Goal: Information Seeking & Learning: Learn about a topic

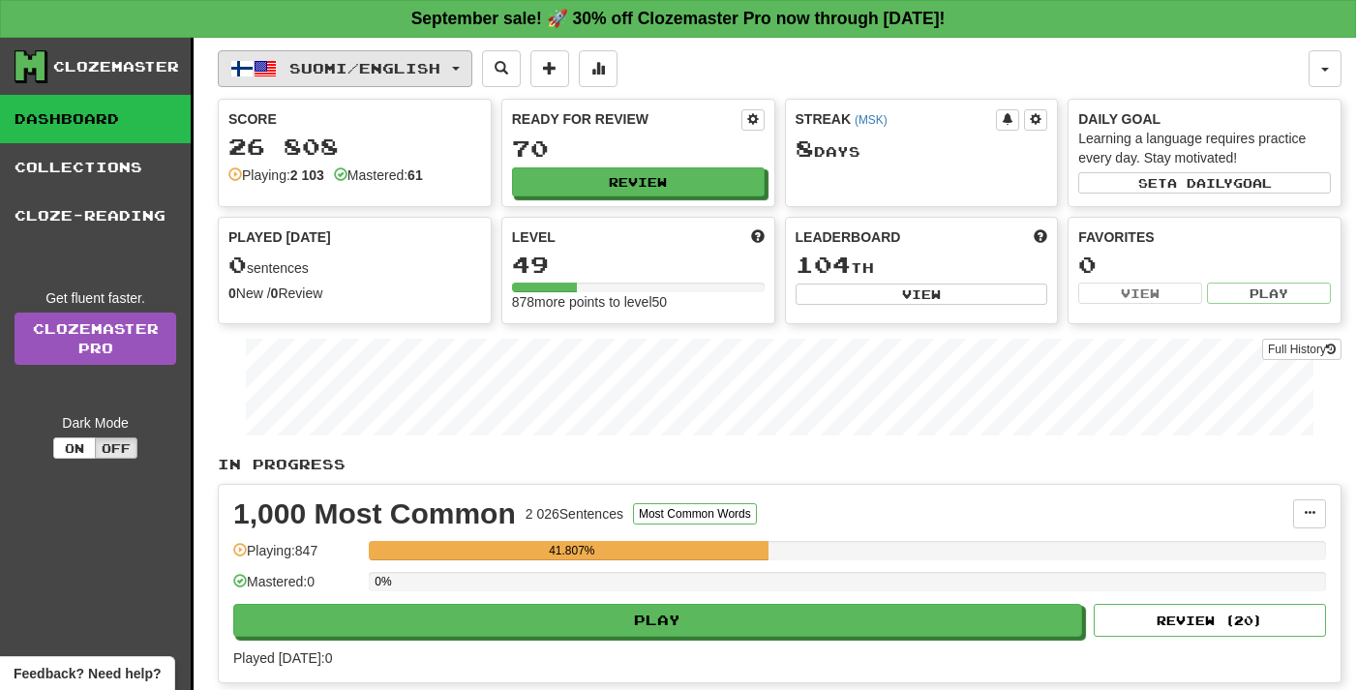
click at [383, 76] on button "Suomi / English" at bounding box center [345, 68] width 255 height 37
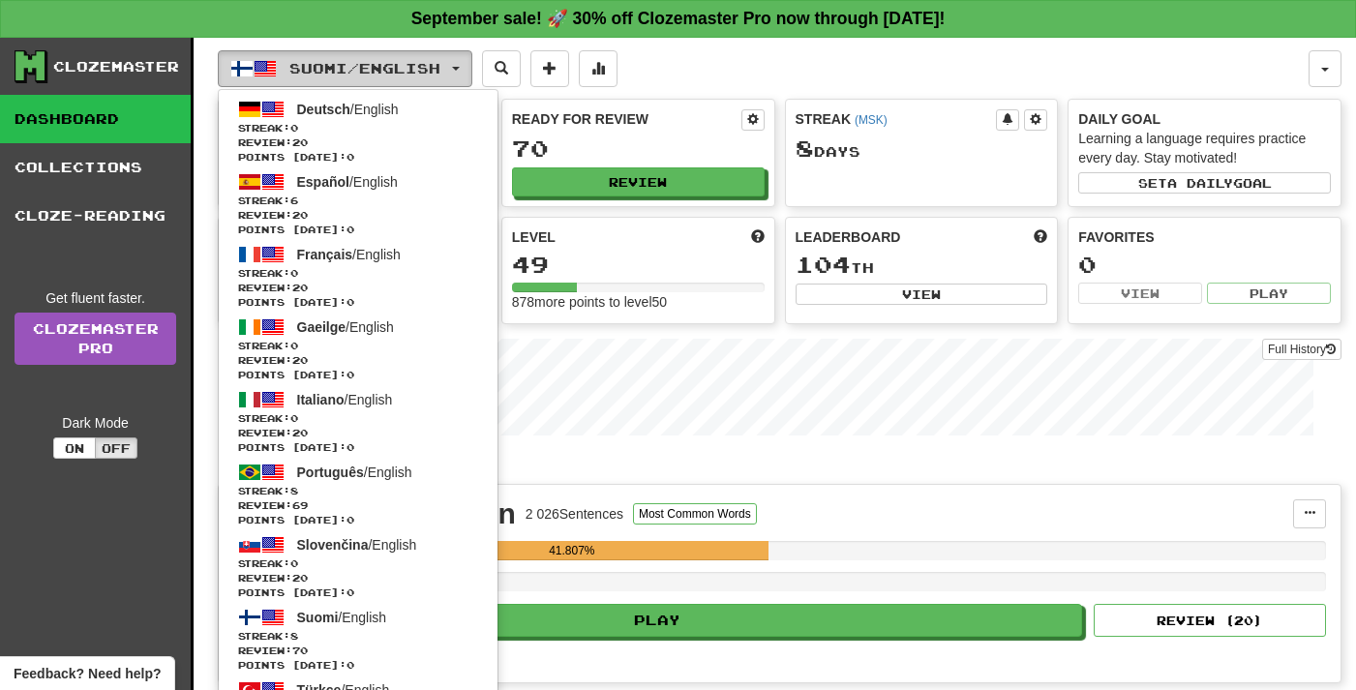
click at [383, 76] on span "Suomi / English" at bounding box center [364, 68] width 151 height 16
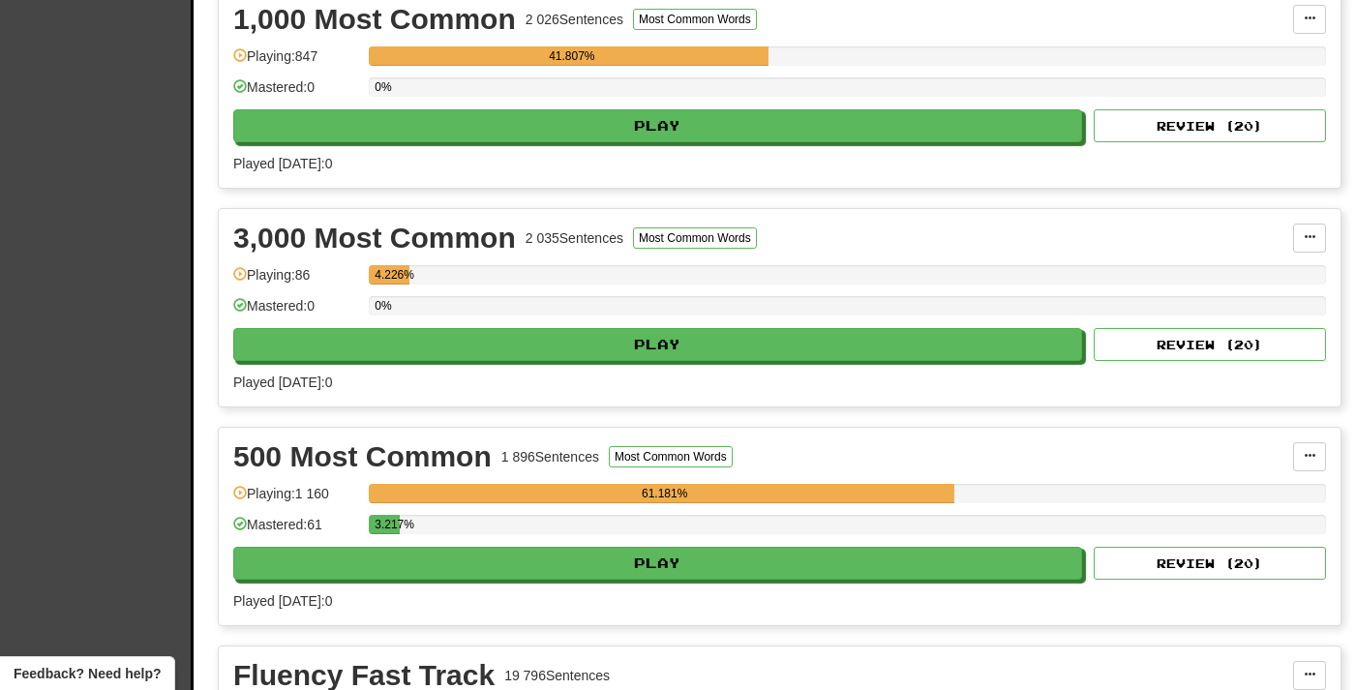
scroll to position [503, 0]
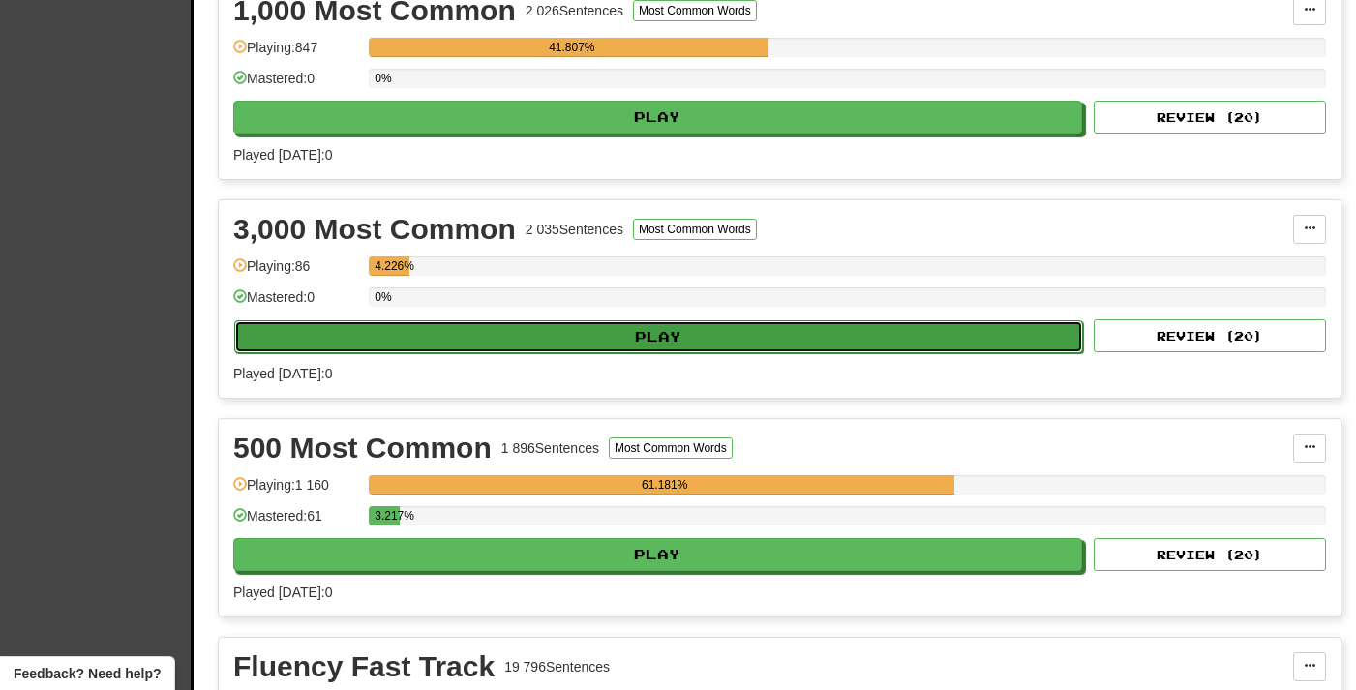
click at [567, 332] on button "Play" at bounding box center [658, 336] width 849 height 33
select select "**"
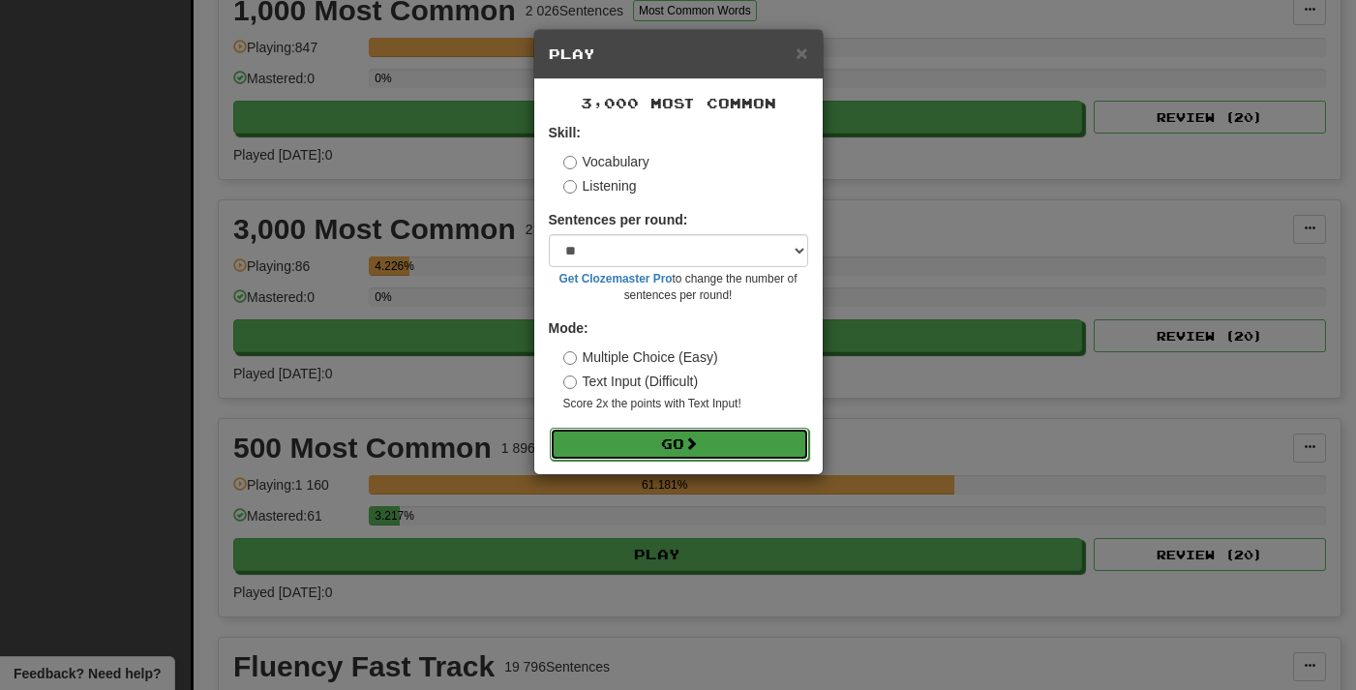
click at [636, 438] on button "Go" at bounding box center [679, 444] width 259 height 33
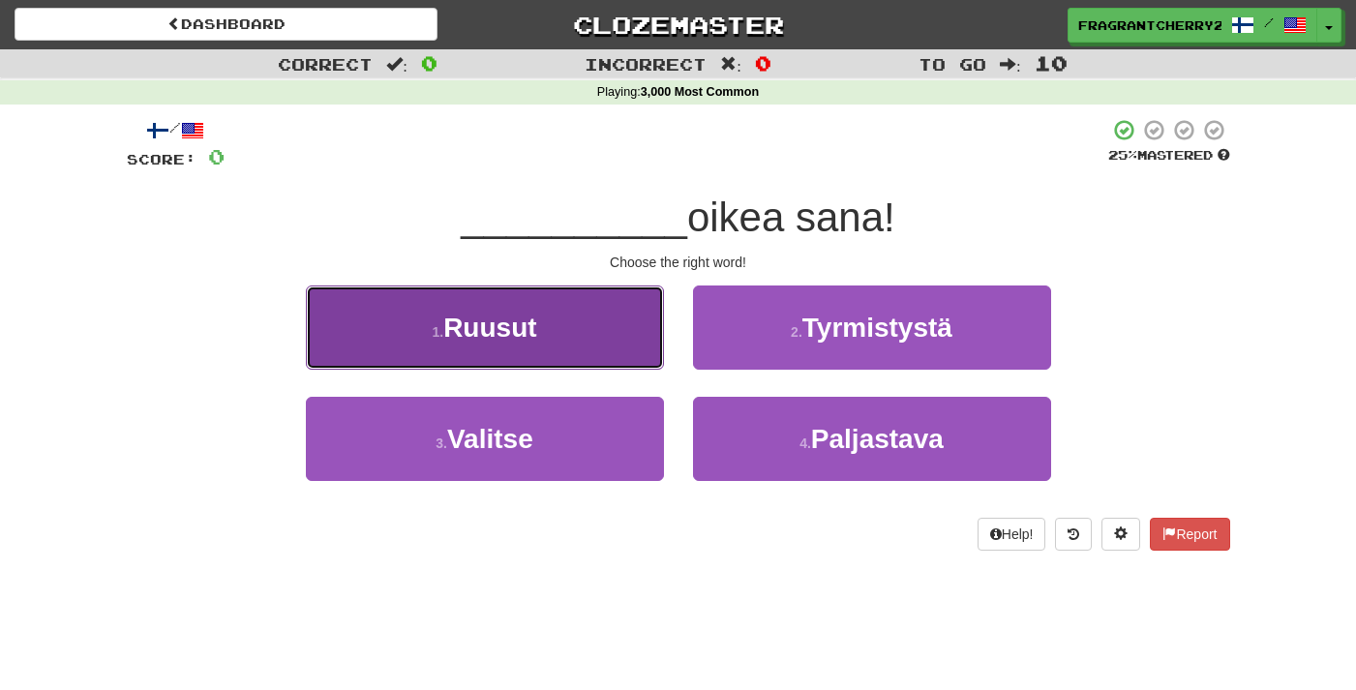
click at [648, 331] on button "1 . Ruusut" at bounding box center [485, 328] width 358 height 84
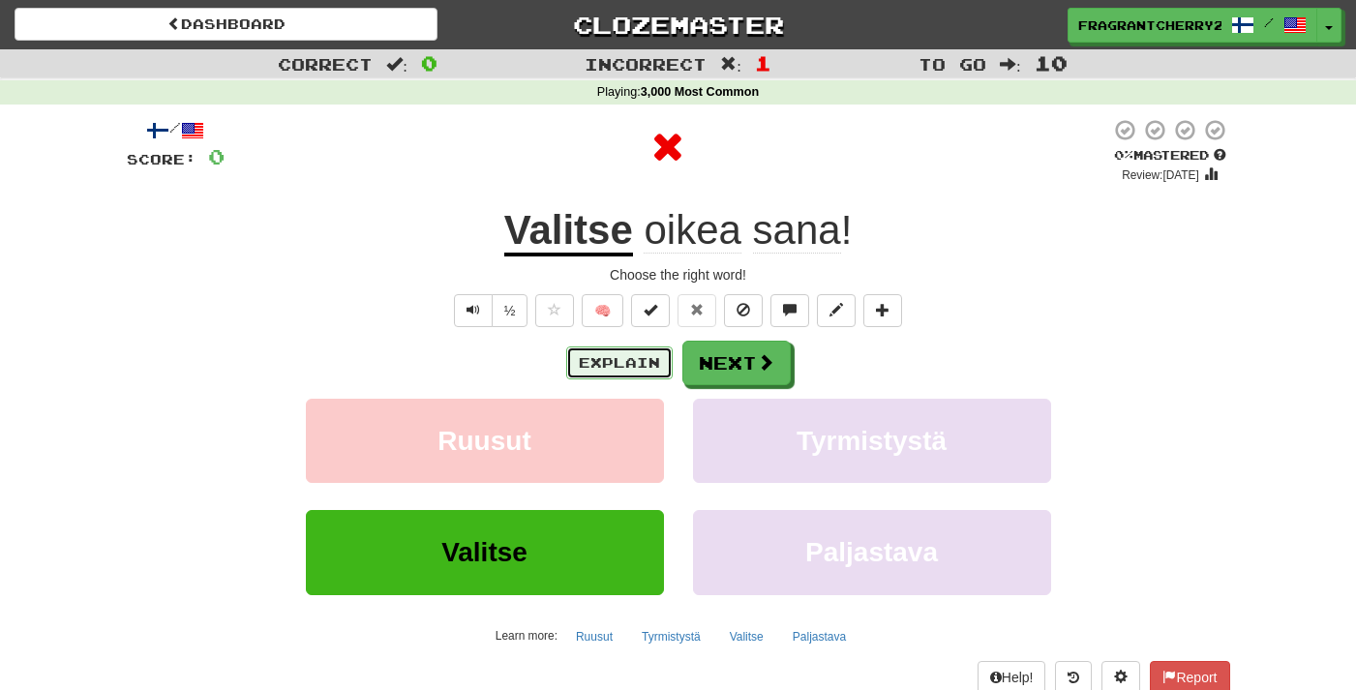
click at [622, 349] on button "Explain" at bounding box center [619, 363] width 106 height 33
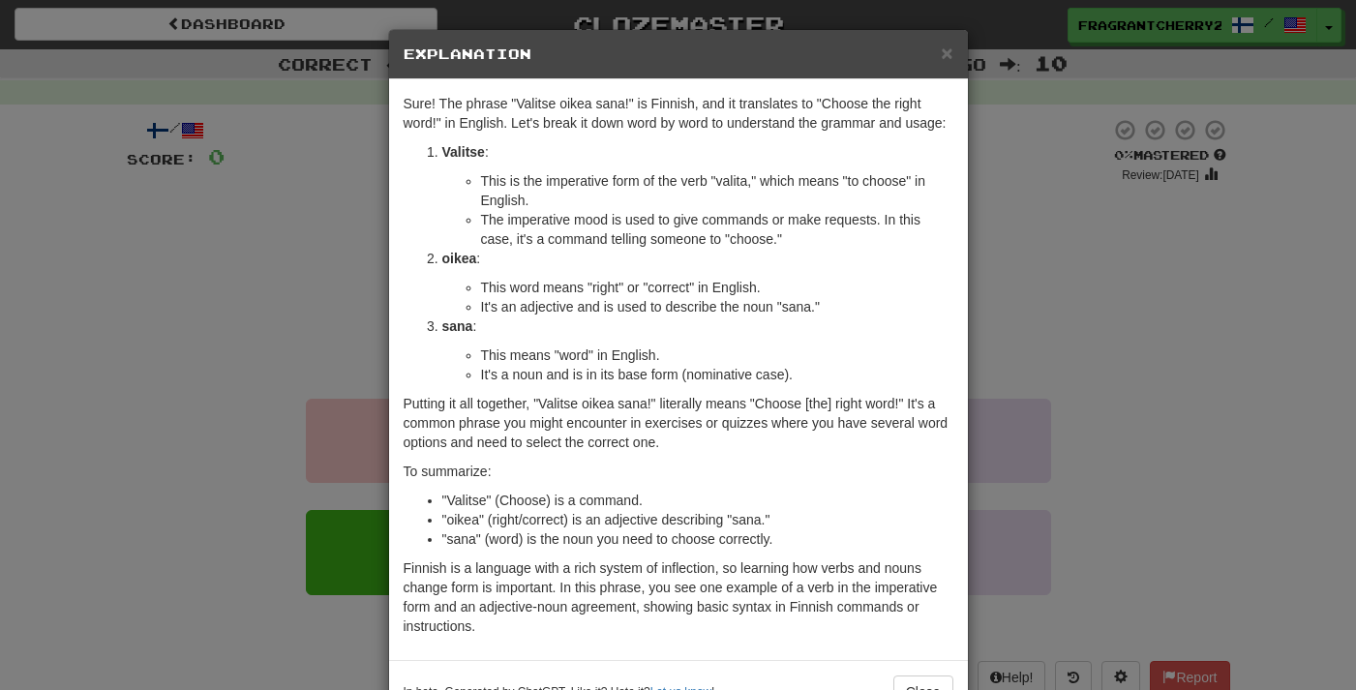
click at [370, 287] on div "× Explanation Sure! The phrase "Valitse oikea sana!" is Finnish, and it transla…" at bounding box center [678, 345] width 1356 height 690
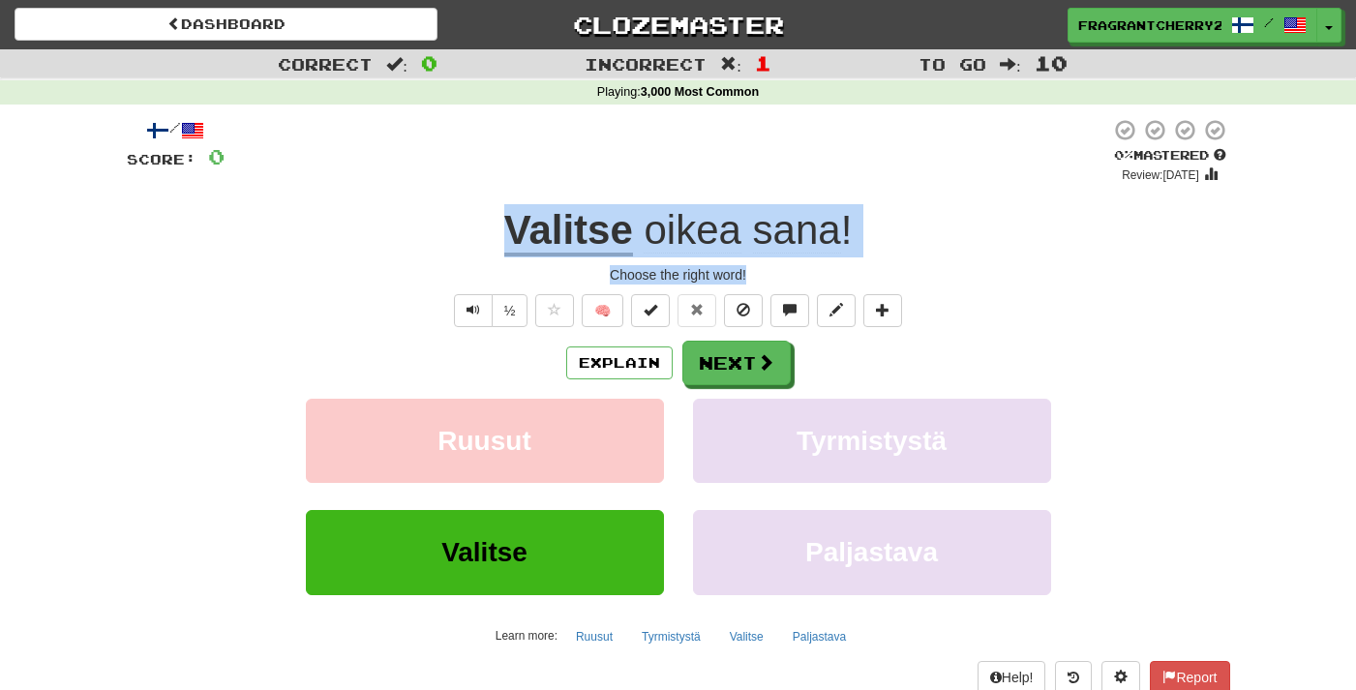
drag, startPoint x: 794, startPoint y: 269, endPoint x: 440, endPoint y: 224, distance: 356.2
click at [440, 224] on div "/ Score: 0 0 % Mastered Review: 2025-09-18 Valitse oikea sana ! Choose the righ…" at bounding box center [678, 421] width 1103 height 607
copy div "Valitse oikea sana ! Choose the right word!"
click at [726, 374] on button "Next" at bounding box center [737, 364] width 108 height 45
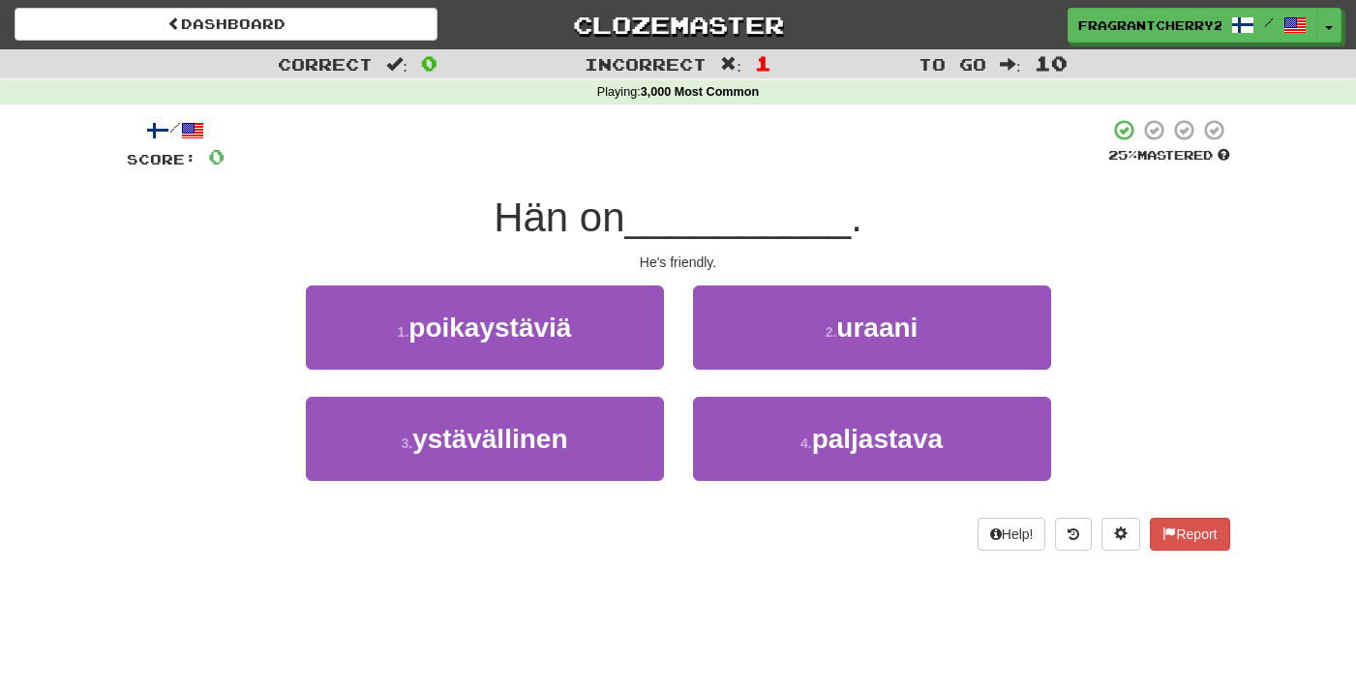
click at [558, 183] on div "/ Score: 0 25 % Mastered Hän on __________ . He's friendly. 1 . poikaystäviä 2 …" at bounding box center [678, 334] width 1103 height 433
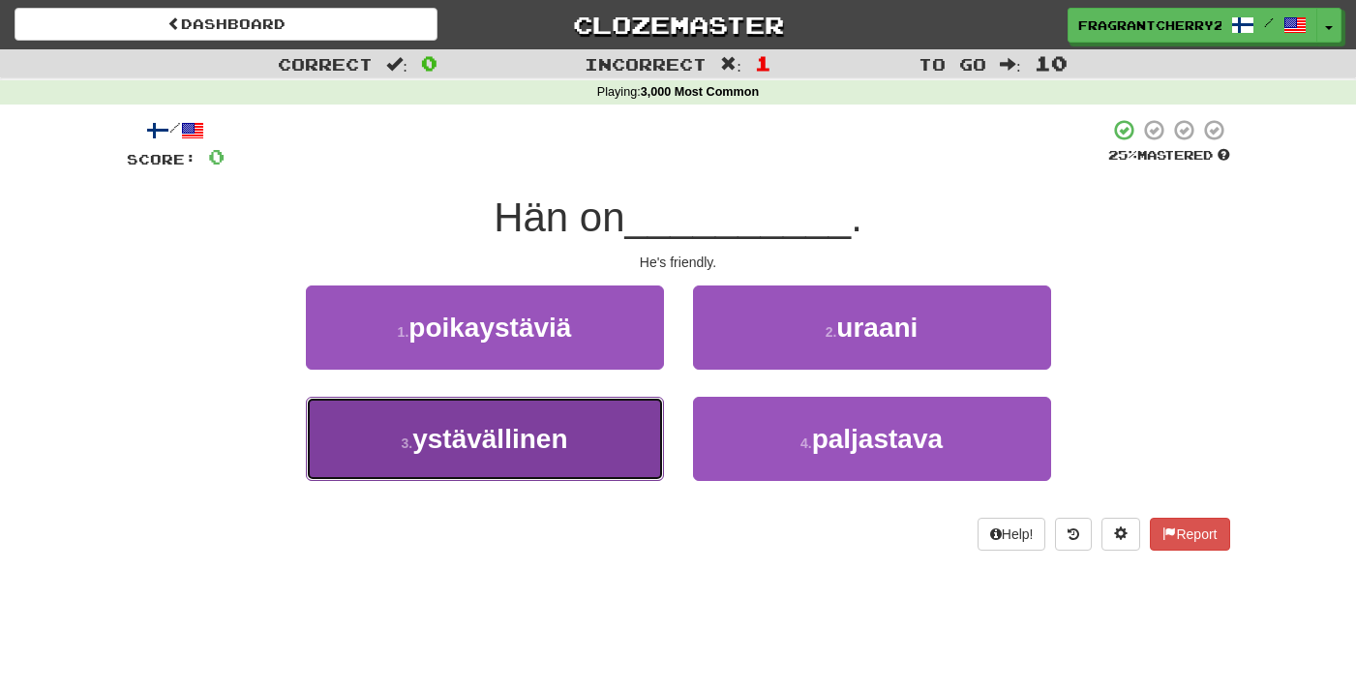
click at [498, 471] on button "3 . ystävällinen" at bounding box center [485, 439] width 358 height 84
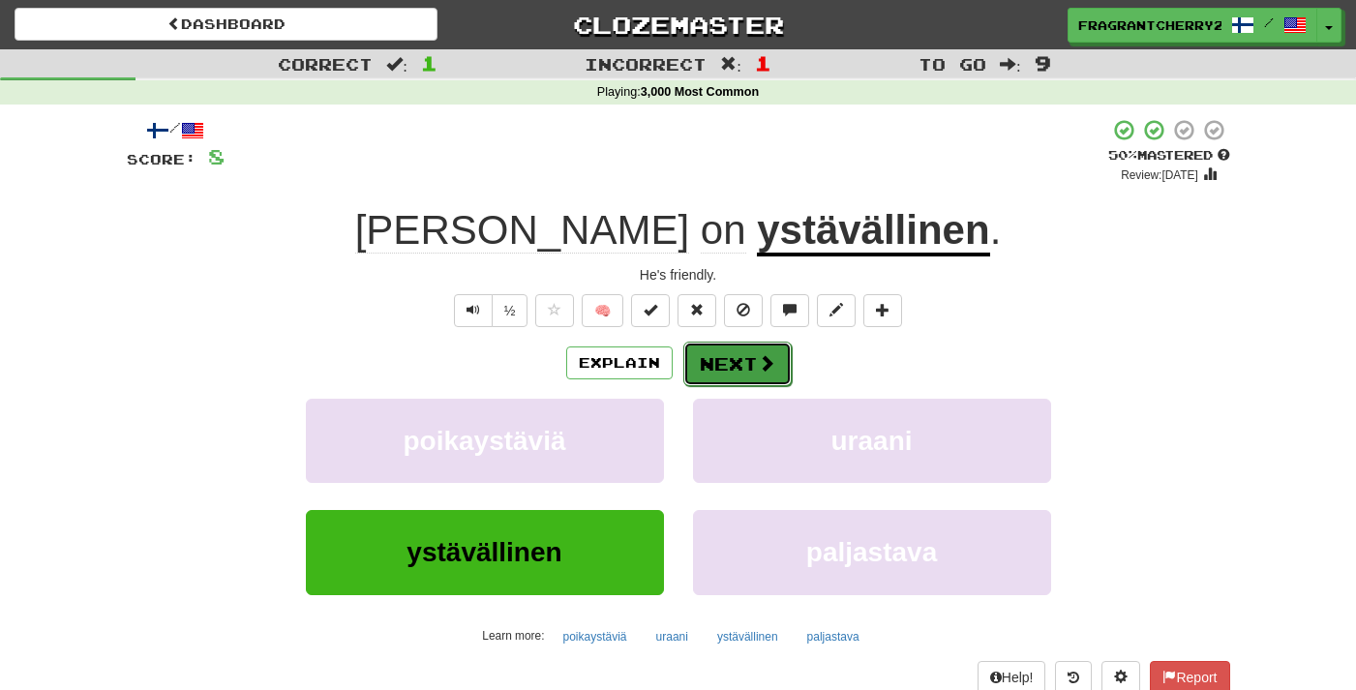
click at [763, 367] on span at bounding box center [766, 362] width 17 height 17
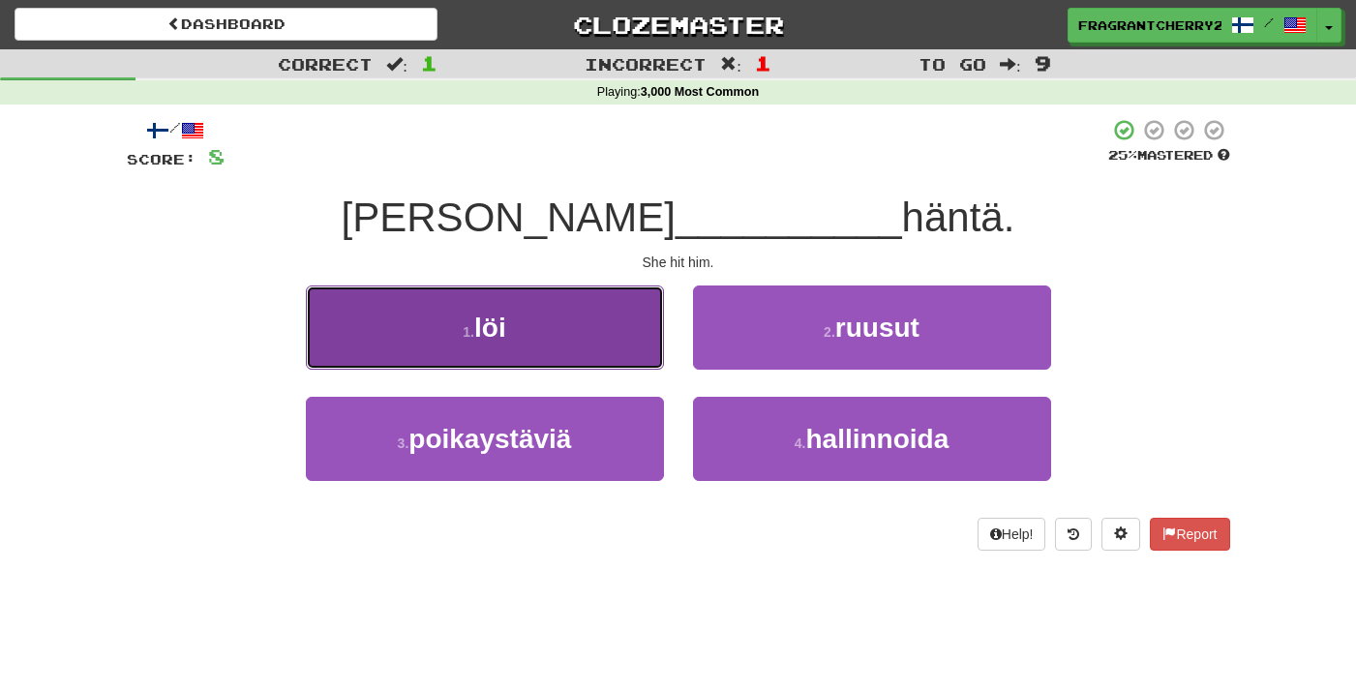
click at [585, 301] on button "1 . löi" at bounding box center [485, 328] width 358 height 84
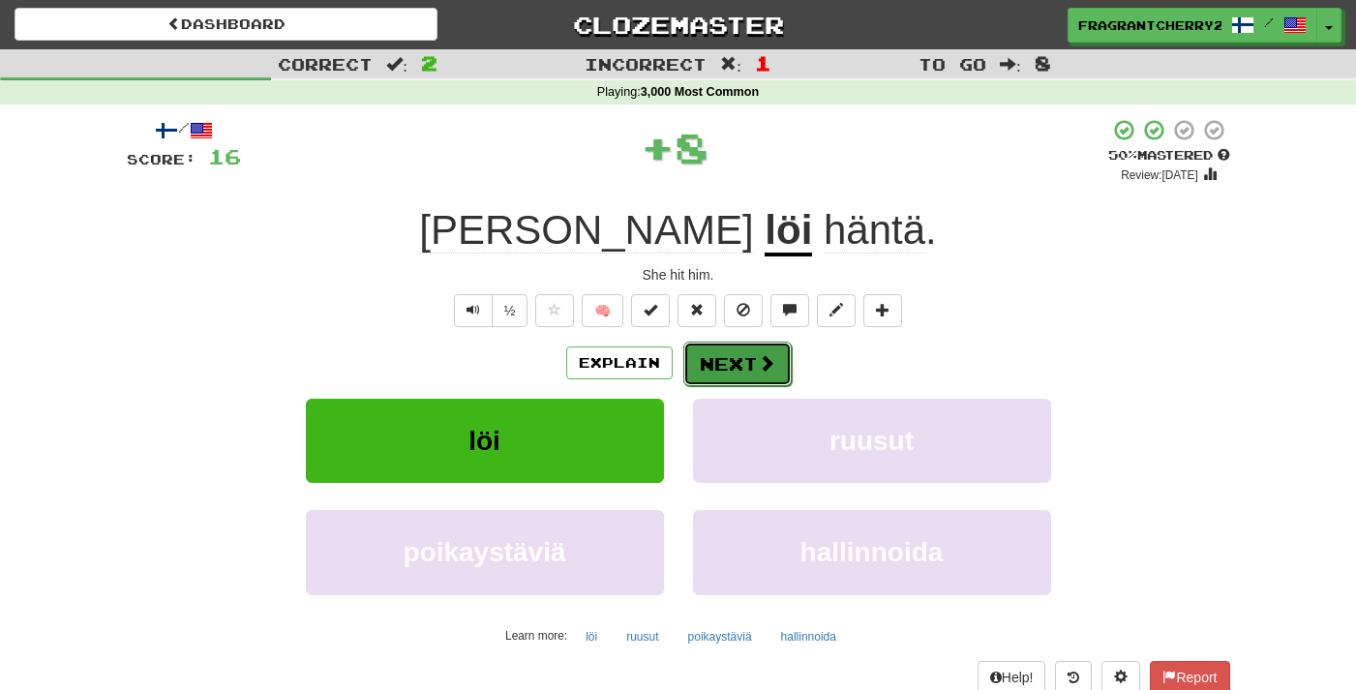
click at [720, 347] on button "Next" at bounding box center [737, 364] width 108 height 45
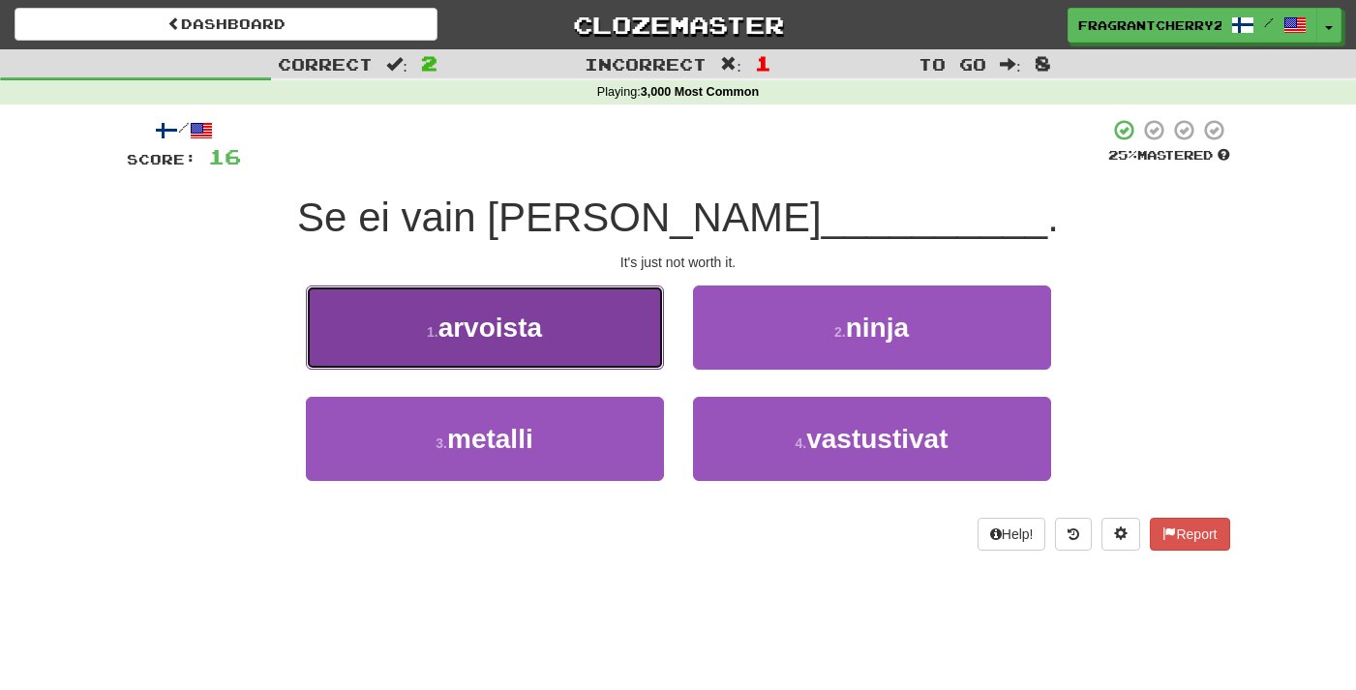
click at [650, 340] on button "1 . arvoista" at bounding box center [485, 328] width 358 height 84
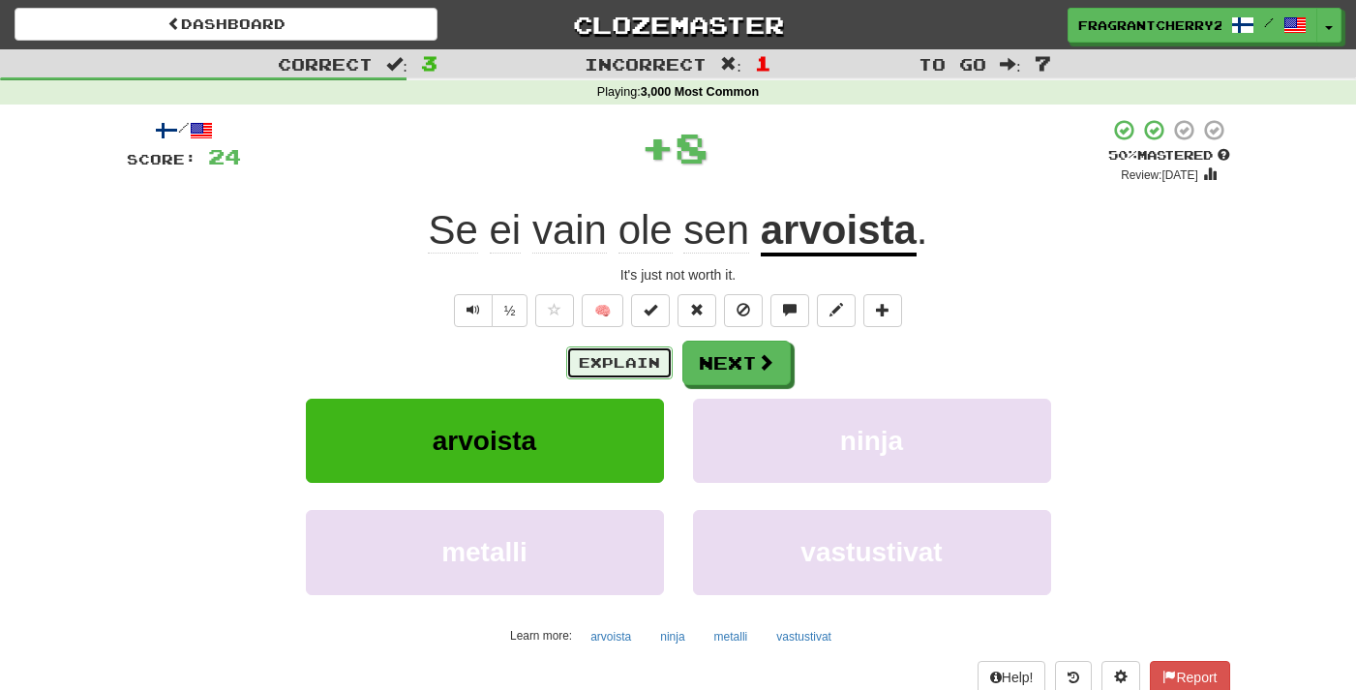
click at [606, 365] on button "Explain" at bounding box center [619, 363] width 106 height 33
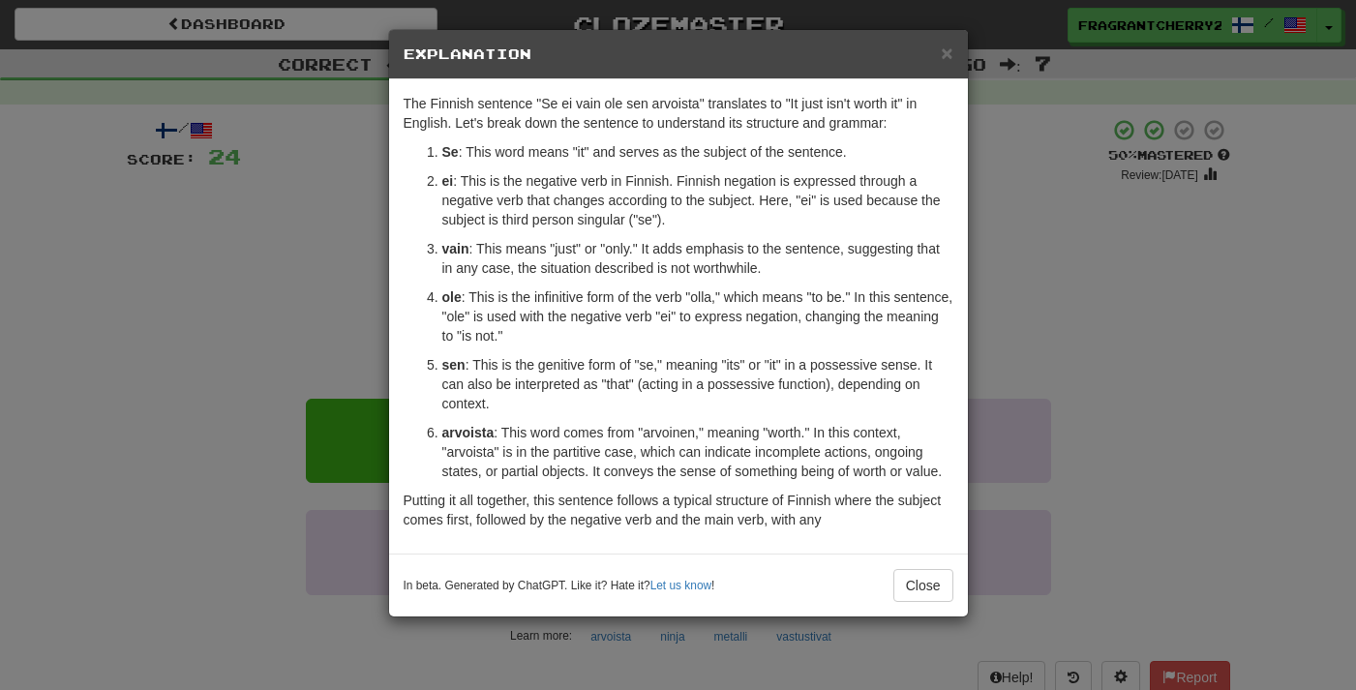
click at [302, 314] on div "× Explanation The Finnish sentence "Se ei vain ole sen arvoista" translates to …" at bounding box center [678, 345] width 1356 height 690
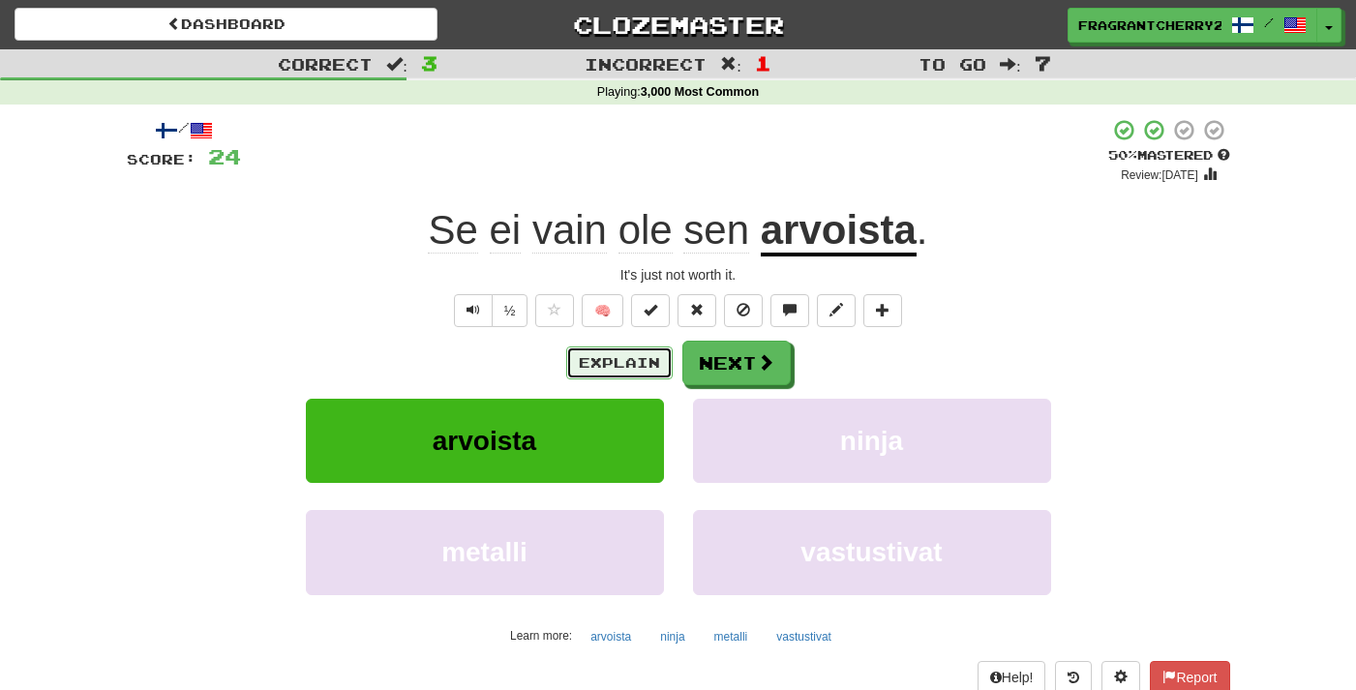
click at [634, 374] on button "Explain" at bounding box center [619, 363] width 106 height 33
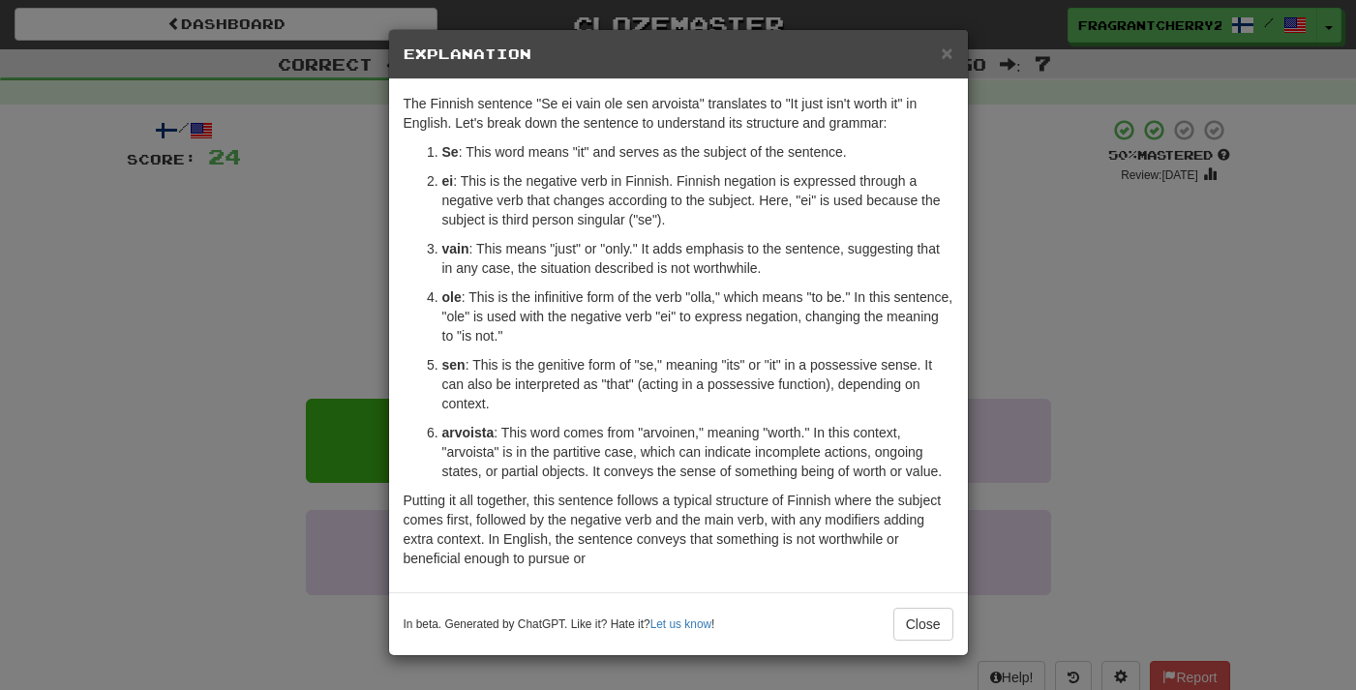
click at [325, 359] on div "× Explanation The Finnish sentence "Se ei vain ole sen arvoista" translates to …" at bounding box center [678, 345] width 1356 height 690
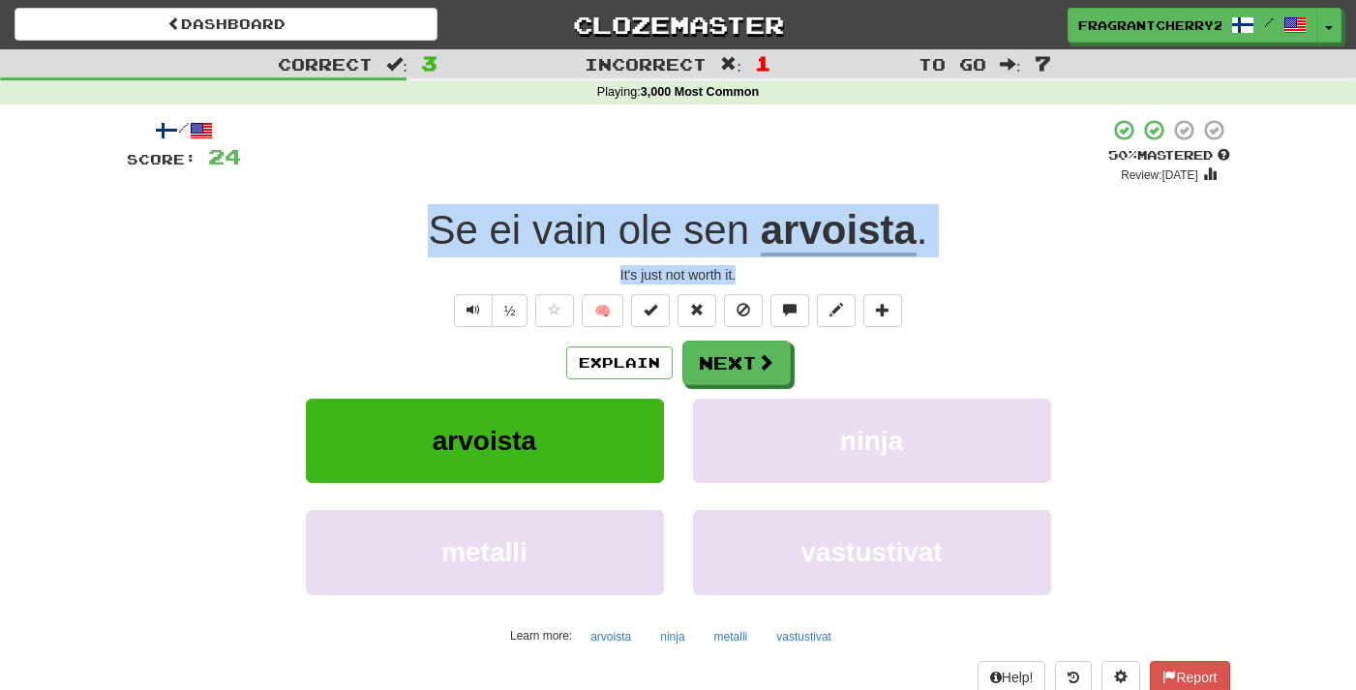
drag, startPoint x: 746, startPoint y: 275, endPoint x: 438, endPoint y: 237, distance: 311.1
click at [438, 237] on div "/ Score: 24 + 8 50 % Mastered Review: 2025-09-28 Se ei vain ole sen arvoista . …" at bounding box center [678, 421] width 1103 height 607
copy div "Se ei vain ole sen arvoista . It's just not worth it."
click at [699, 364] on button "Next" at bounding box center [737, 364] width 108 height 45
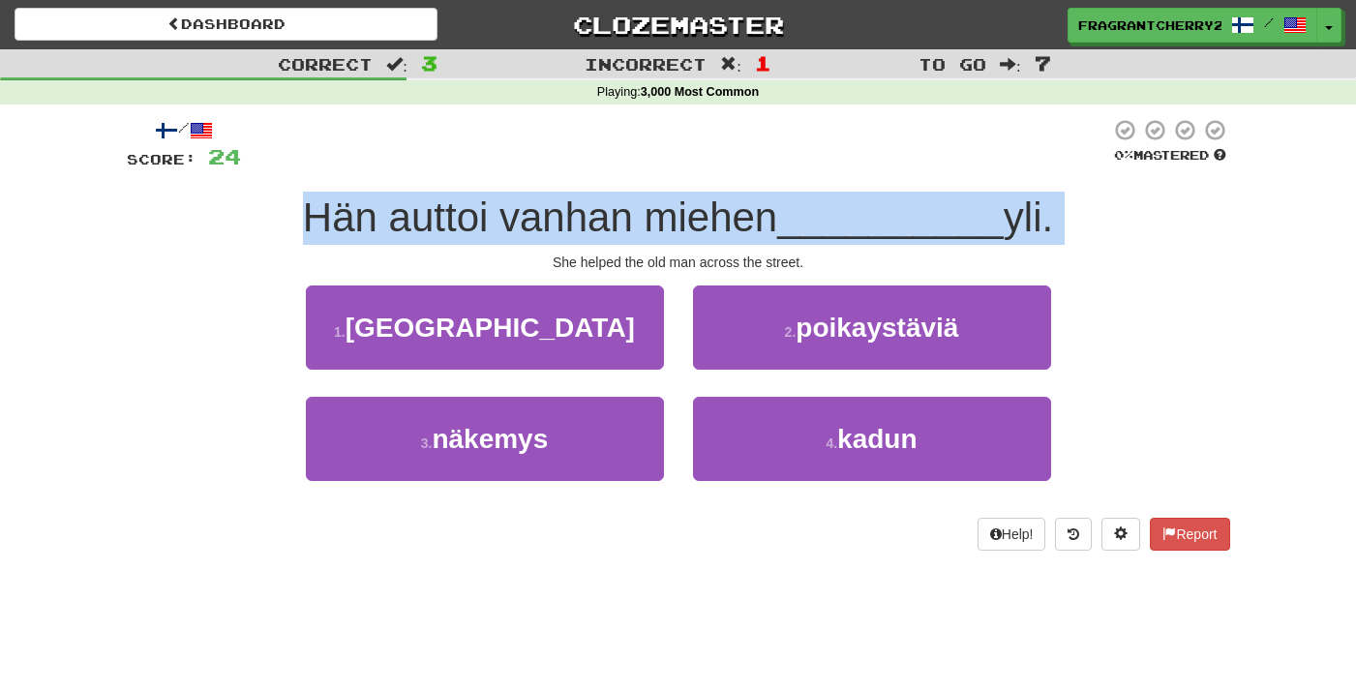
click at [643, 202] on span "Hän auttoi vanhan miehen" at bounding box center [540, 217] width 474 height 45
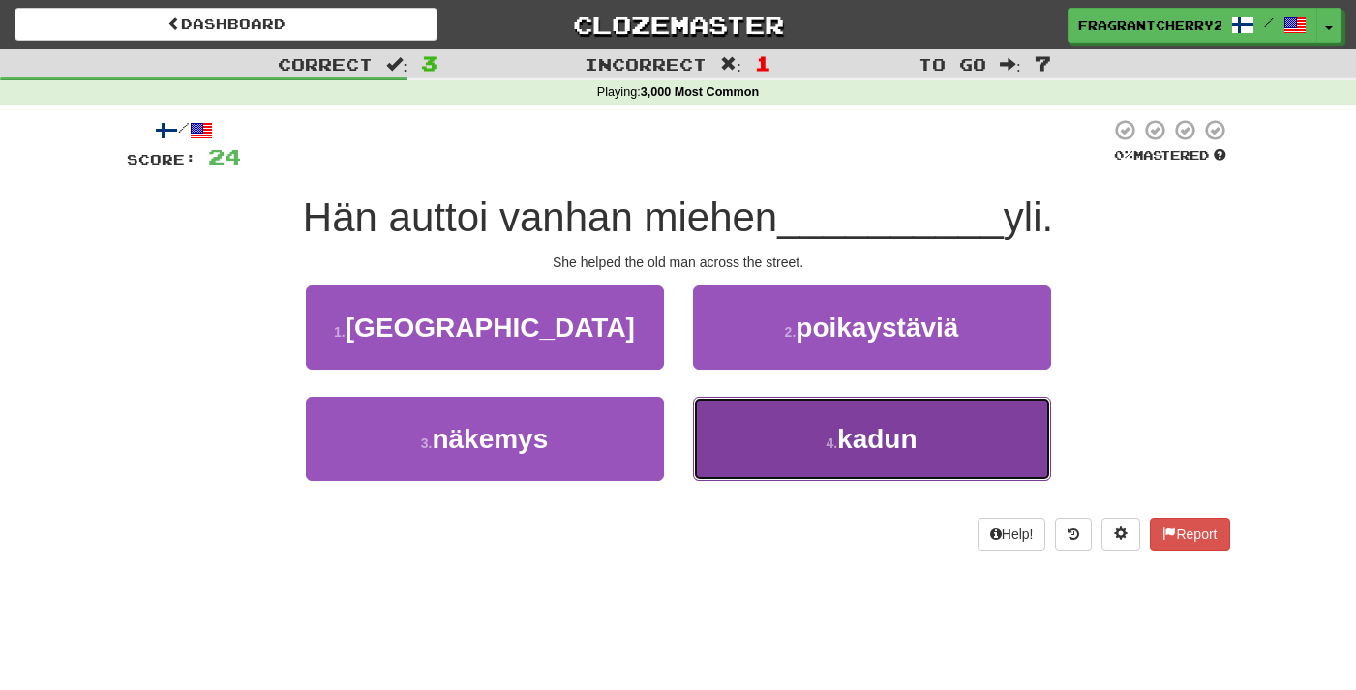
click at [759, 461] on button "4 . kadun" at bounding box center [872, 439] width 358 height 84
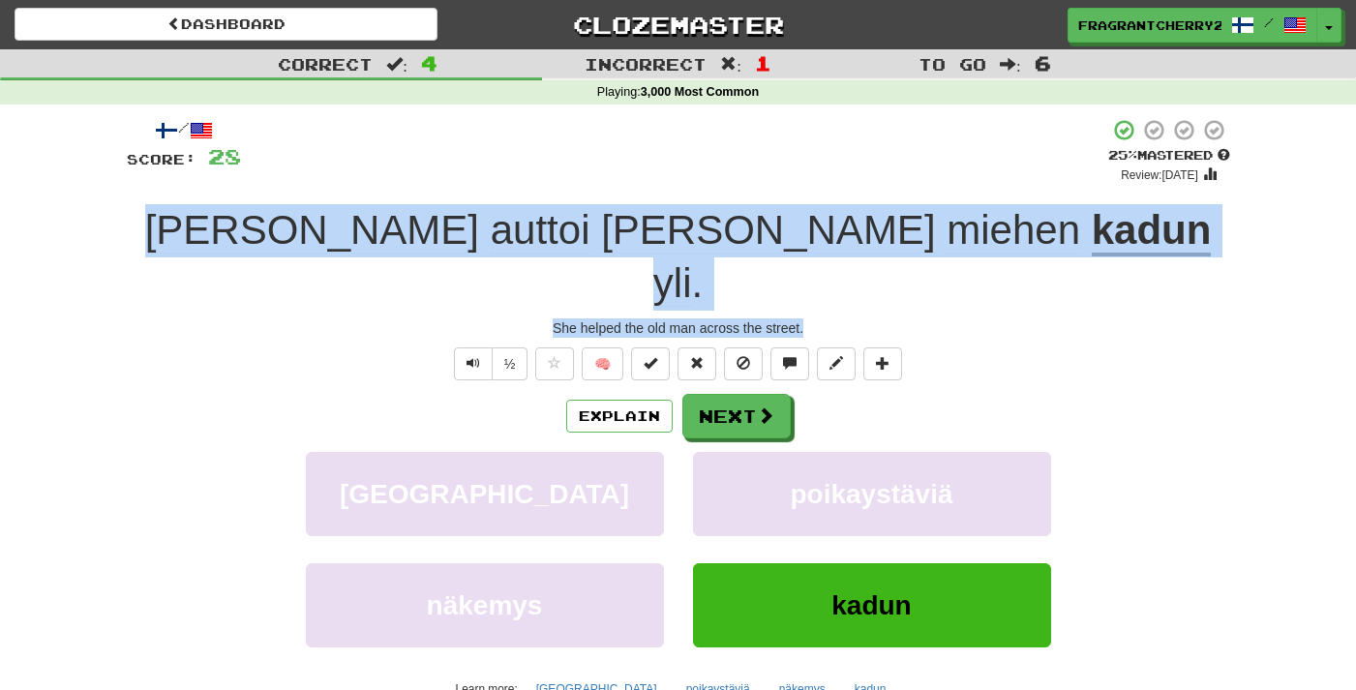
drag, startPoint x: 815, startPoint y: 276, endPoint x: 258, endPoint y: 232, distance: 558.3
click at [258, 232] on div "/ Score: 28 + 4 25 % Mastered Review: 2025-09-19 Hän auttoi vanhan miehen kadun…" at bounding box center [678, 447] width 1103 height 659
copy div "Hän auttoi vanhan miehen kadun yli . She helped the old man across the street."
click at [605, 400] on button "Explain" at bounding box center [619, 416] width 106 height 33
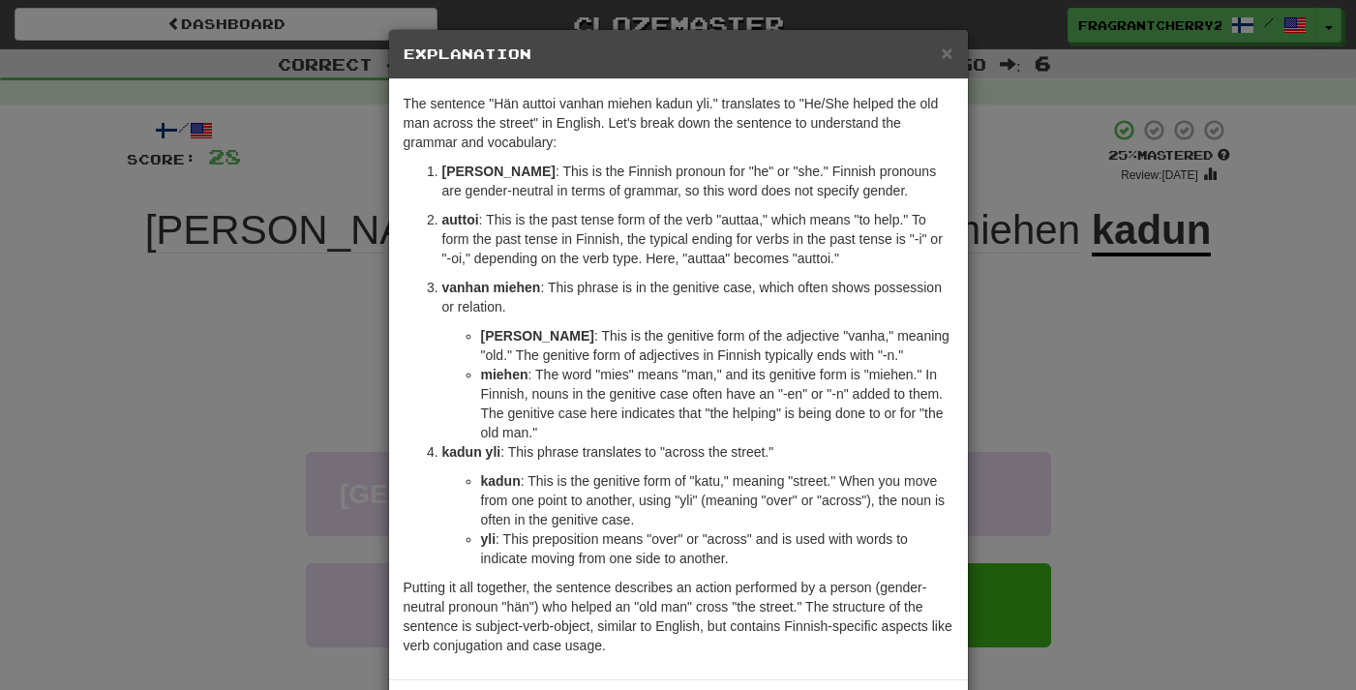
click at [1069, 321] on div "× Explanation The sentence "Hän auttoi vanhan miehen kadun yli." translates to …" at bounding box center [678, 345] width 1356 height 690
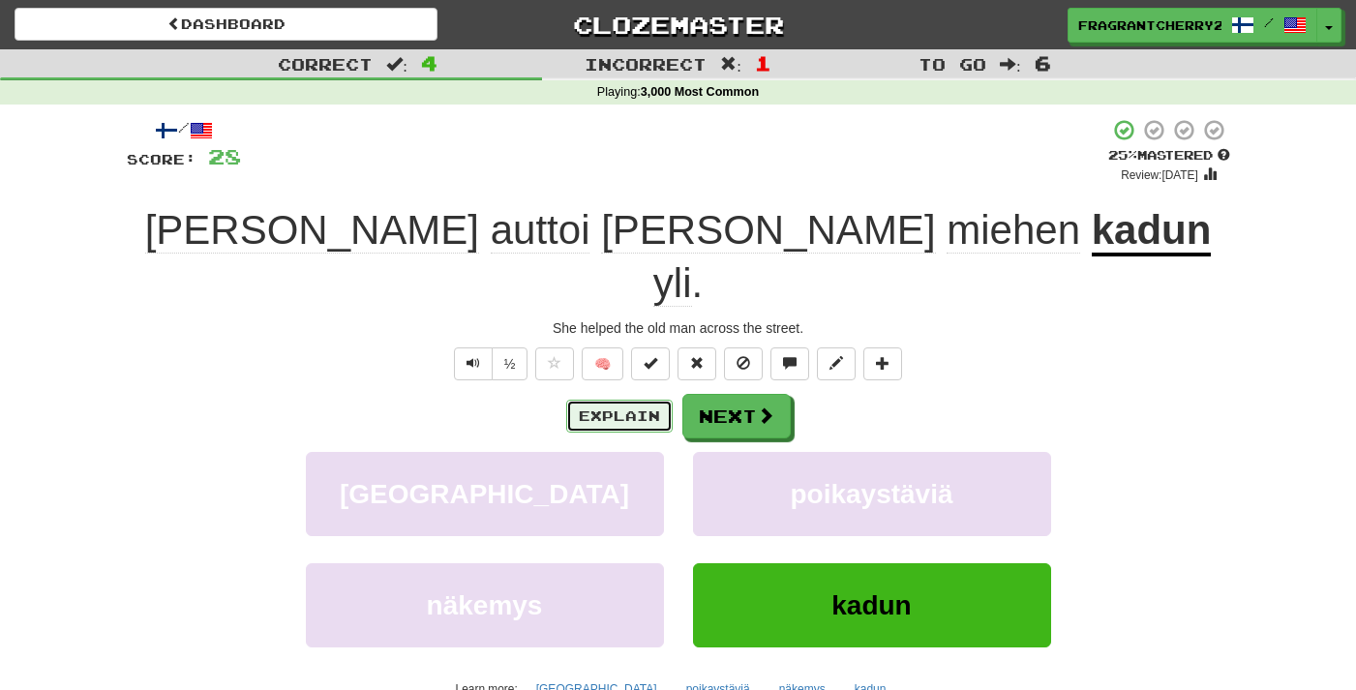
click at [599, 400] on button "Explain" at bounding box center [619, 416] width 106 height 33
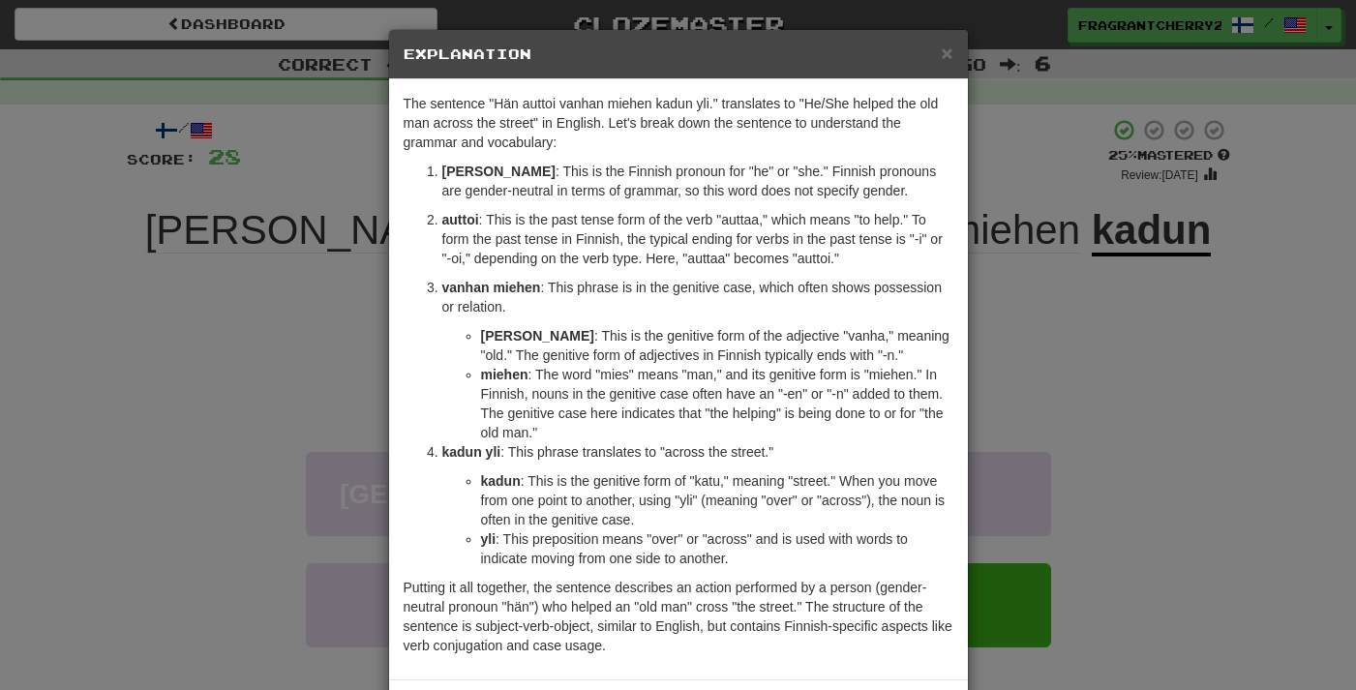
click at [349, 415] on div "× Explanation The sentence "Hän auttoi vanhan miehen kadun yli." translates to …" at bounding box center [678, 345] width 1356 height 690
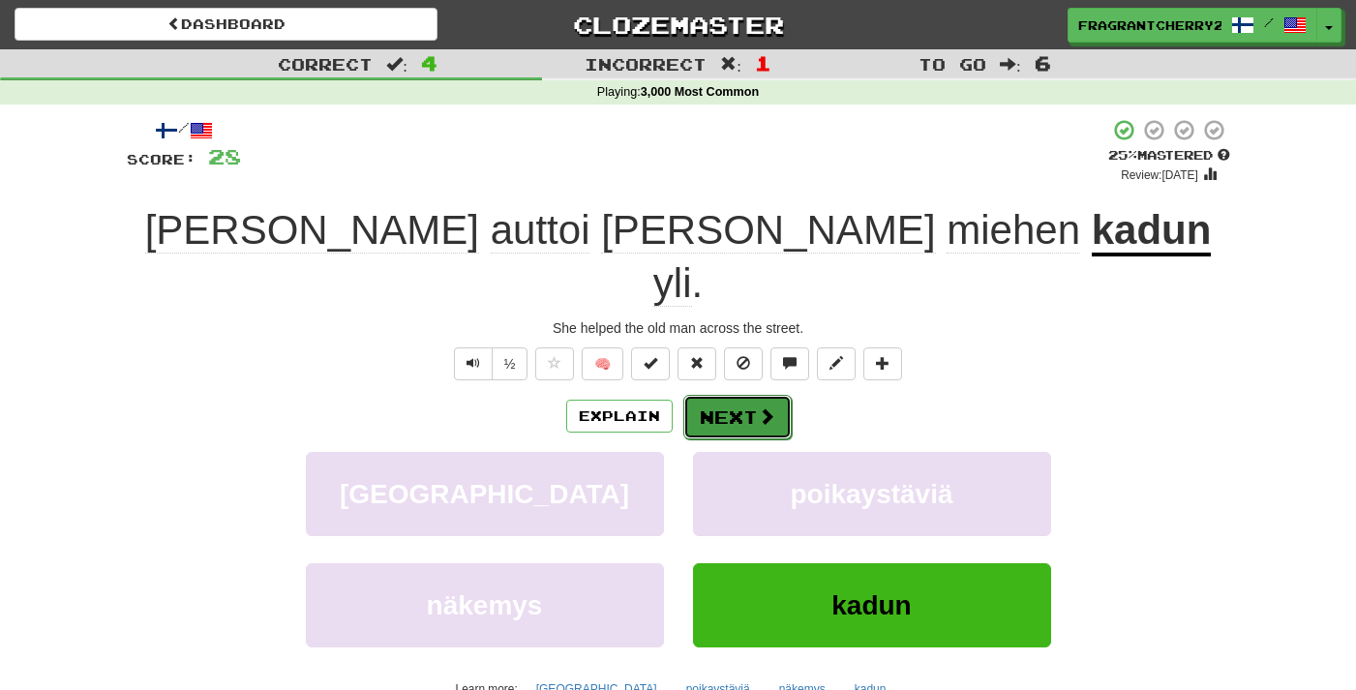
click at [745, 395] on button "Next" at bounding box center [737, 417] width 108 height 45
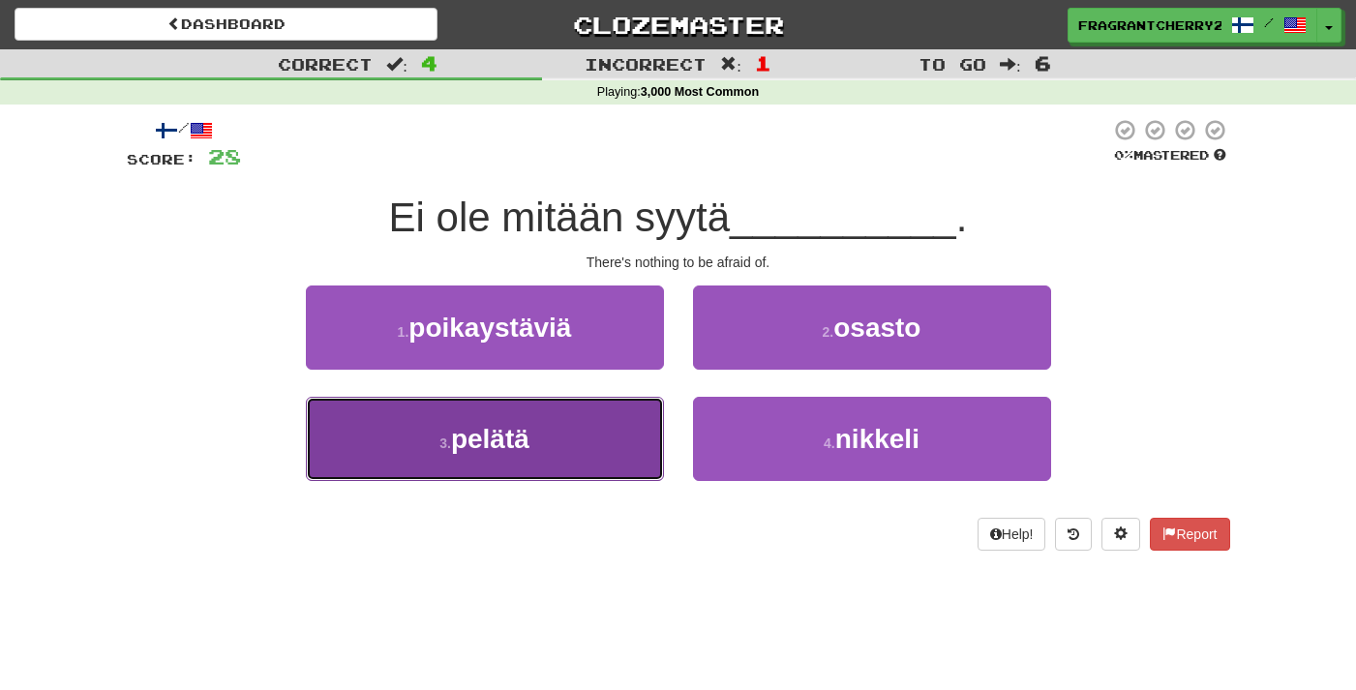
click at [561, 469] on button "3 . pelätä" at bounding box center [485, 439] width 358 height 84
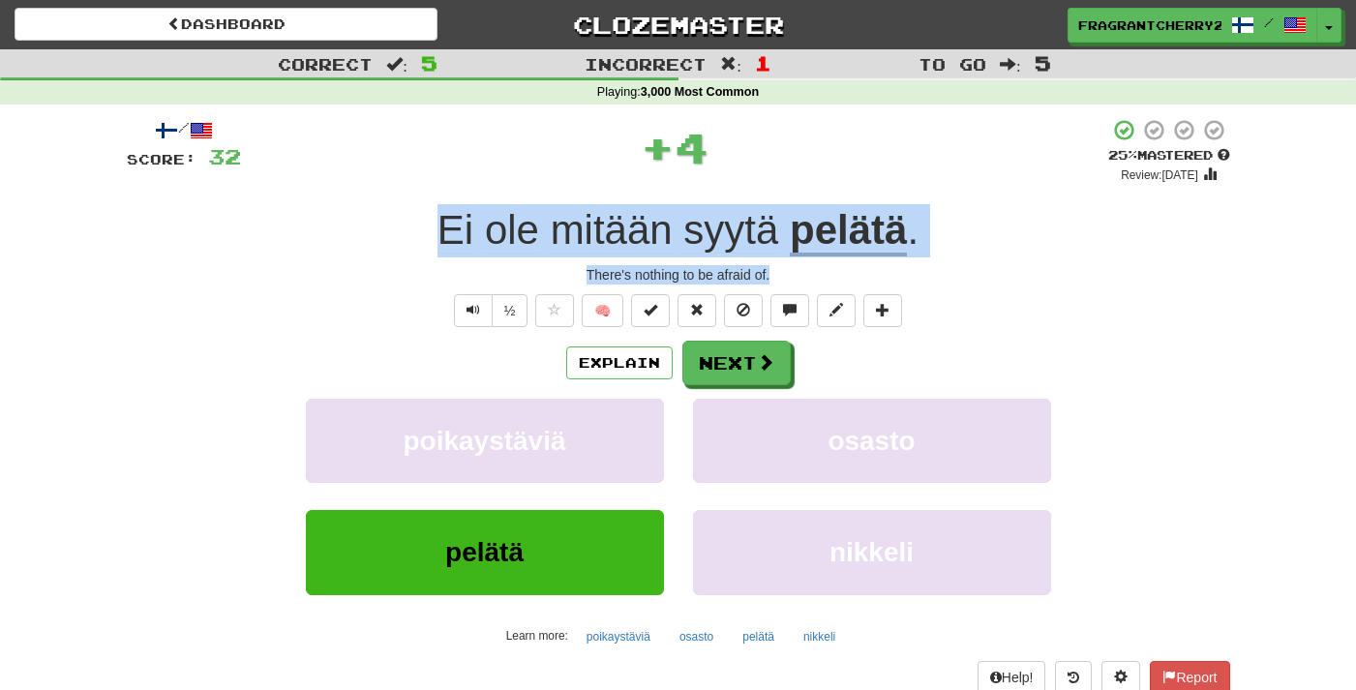
drag, startPoint x: 782, startPoint y: 276, endPoint x: 437, endPoint y: 237, distance: 347.7
click at [437, 237] on div "/ Score: 32 + 4 25 % Mastered Review: 2025-09-19 Ei ole mitään syytä pelätä . T…" at bounding box center [678, 421] width 1103 height 607
copy div "Ei ole mitään syytä pelätä . There's nothing to be afraid of."
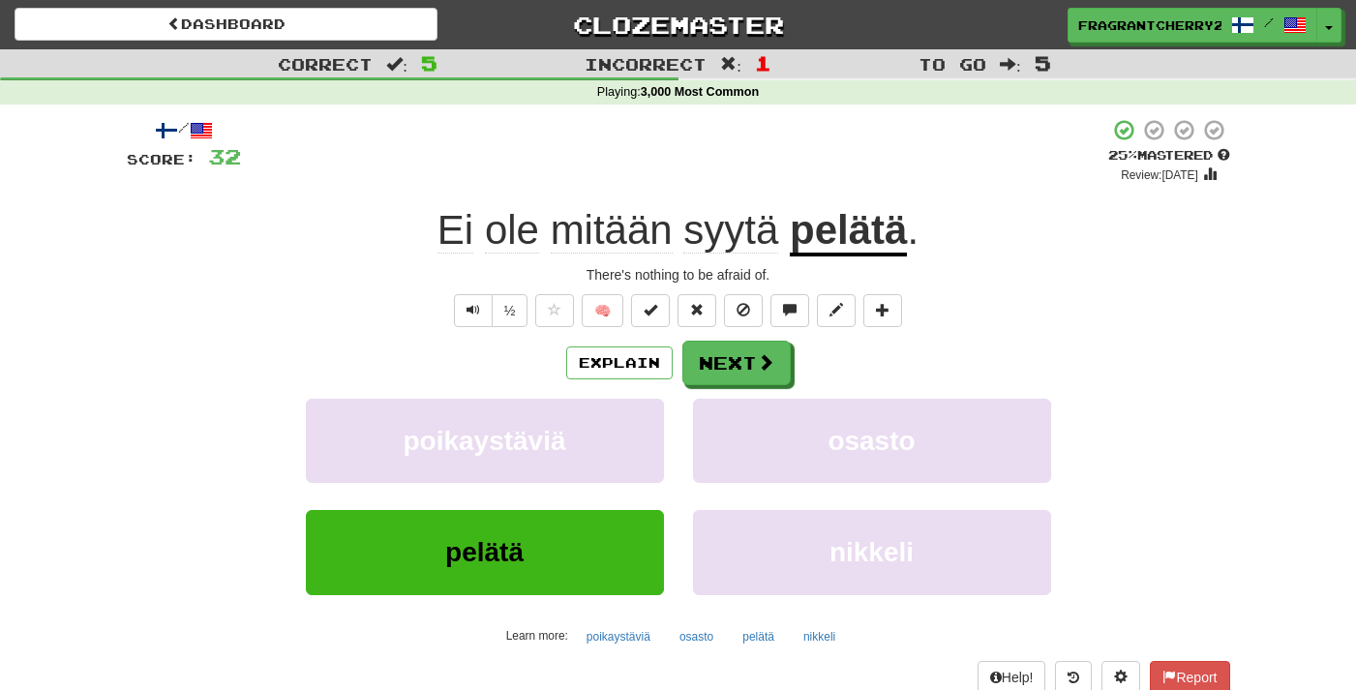
click at [439, 376] on div "Explain Next" at bounding box center [678, 363] width 1103 height 45
click at [750, 364] on button "Next" at bounding box center [737, 364] width 108 height 45
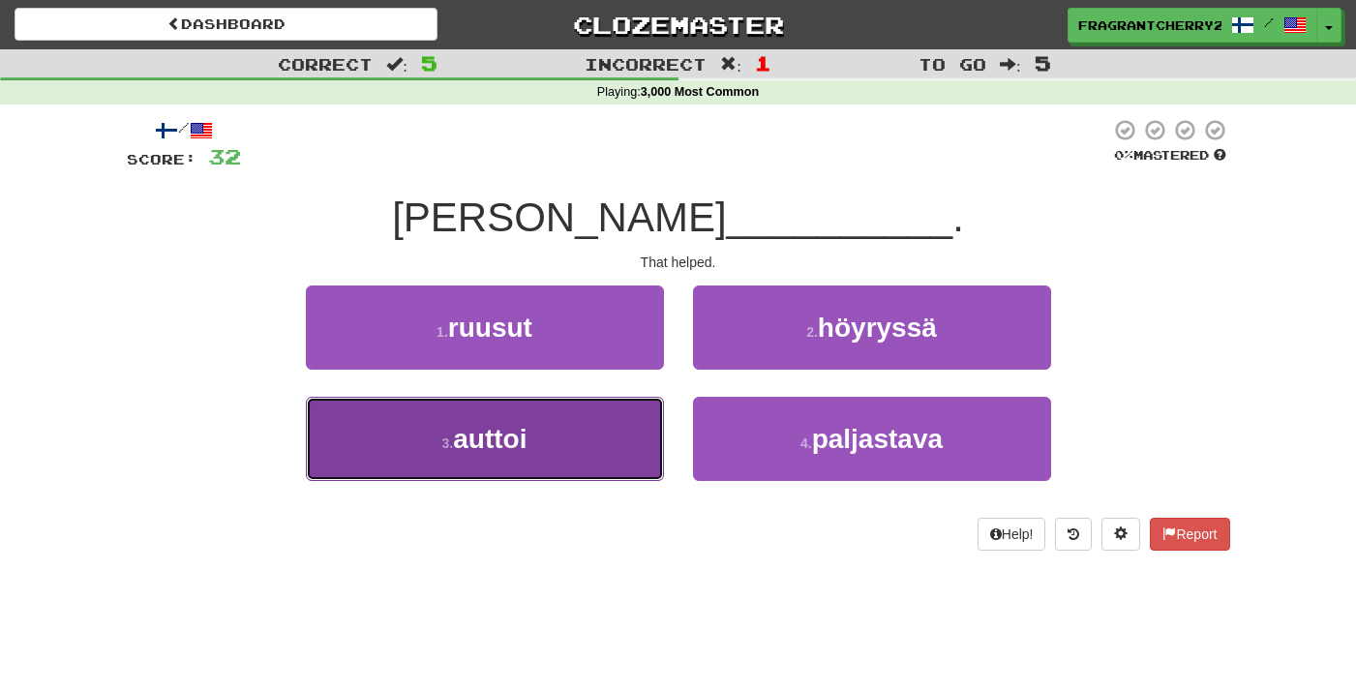
click at [587, 446] on button "3 . auttoi" at bounding box center [485, 439] width 358 height 84
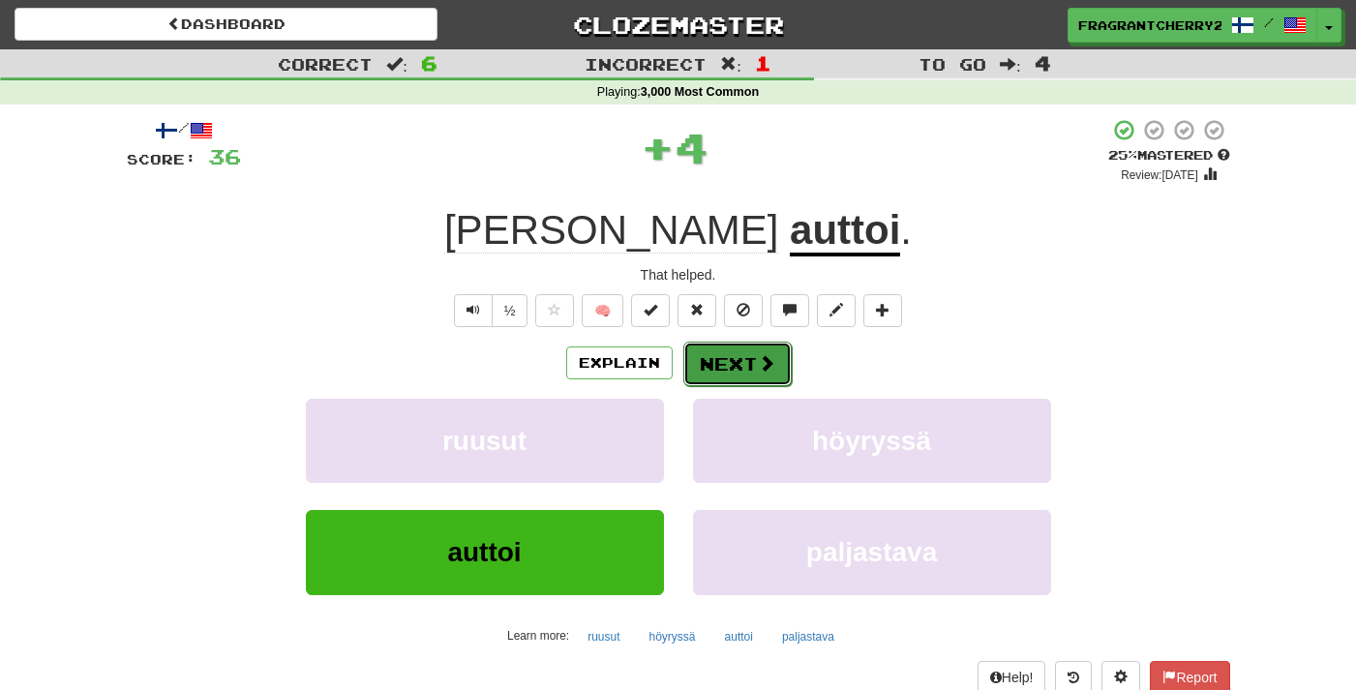
click at [738, 370] on button "Next" at bounding box center [737, 364] width 108 height 45
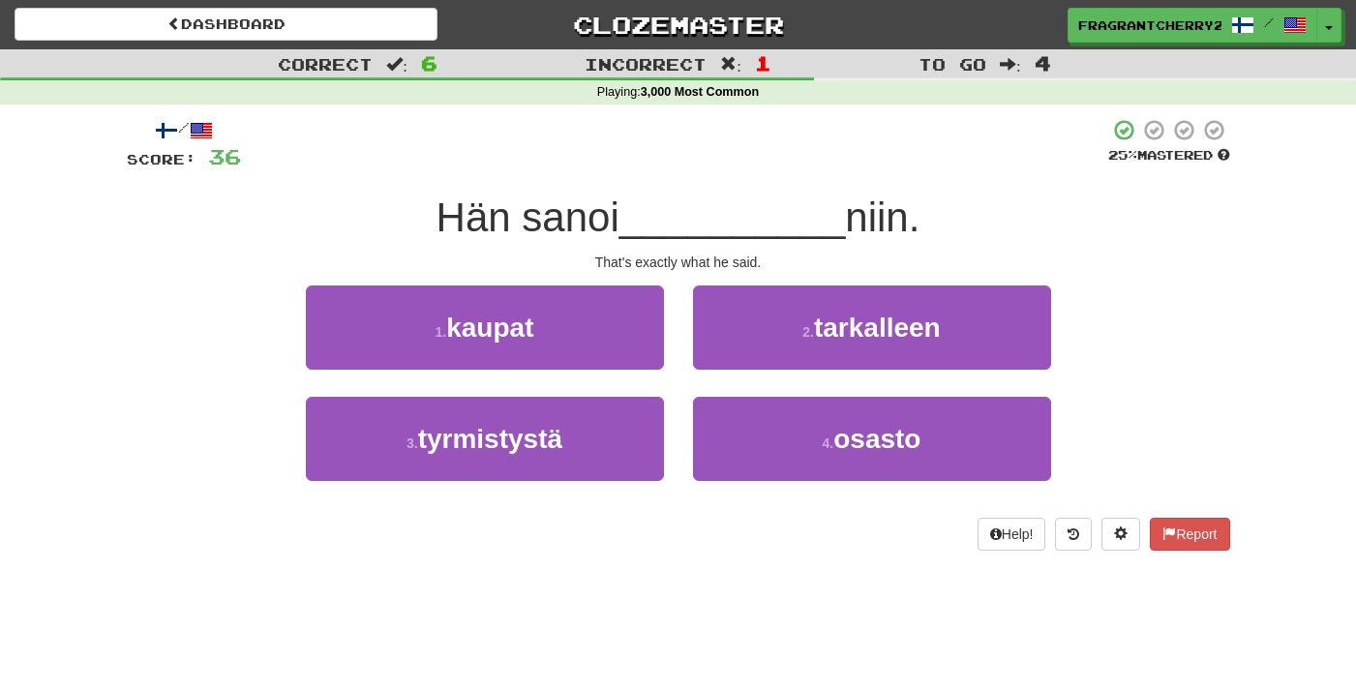
click at [751, 274] on div "/ Score: 36 25 % Mastered Hän sanoi __________ niin. That's exactly what he sai…" at bounding box center [678, 334] width 1103 height 433
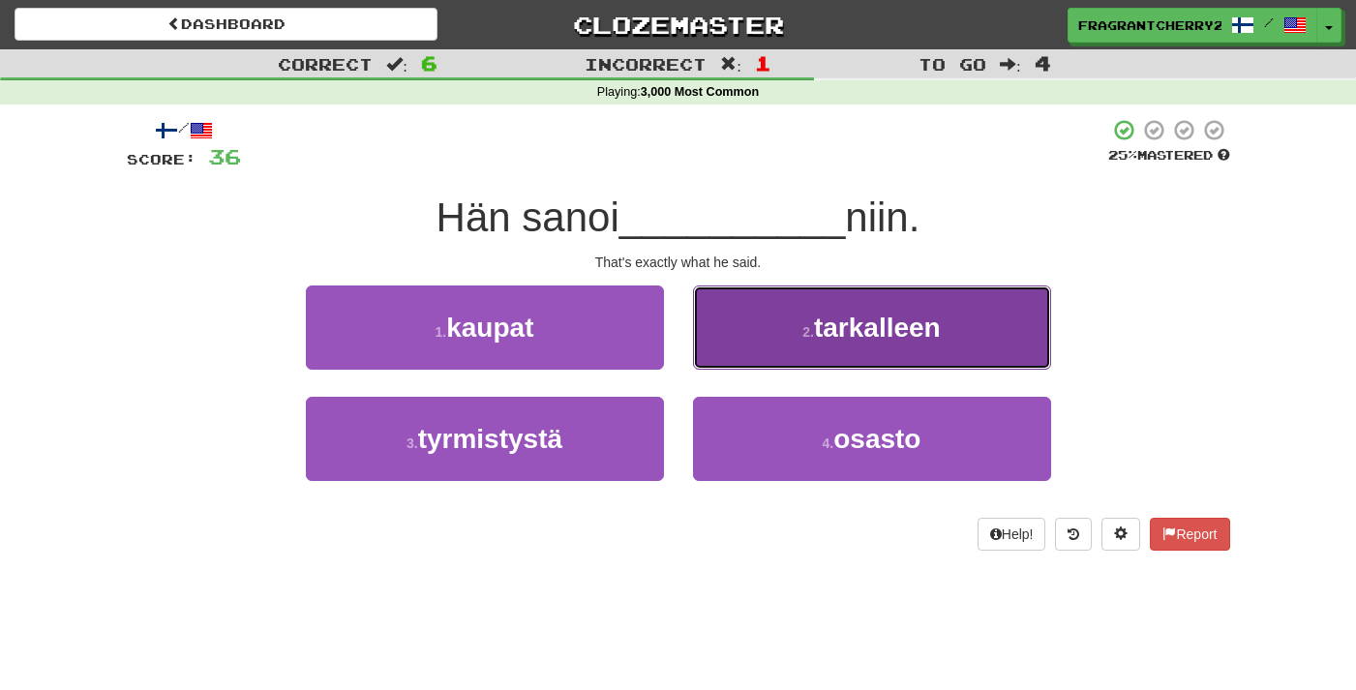
click at [752, 304] on button "2 . tarkalleen" at bounding box center [872, 328] width 358 height 84
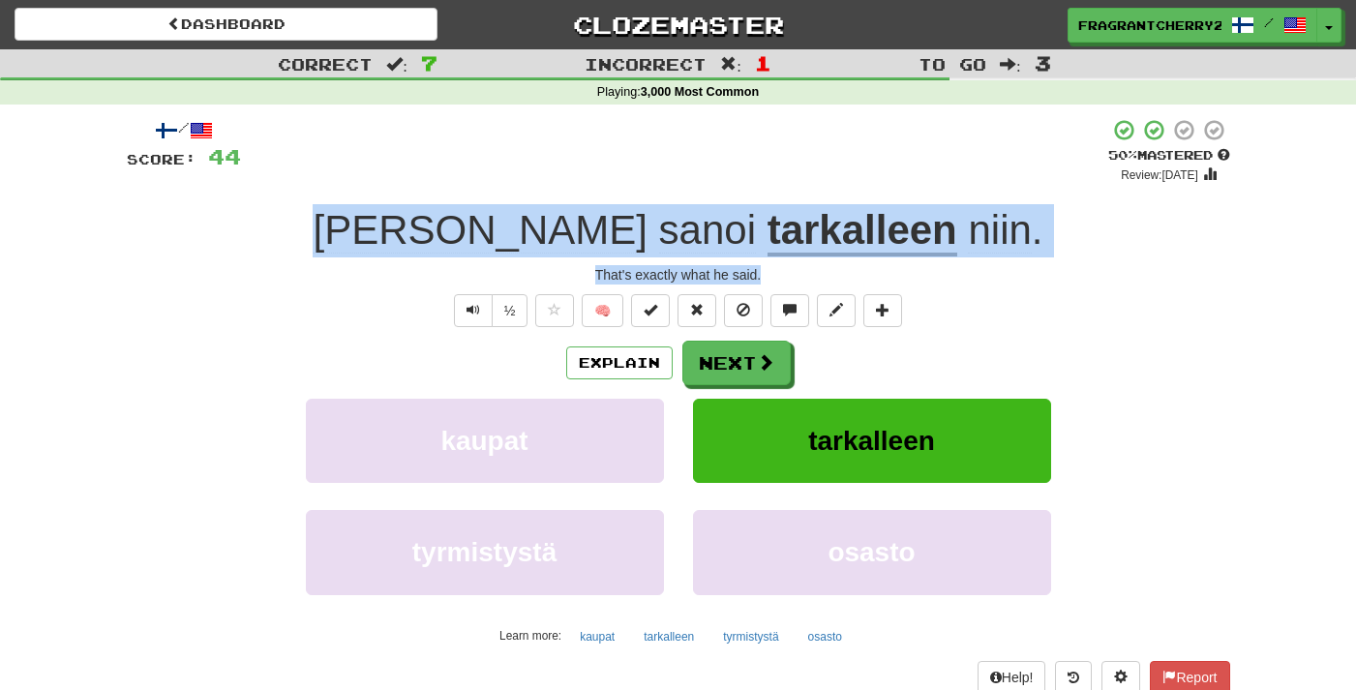
drag, startPoint x: 792, startPoint y: 282, endPoint x: 438, endPoint y: 240, distance: 356.7
click at [438, 240] on div "/ Score: 44 + 8 50 % Mastered Review: 2025-09-28 Hän sanoi tarkalleen niin . Th…" at bounding box center [678, 421] width 1103 height 607
copy div "Hän sanoi tarkalleen niin . That's exactly what he said."
click at [725, 345] on button "Next" at bounding box center [737, 364] width 108 height 45
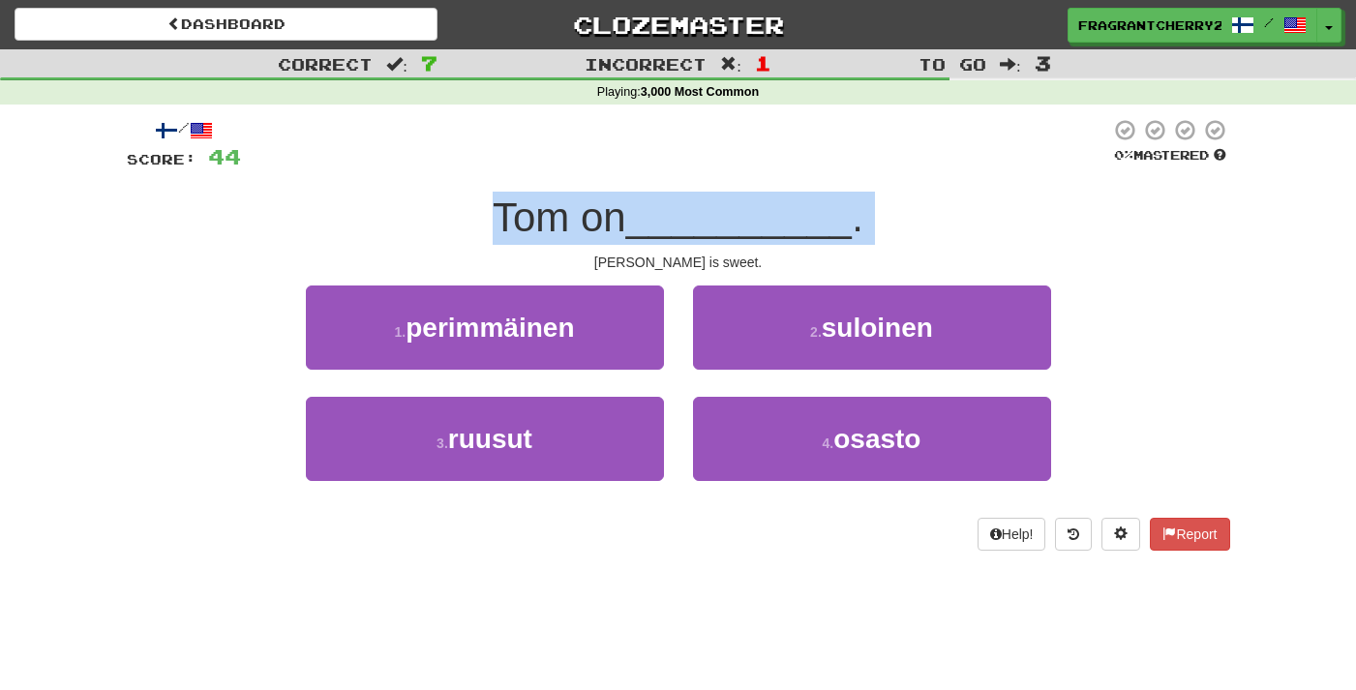
click at [519, 175] on div "/ Score: 44 0 % Mastered Tom on __________ . Tom is sweet. 1 . perimmäinen 2 . …" at bounding box center [678, 334] width 1103 height 433
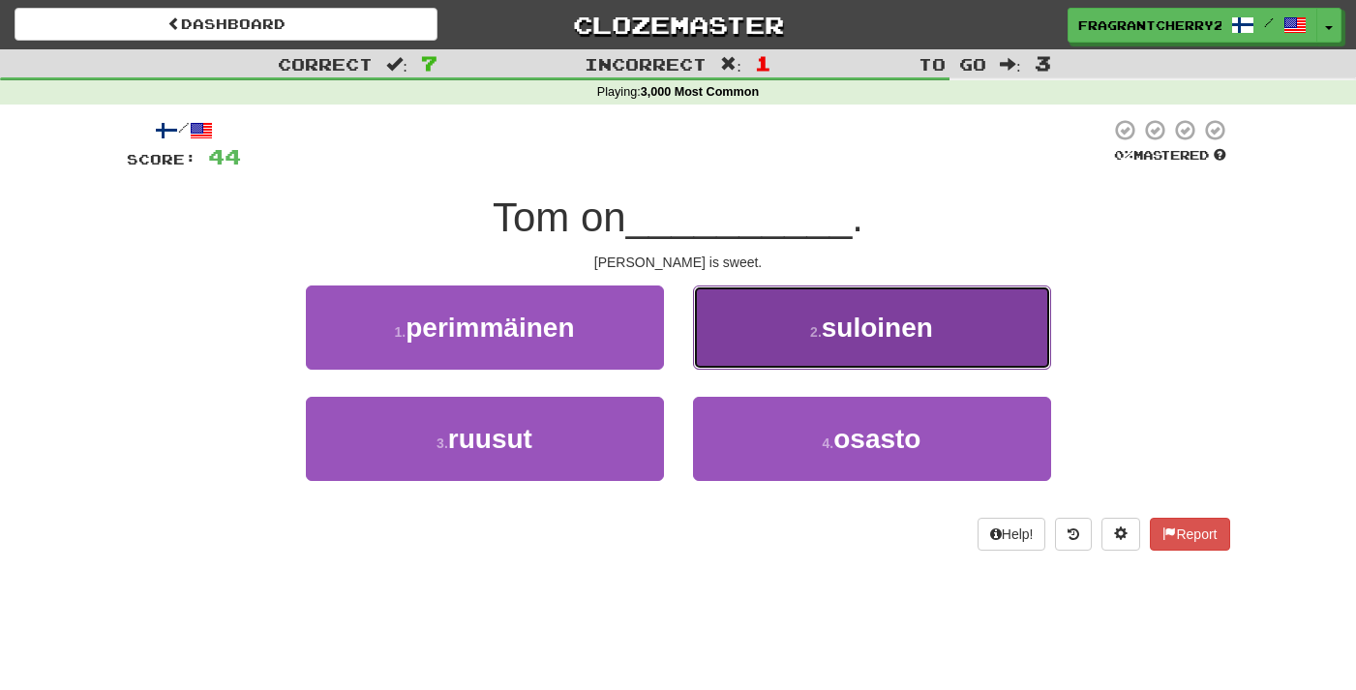
click at [840, 328] on span "suloinen" at bounding box center [877, 328] width 111 height 30
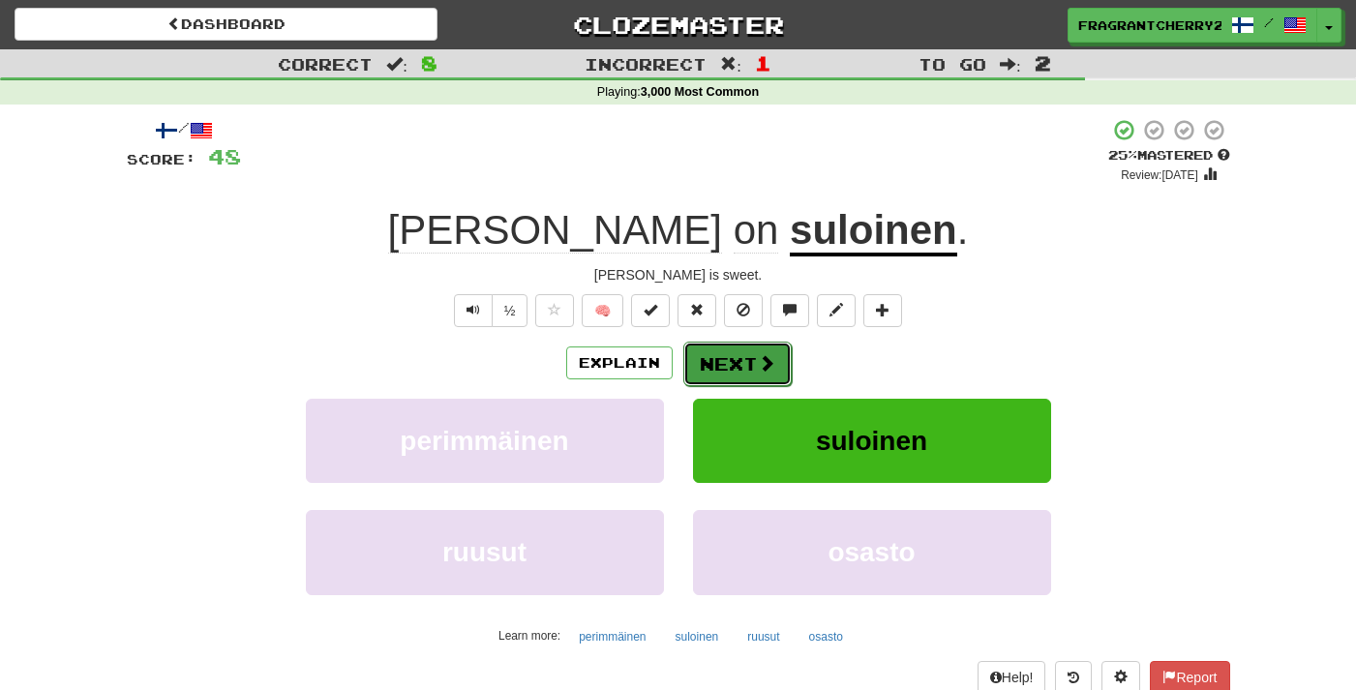
click at [751, 357] on button "Next" at bounding box center [737, 364] width 108 height 45
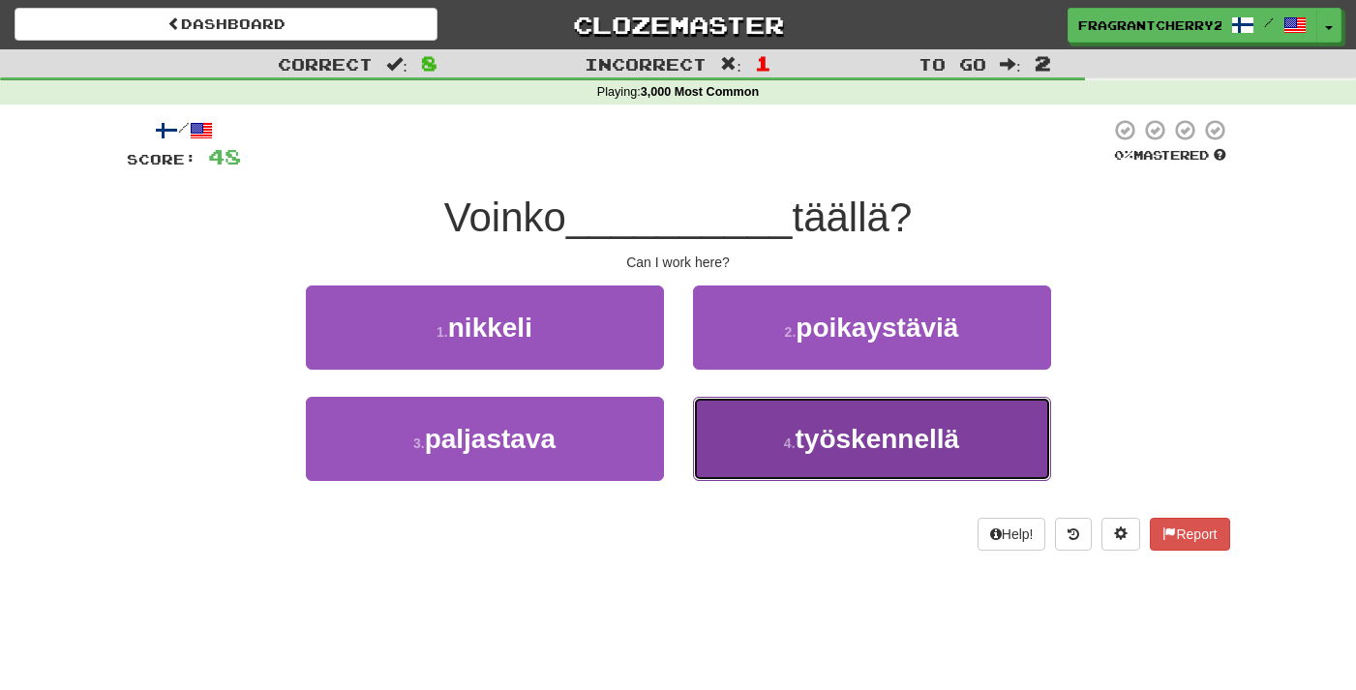
click at [773, 443] on button "4 . työskennellä" at bounding box center [872, 439] width 358 height 84
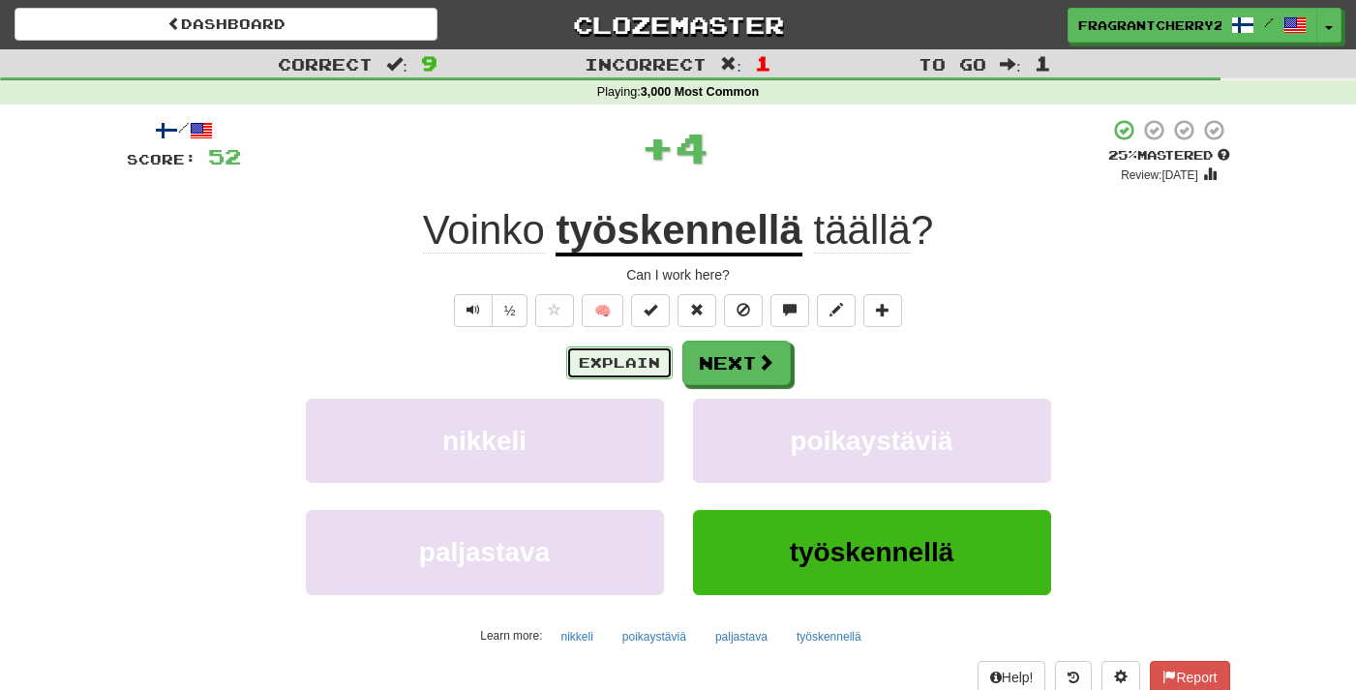
click at [578, 355] on button "Explain" at bounding box center [619, 363] width 106 height 33
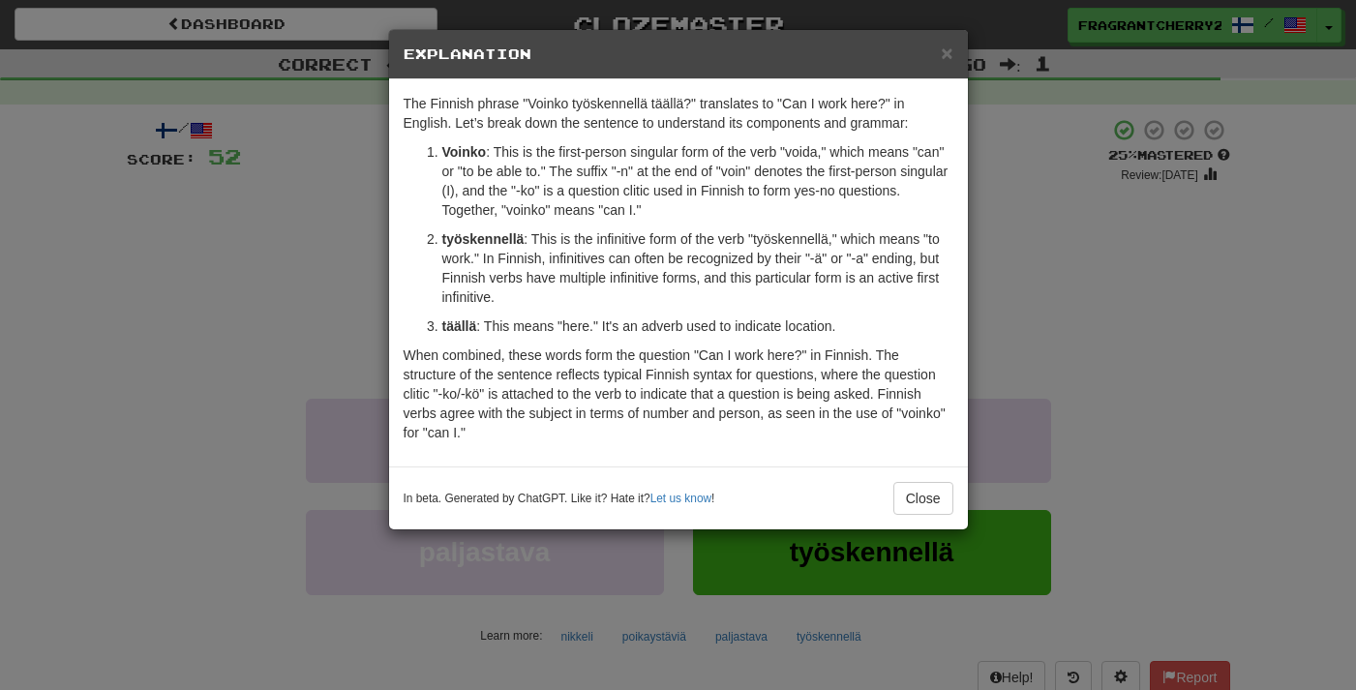
click at [278, 359] on div "× Explanation The Finnish phrase "Voinko työskennellä täällä?" translates to "C…" at bounding box center [678, 345] width 1356 height 690
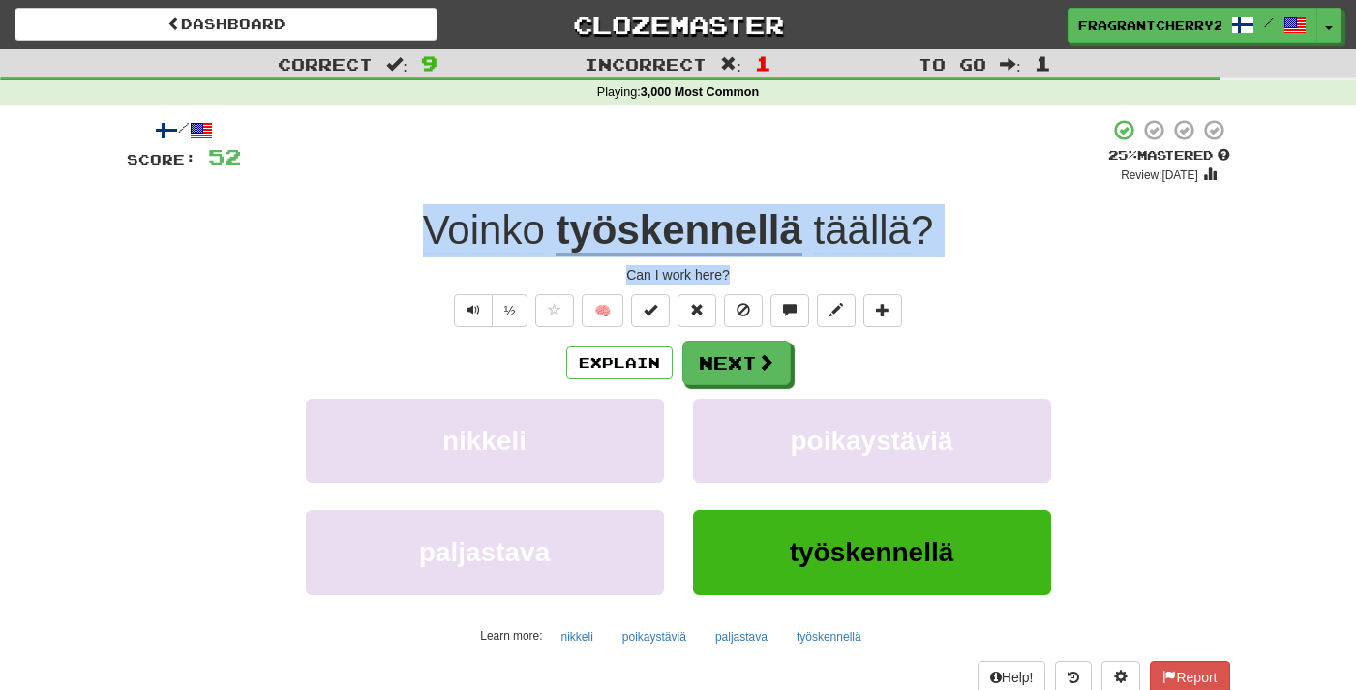
drag, startPoint x: 601, startPoint y: 268, endPoint x: 433, endPoint y: 233, distance: 172.0
click at [433, 233] on div "/ Score: 52 + 4 25 % Mastered Review: 2025-09-19 Voinko työskennellä täällä ? C…" at bounding box center [678, 421] width 1103 height 607
copy div "Voinko työskennellä täällä ? Can I work here?"
click at [715, 380] on button "Next" at bounding box center [737, 364] width 108 height 45
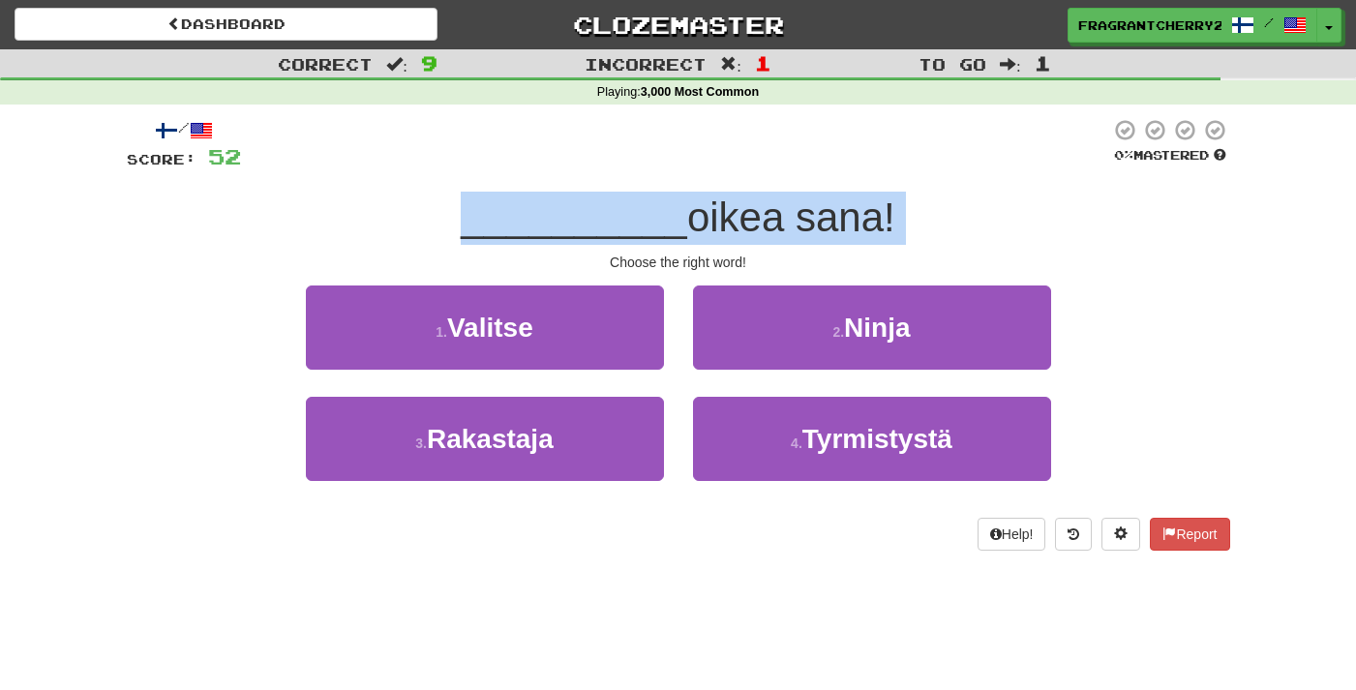
click at [524, 232] on span "__________" at bounding box center [574, 217] width 226 height 45
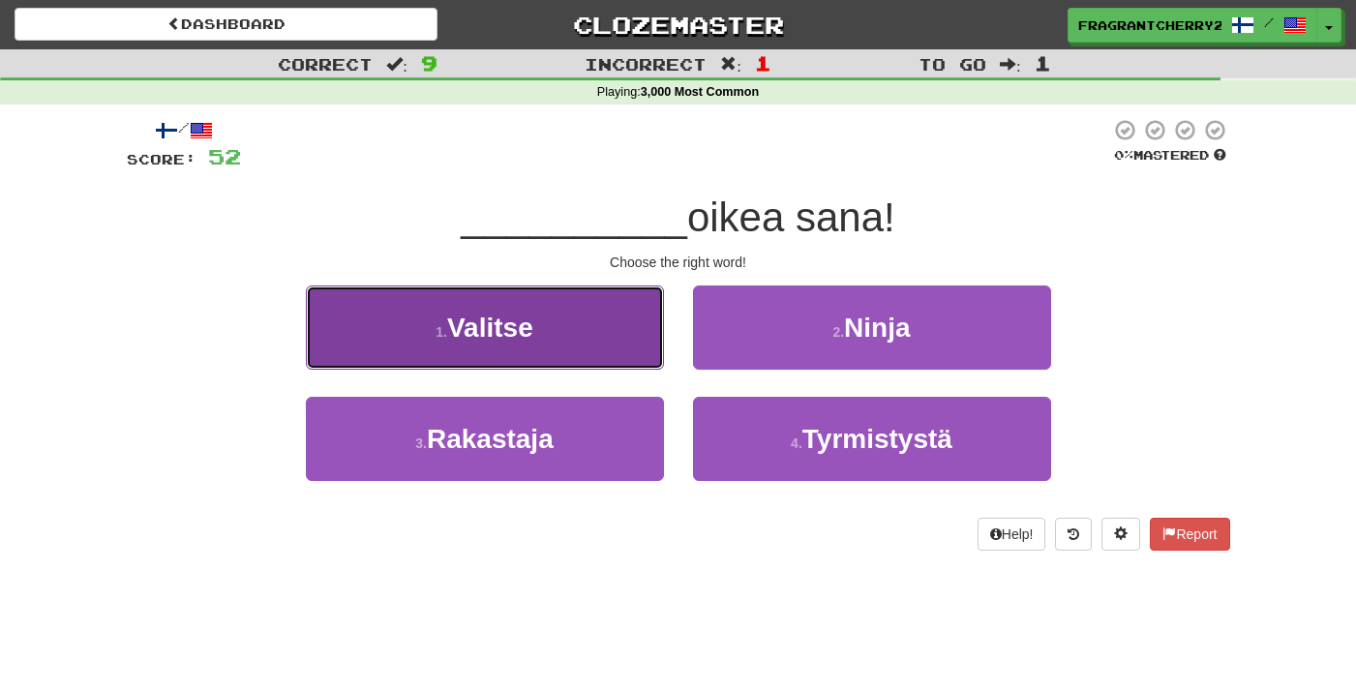
click at [560, 338] on button "1 . Valitse" at bounding box center [485, 328] width 358 height 84
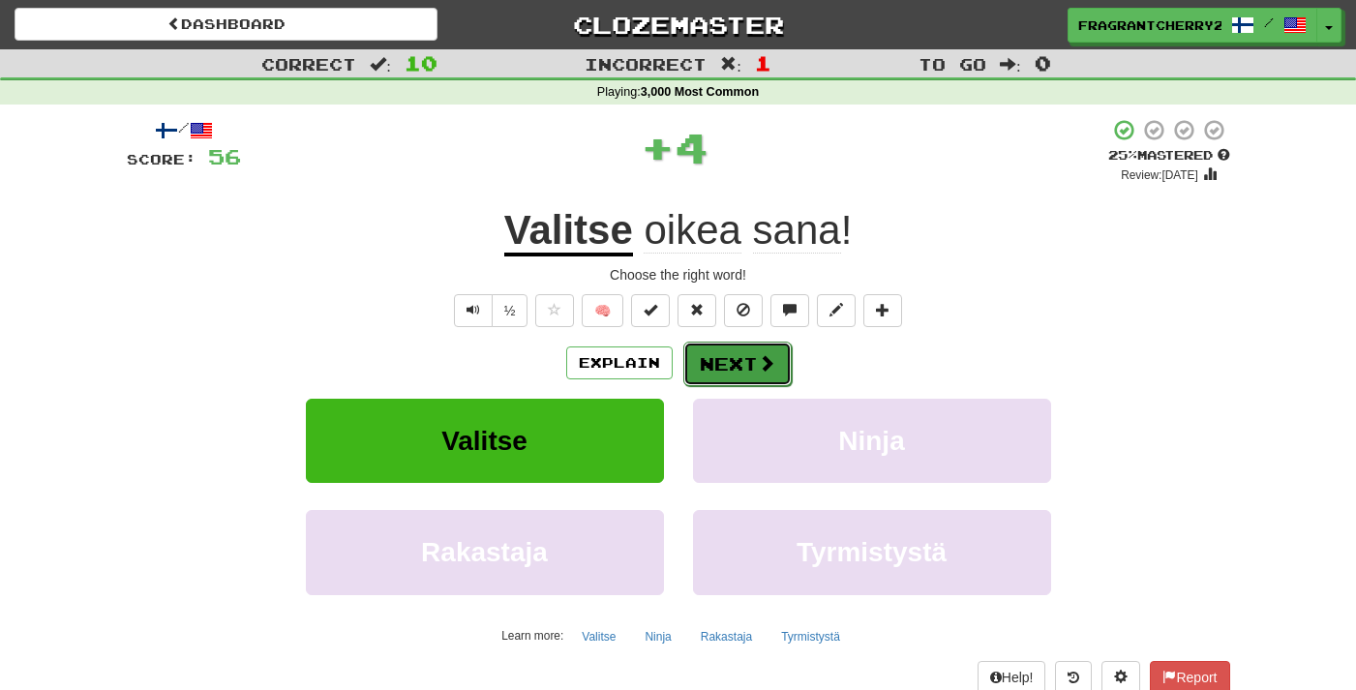
click at [723, 365] on button "Next" at bounding box center [737, 364] width 108 height 45
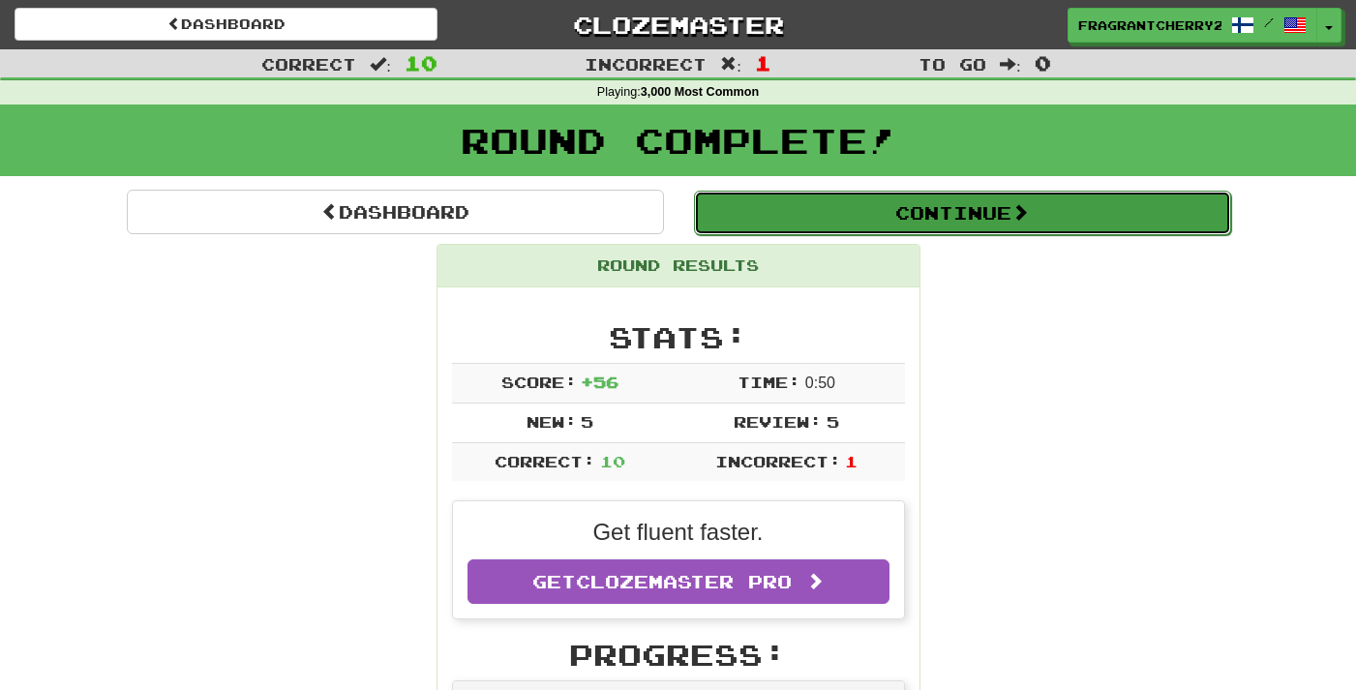
click at [808, 224] on button "Continue" at bounding box center [962, 213] width 537 height 45
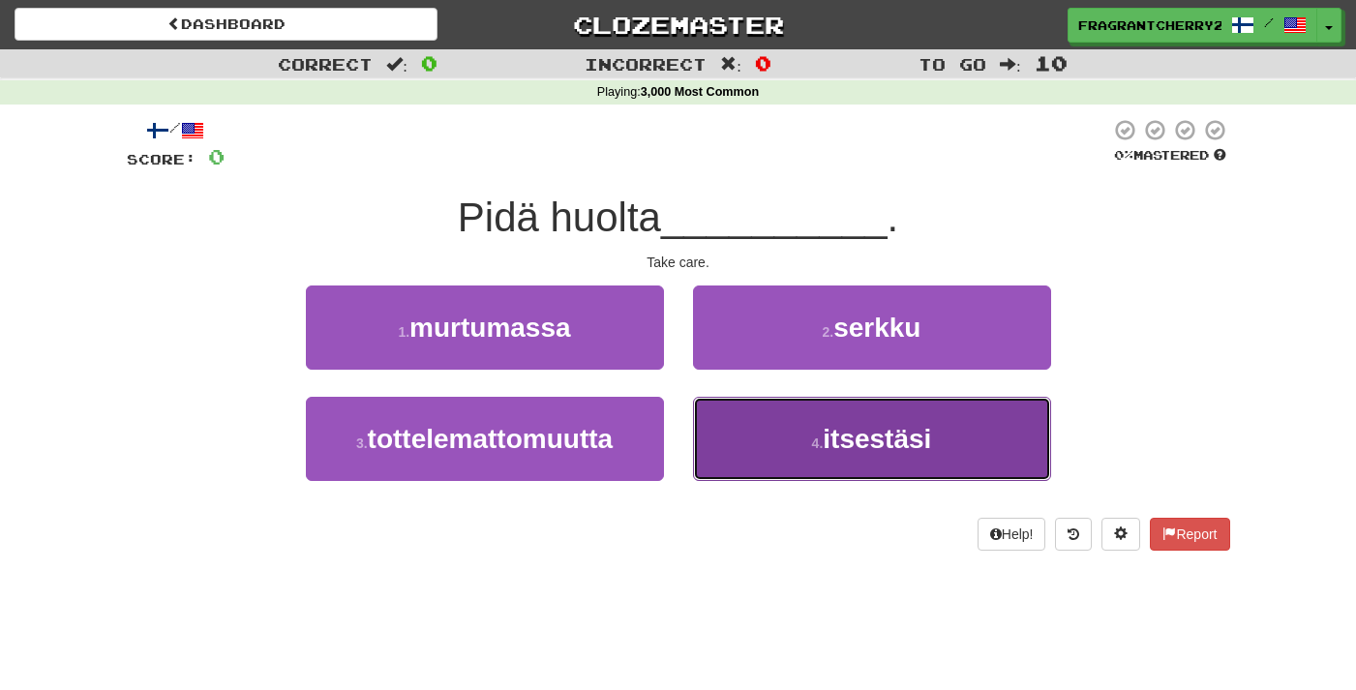
click at [778, 425] on button "4 . itsestäsi" at bounding box center [872, 439] width 358 height 84
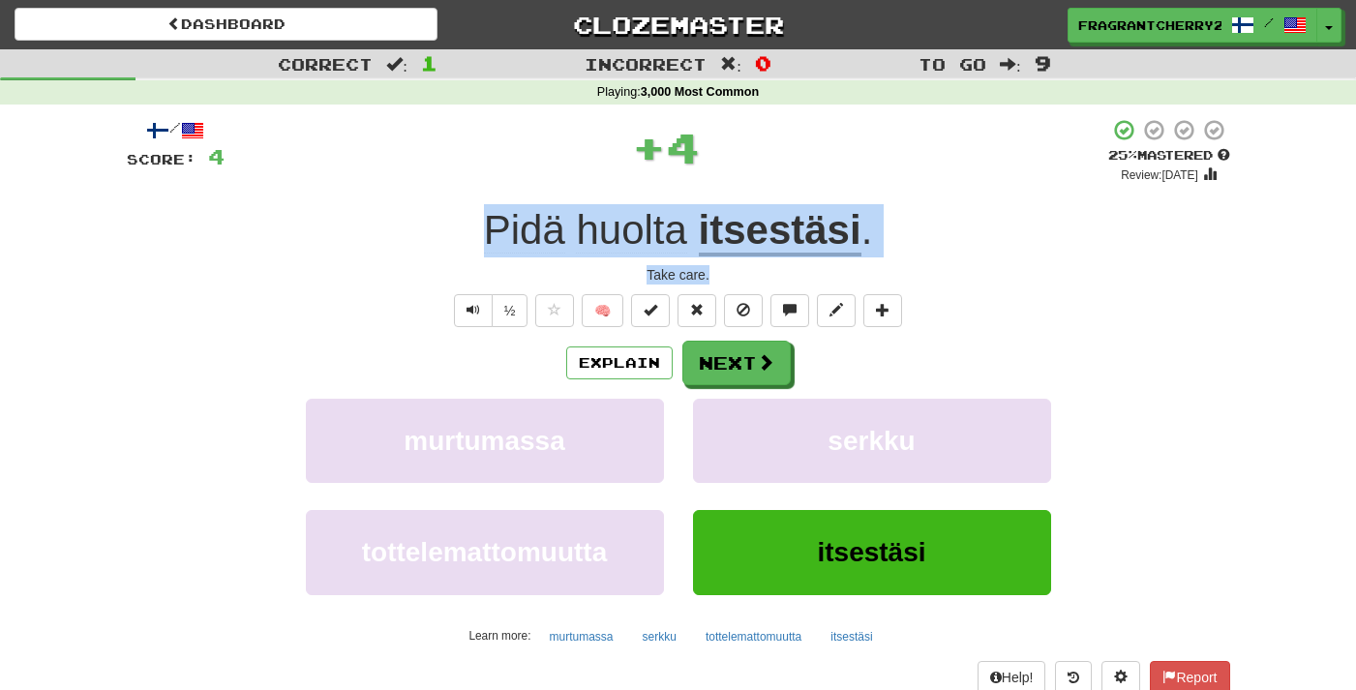
drag, startPoint x: 728, startPoint y: 273, endPoint x: 484, endPoint y: 236, distance: 246.7
click at [484, 236] on div "/ Score: 4 + 4 25 % Mastered Review: 2025-09-19 Pidä huolta itsestäsi . Take ca…" at bounding box center [678, 421] width 1103 height 607
copy div "Pidä huolta itsestäsi . Take care."
click at [696, 362] on button "Next" at bounding box center [737, 364] width 108 height 45
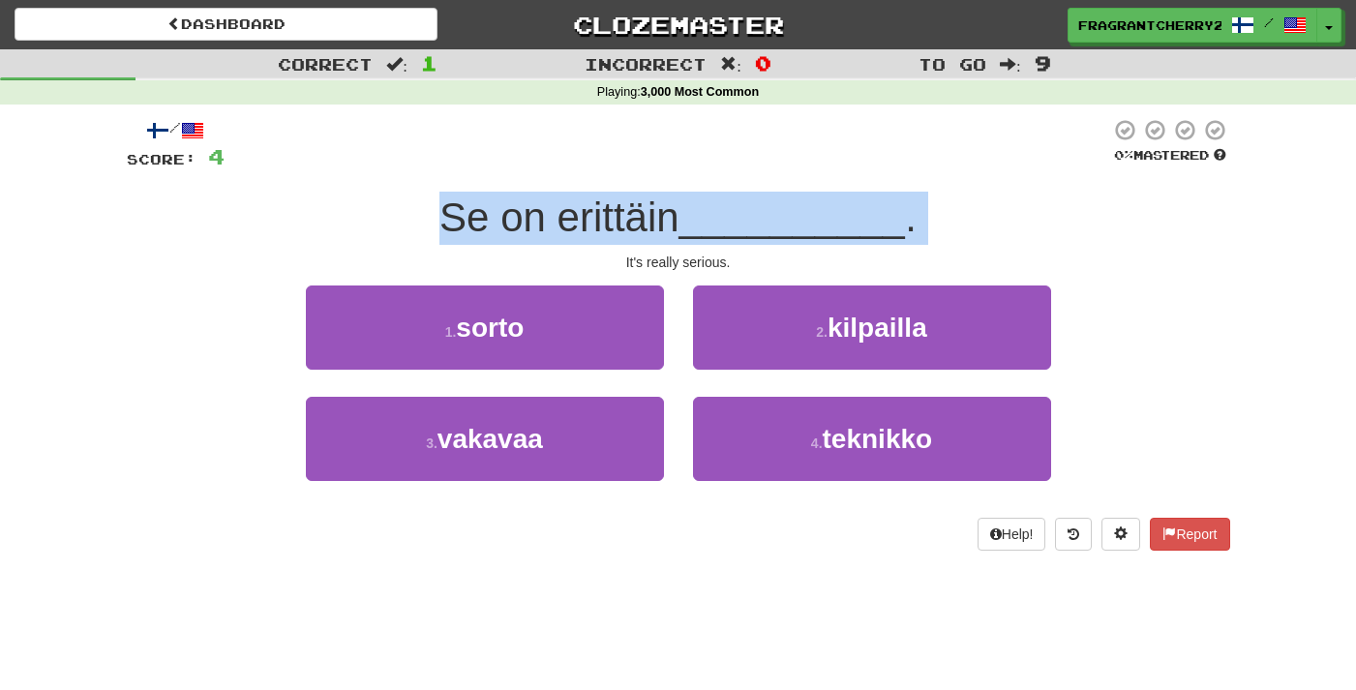
click at [560, 204] on span "Se on erittäin" at bounding box center [559, 217] width 240 height 45
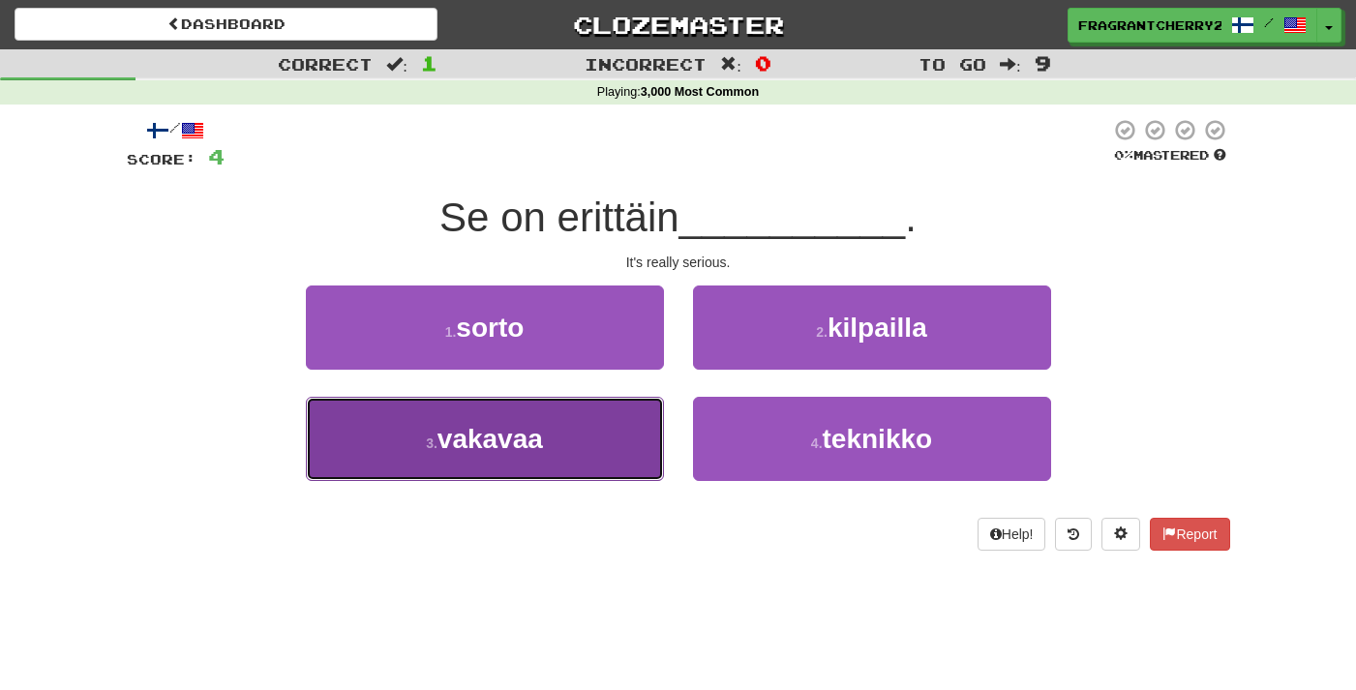
click at [632, 463] on button "3 . vakavaa" at bounding box center [485, 439] width 358 height 84
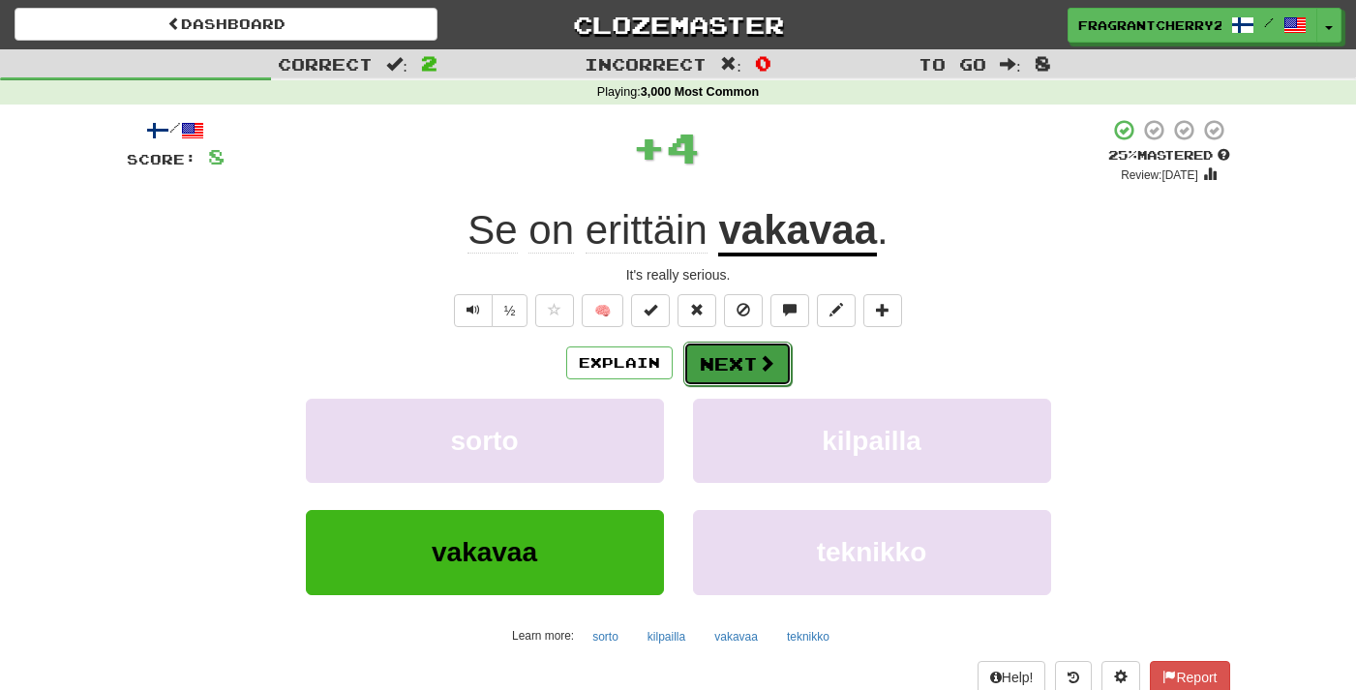
click at [734, 364] on button "Next" at bounding box center [737, 364] width 108 height 45
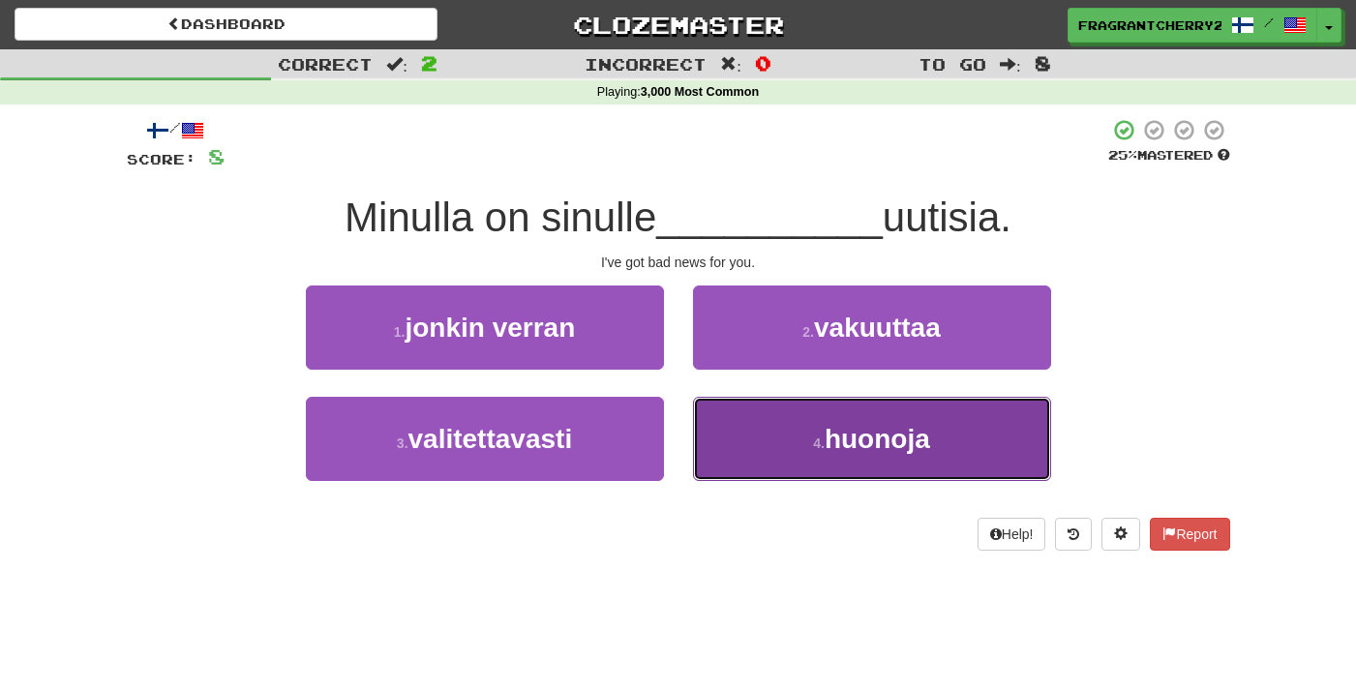
click at [739, 448] on button "4 . huonoja" at bounding box center [872, 439] width 358 height 84
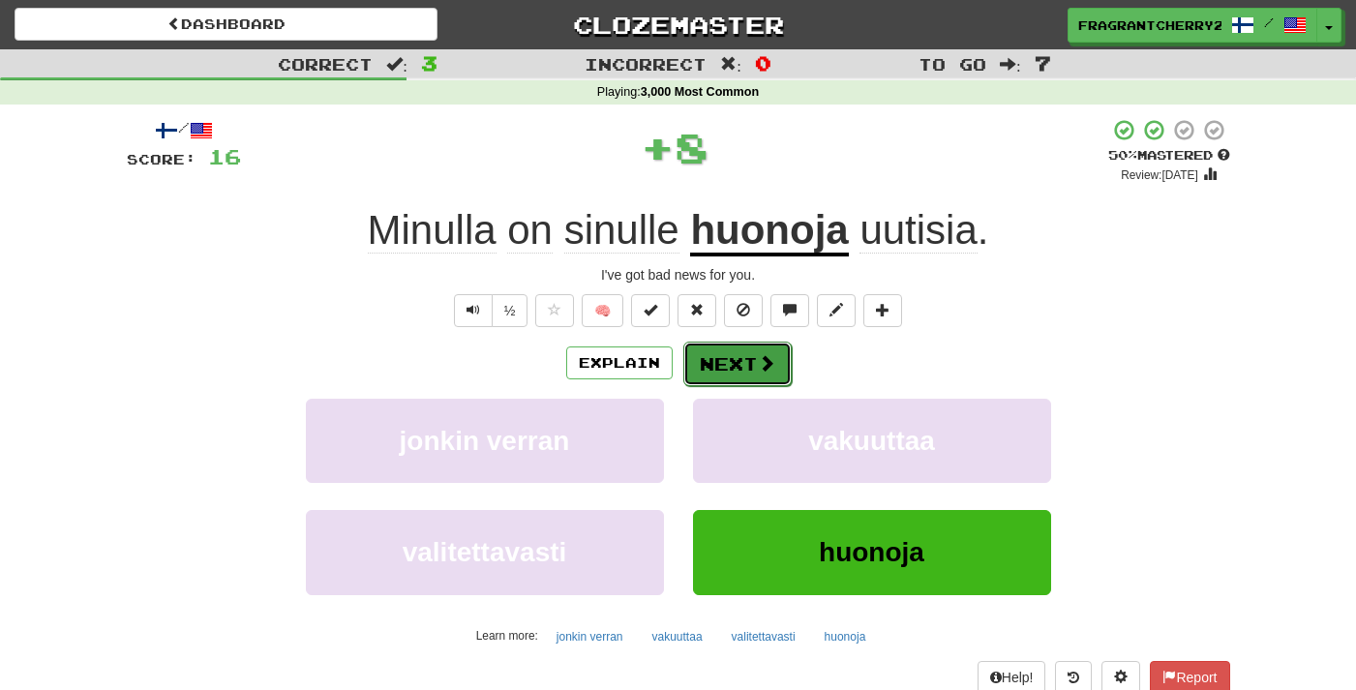
click at [762, 377] on button "Next" at bounding box center [737, 364] width 108 height 45
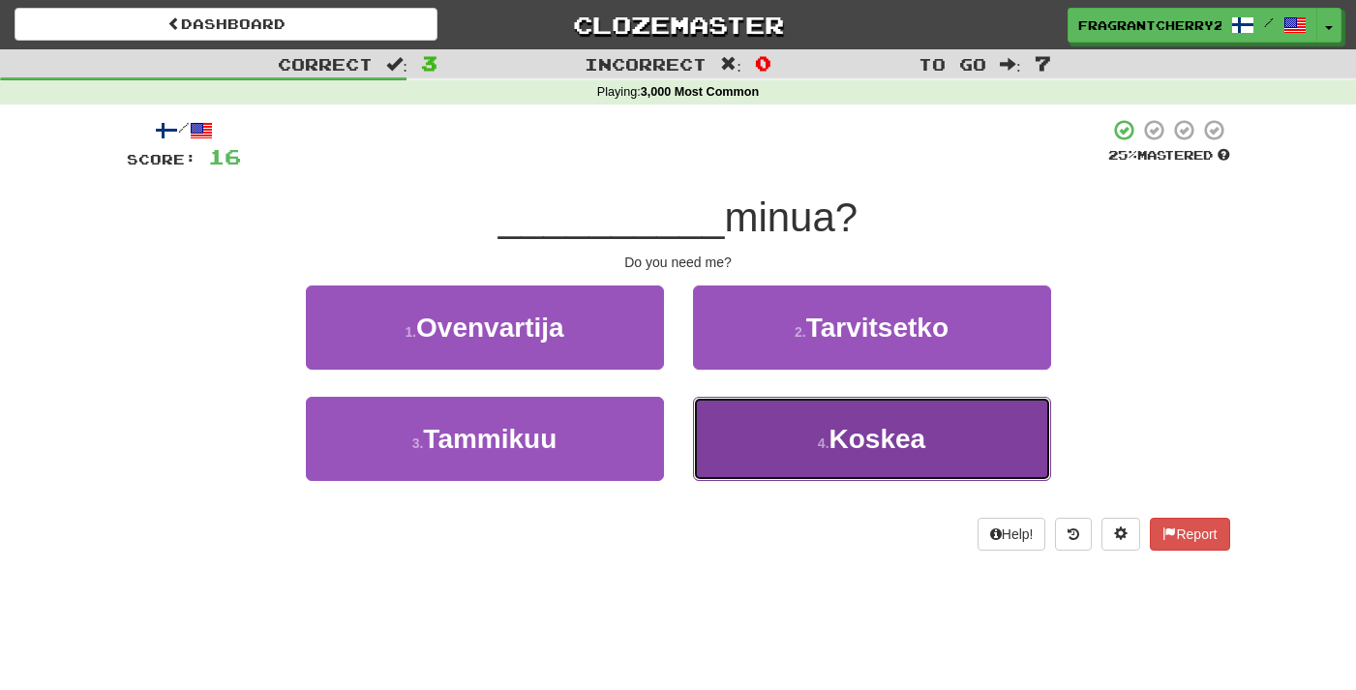
click at [814, 461] on button "4 . Koskea" at bounding box center [872, 439] width 358 height 84
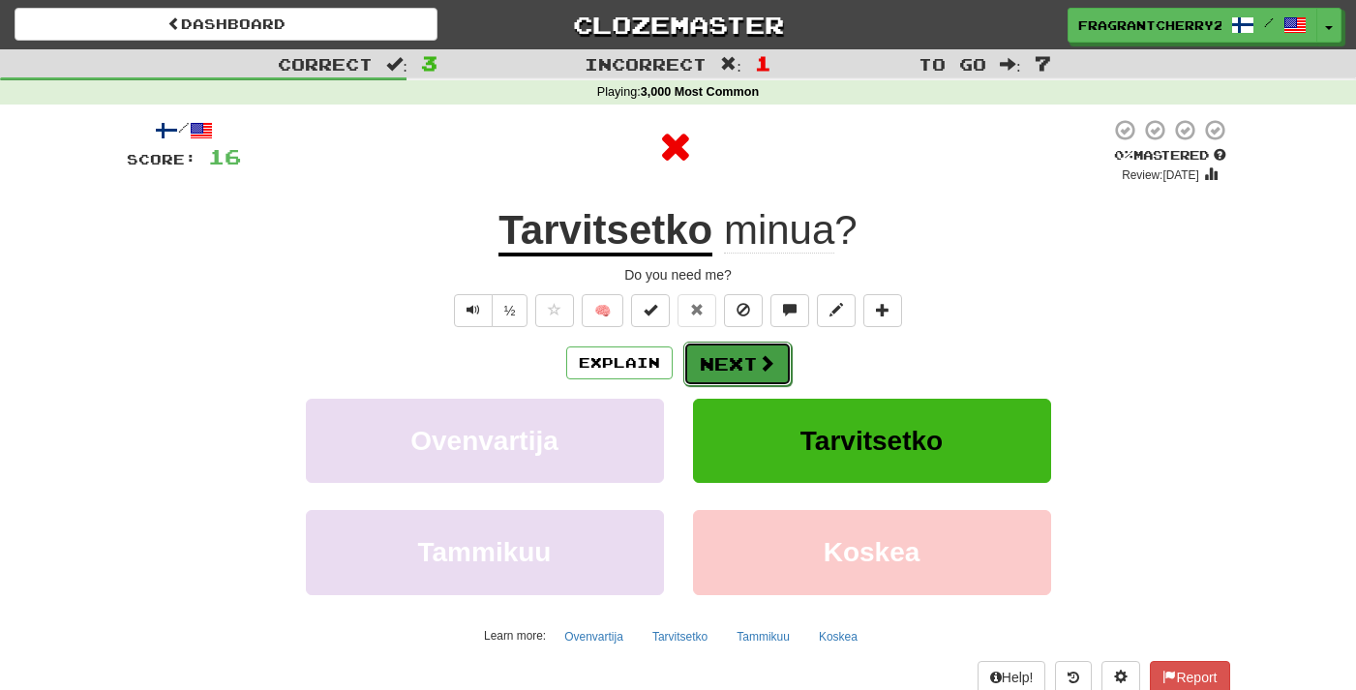
click at [721, 375] on button "Next" at bounding box center [737, 364] width 108 height 45
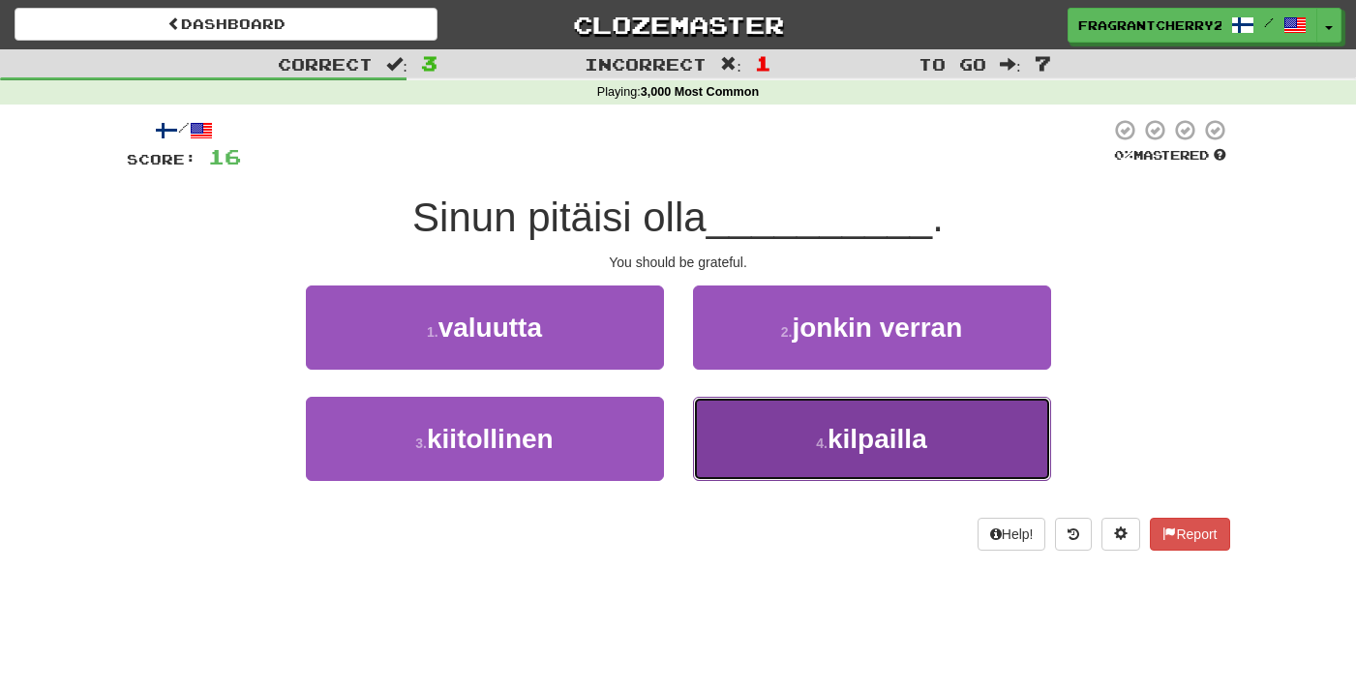
click at [768, 461] on button "4 . kilpailla" at bounding box center [872, 439] width 358 height 84
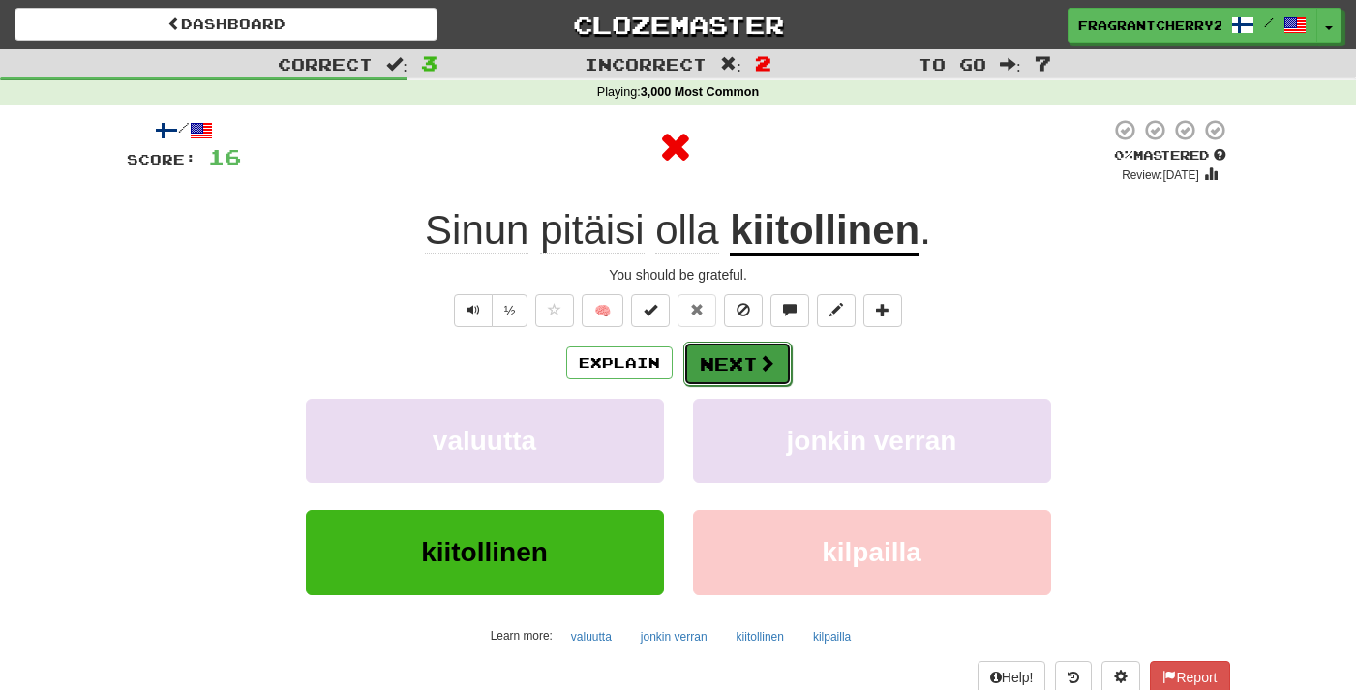
click at [715, 363] on button "Next" at bounding box center [737, 364] width 108 height 45
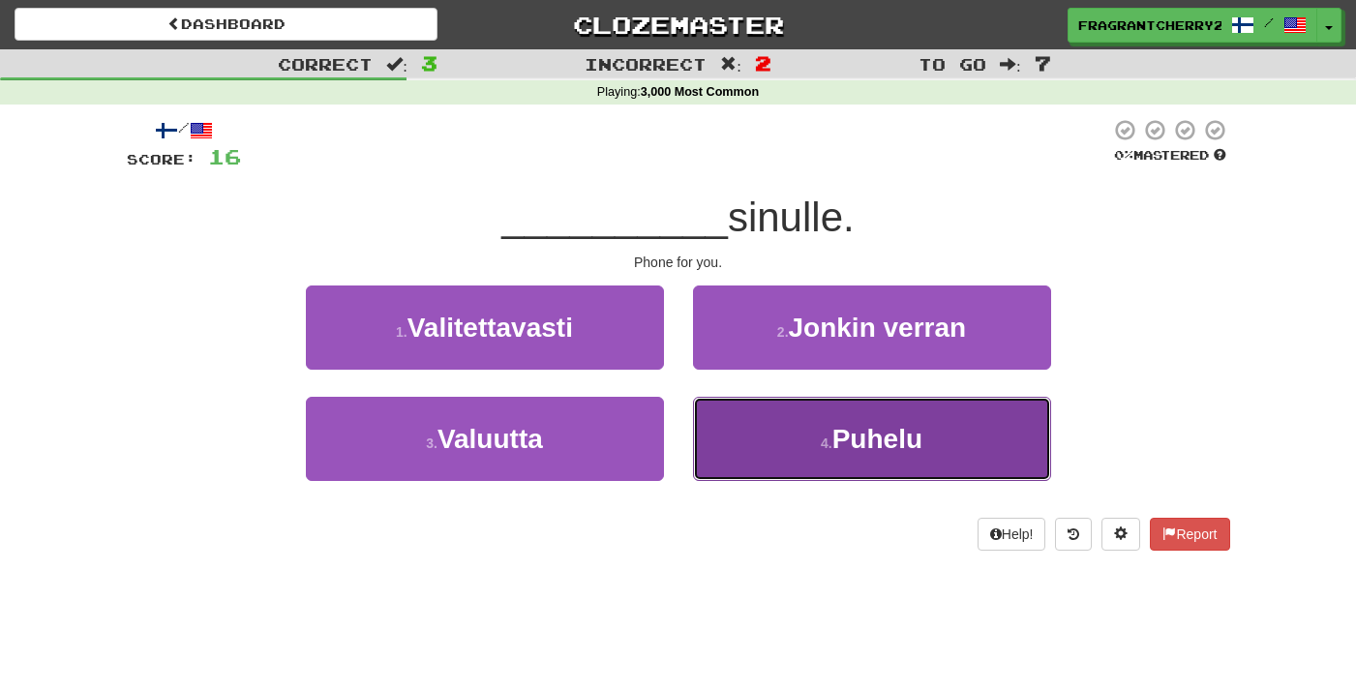
click at [779, 446] on button "4 . Puhelu" at bounding box center [872, 439] width 358 height 84
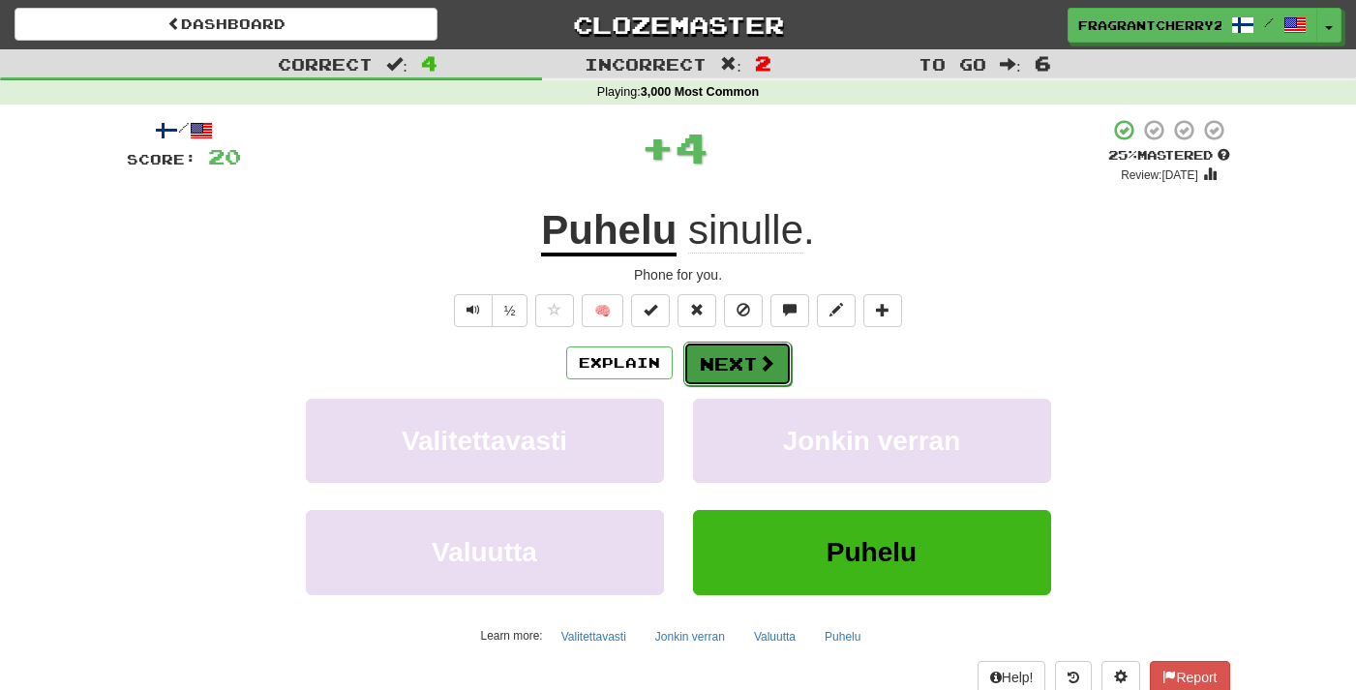
click at [701, 378] on button "Next" at bounding box center [737, 364] width 108 height 45
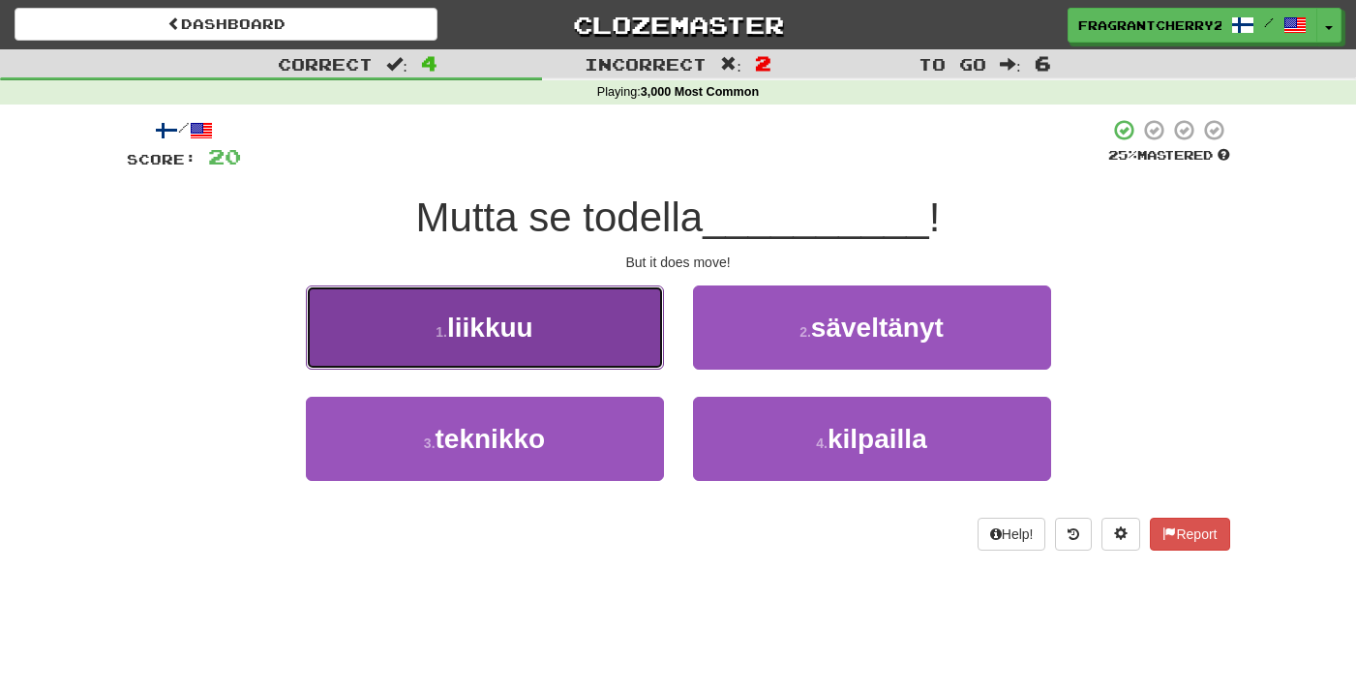
click at [617, 360] on button "1 . liikkuu" at bounding box center [485, 328] width 358 height 84
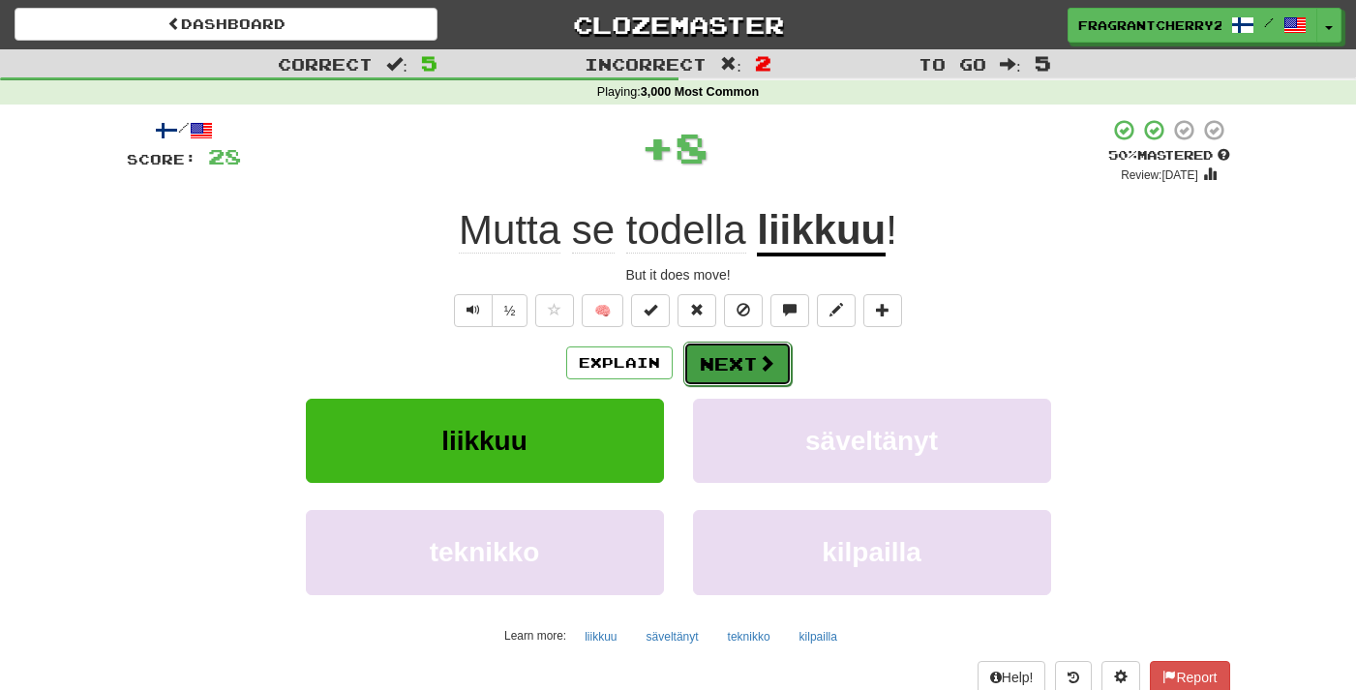
click at [717, 374] on button "Next" at bounding box center [737, 364] width 108 height 45
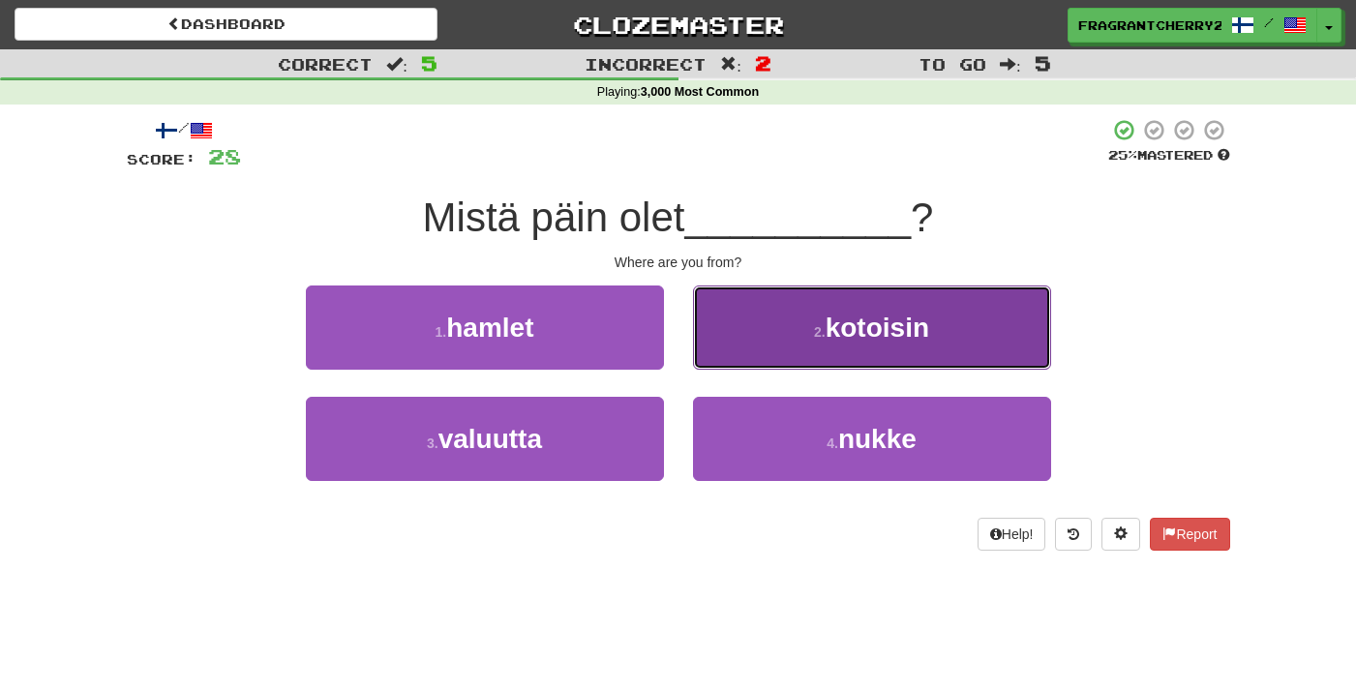
click at [729, 329] on button "2 . kotoisin" at bounding box center [872, 328] width 358 height 84
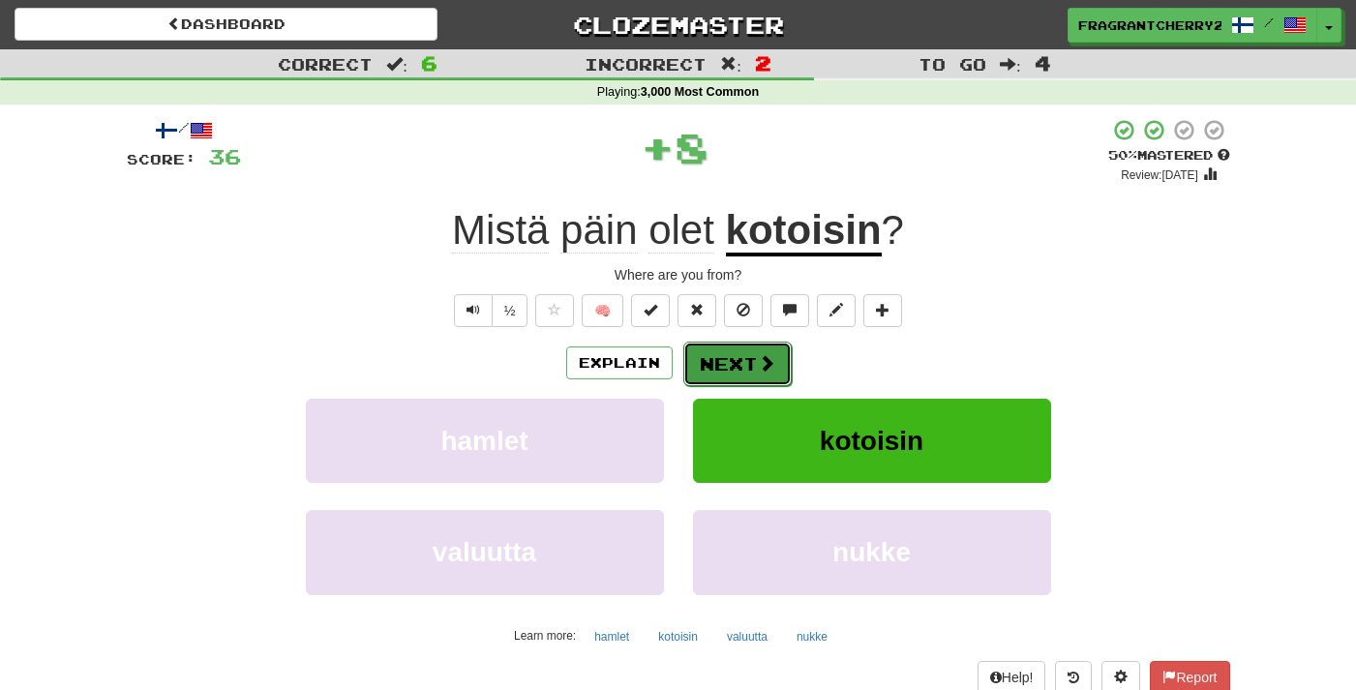
click at [704, 374] on button "Next" at bounding box center [737, 364] width 108 height 45
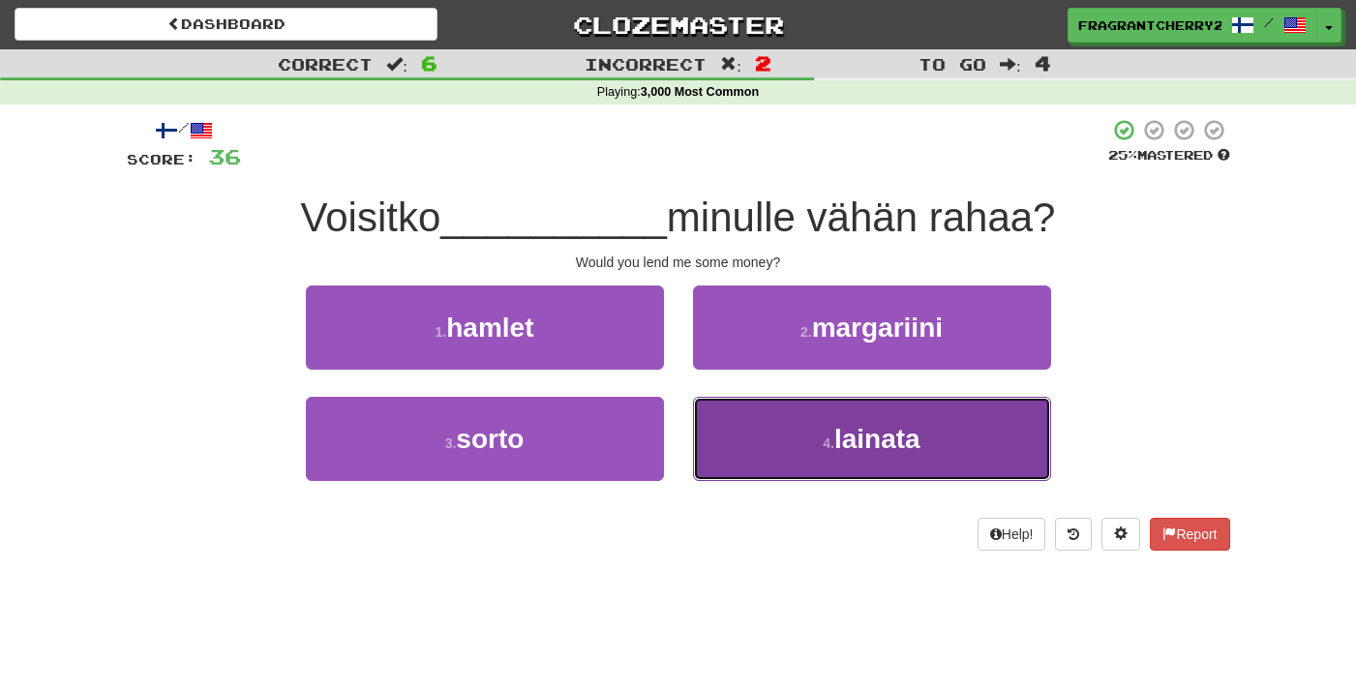
click at [791, 430] on button "4 . lainata" at bounding box center [872, 439] width 358 height 84
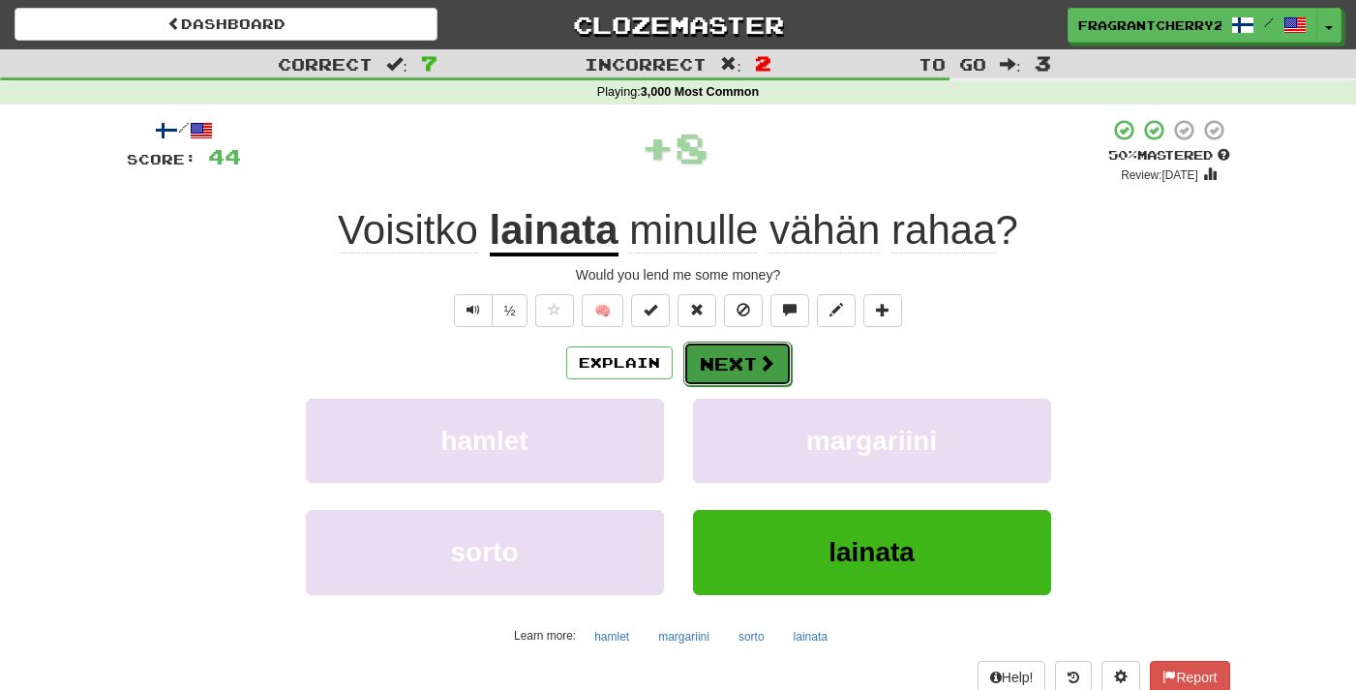
click at [739, 359] on button "Next" at bounding box center [737, 364] width 108 height 45
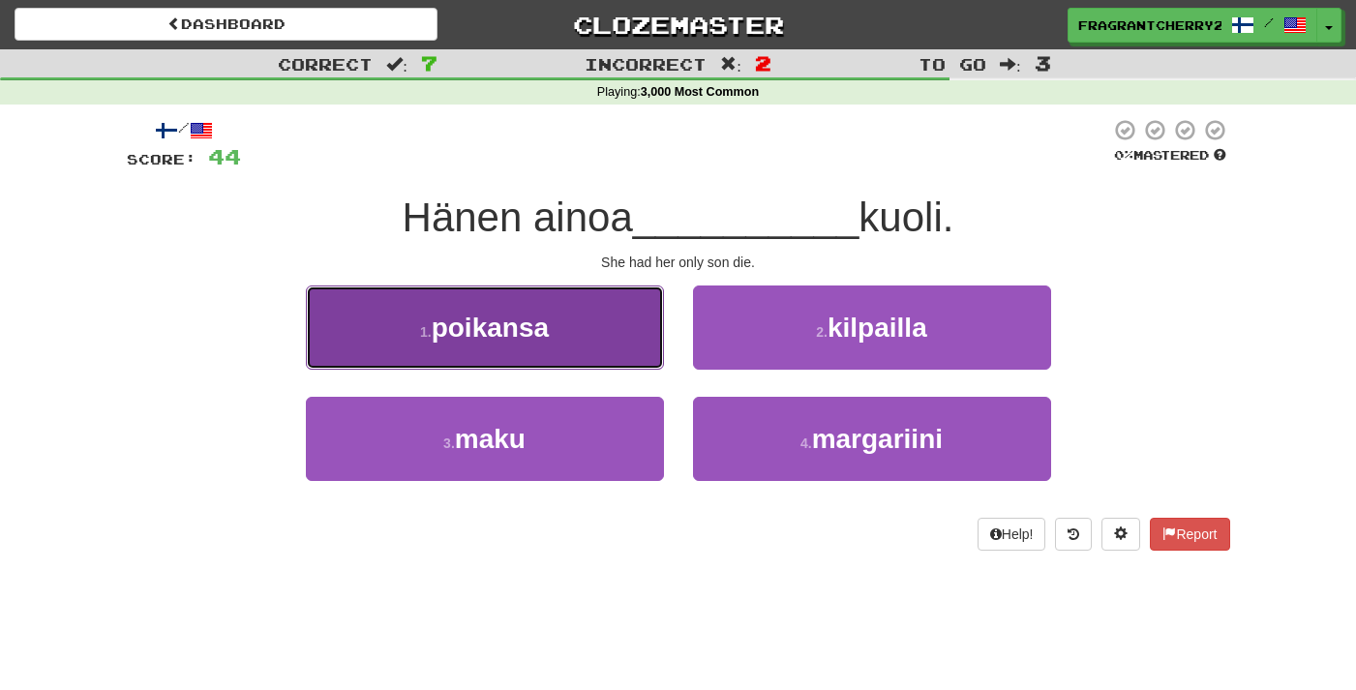
click at [620, 340] on button "1 . poikansa" at bounding box center [485, 328] width 358 height 84
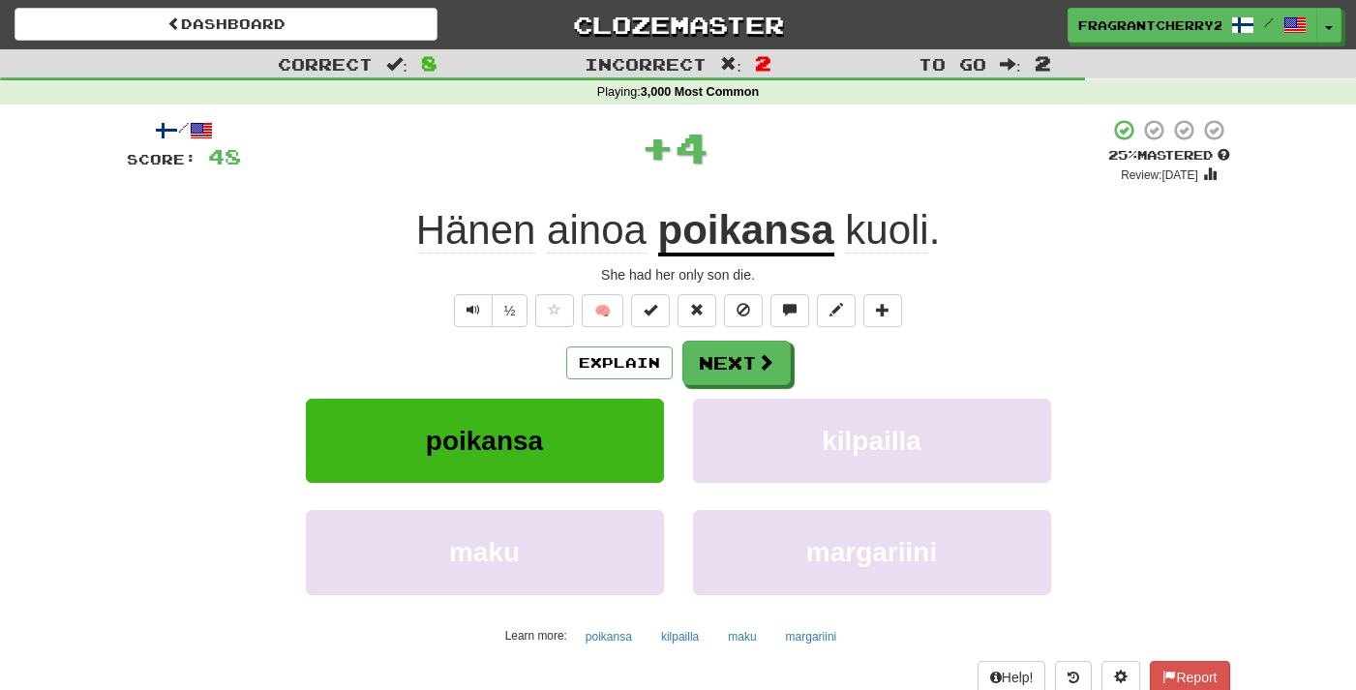
click at [606, 382] on div "Explain Next" at bounding box center [678, 363] width 1103 height 45
click at [600, 376] on button "Explain" at bounding box center [619, 363] width 106 height 33
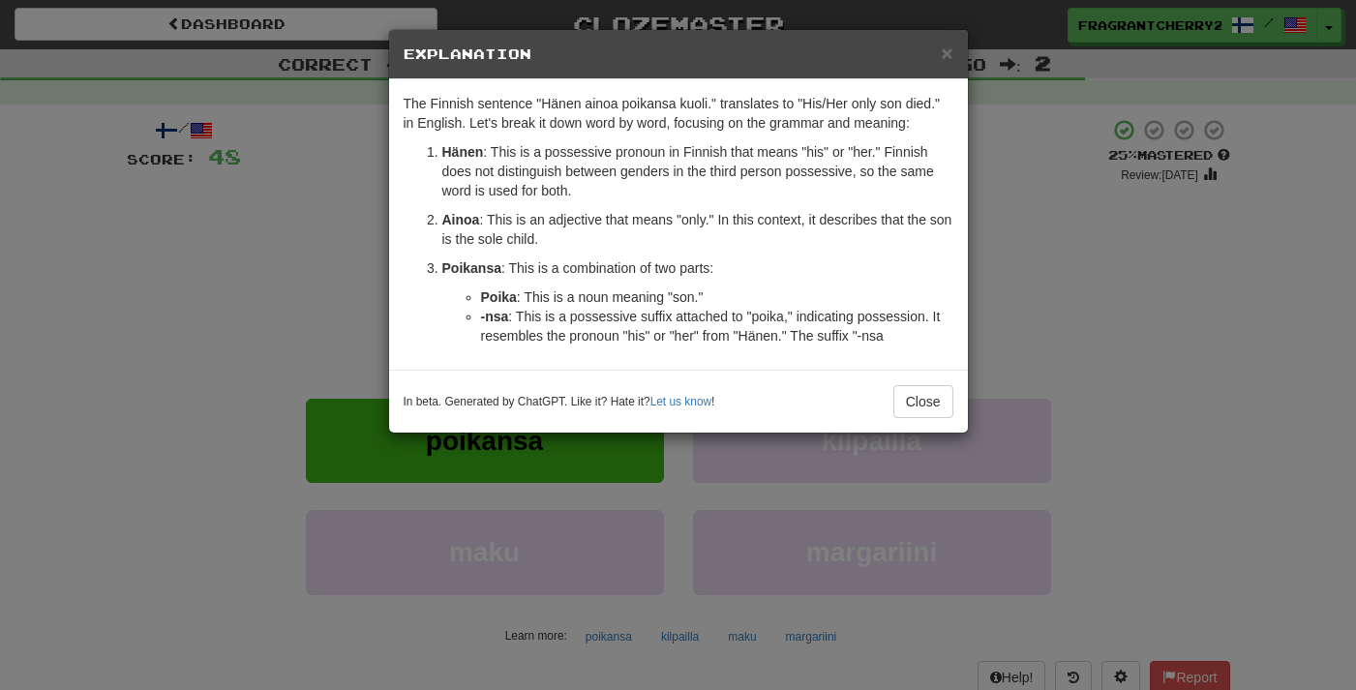
click at [366, 344] on div "× Explanation The Finnish sentence "Hänen ainoa poikansa kuoli." translates to …" at bounding box center [678, 345] width 1356 height 690
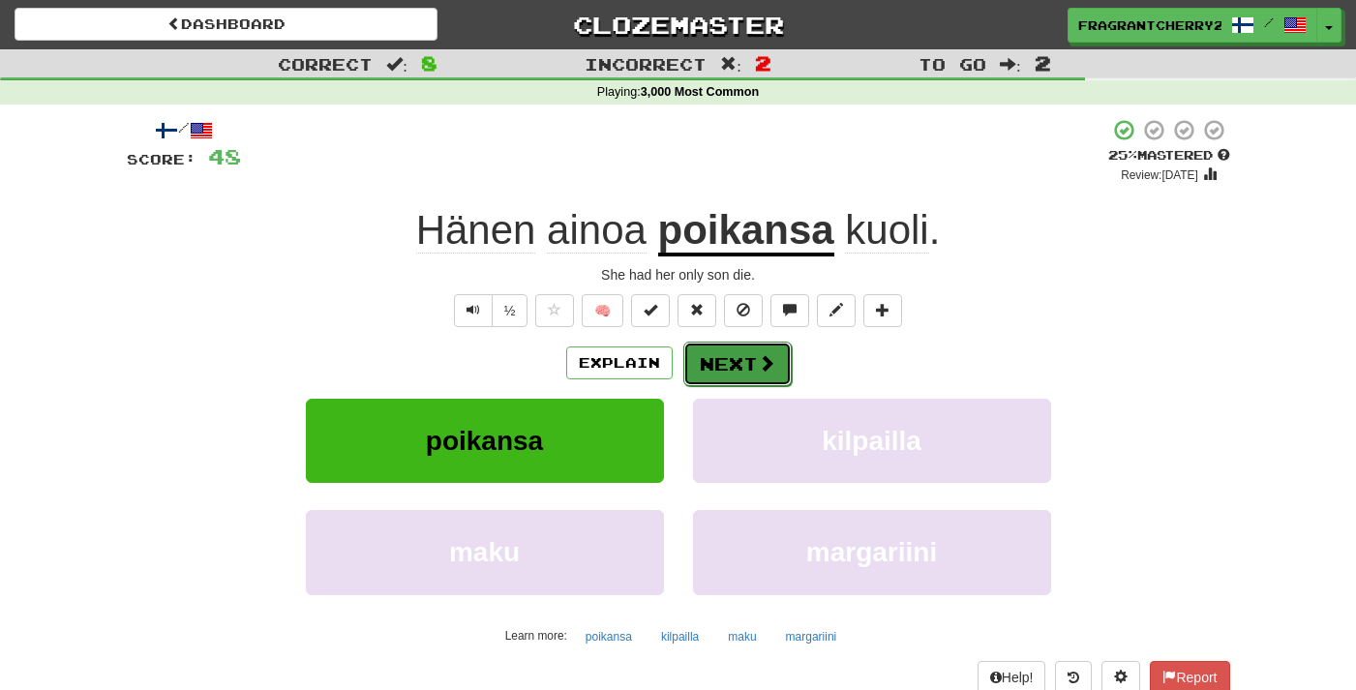
click at [764, 363] on span at bounding box center [766, 362] width 17 height 17
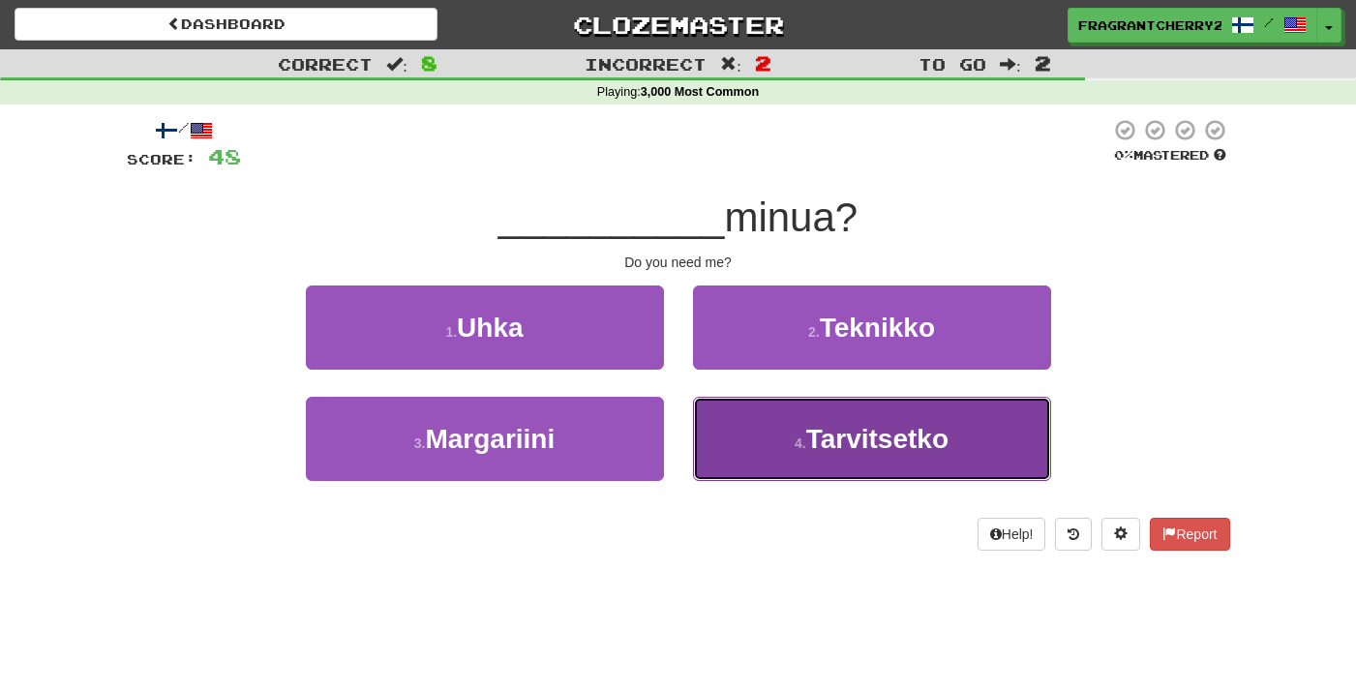
click at [838, 445] on span "Tarvitsetko" at bounding box center [877, 439] width 142 height 30
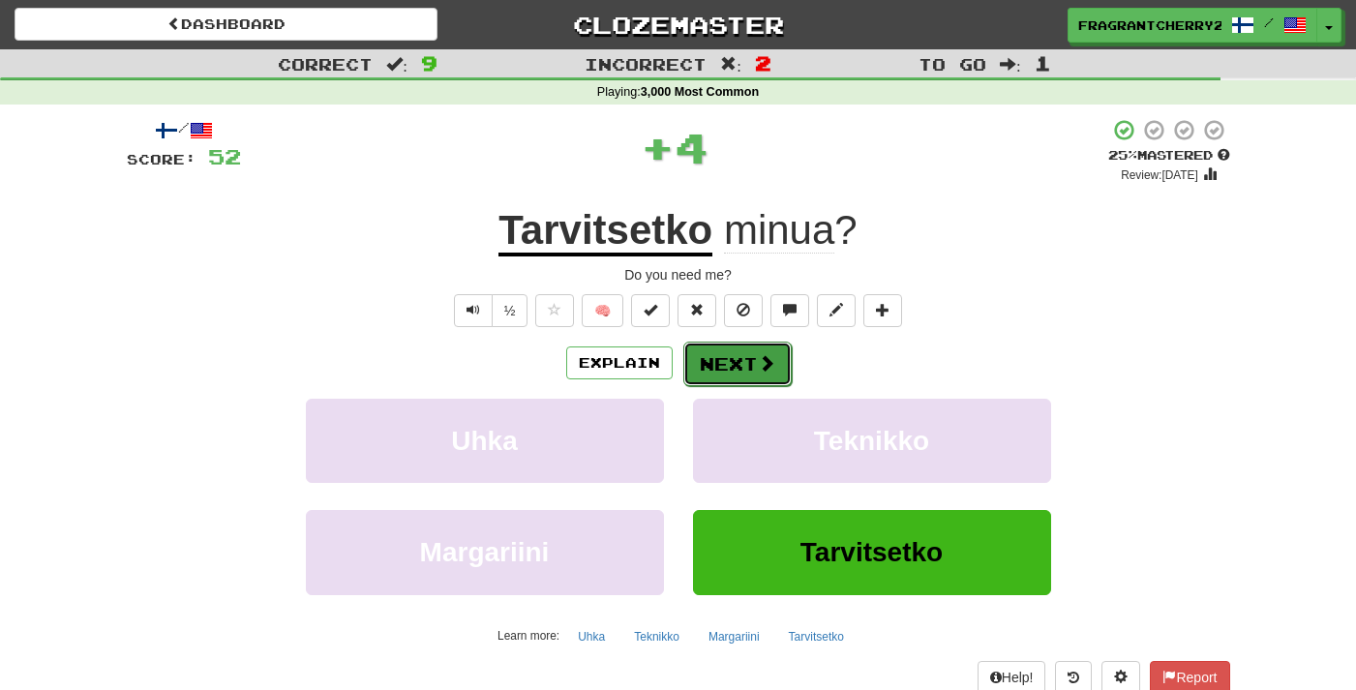
click at [740, 376] on button "Next" at bounding box center [737, 364] width 108 height 45
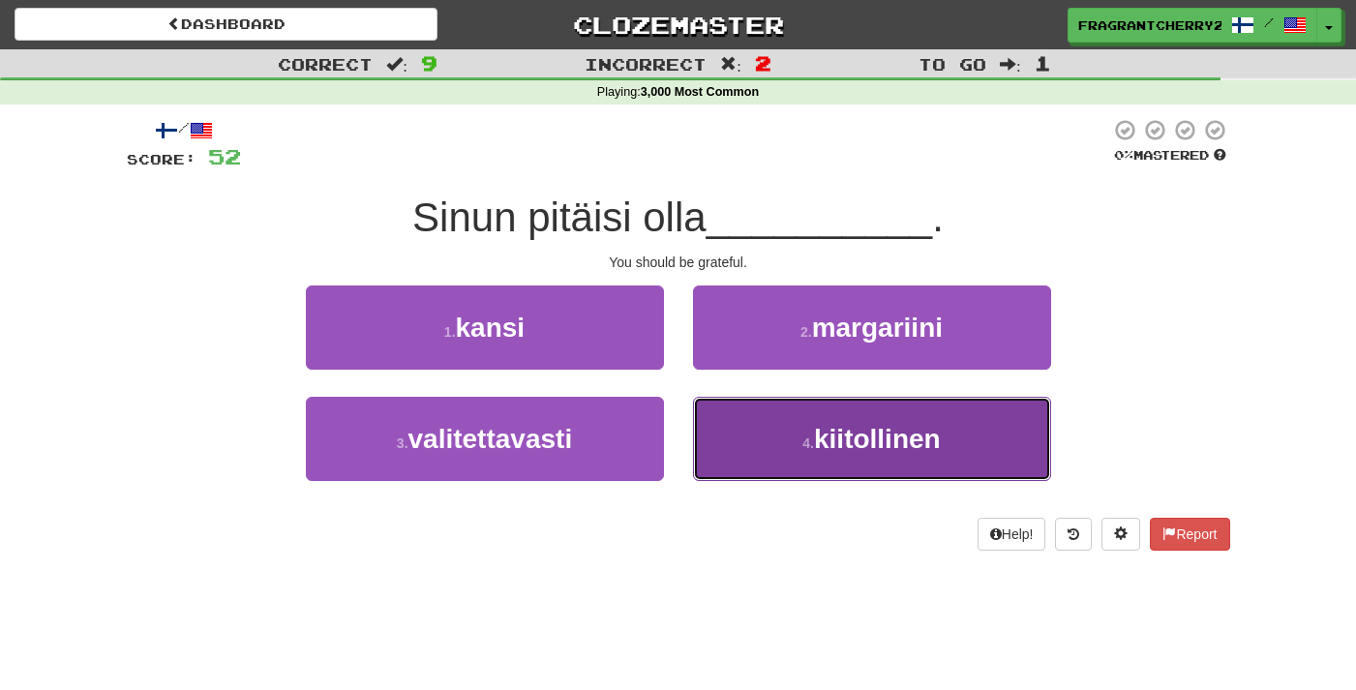
click at [757, 453] on button "4 . kiitollinen" at bounding box center [872, 439] width 358 height 84
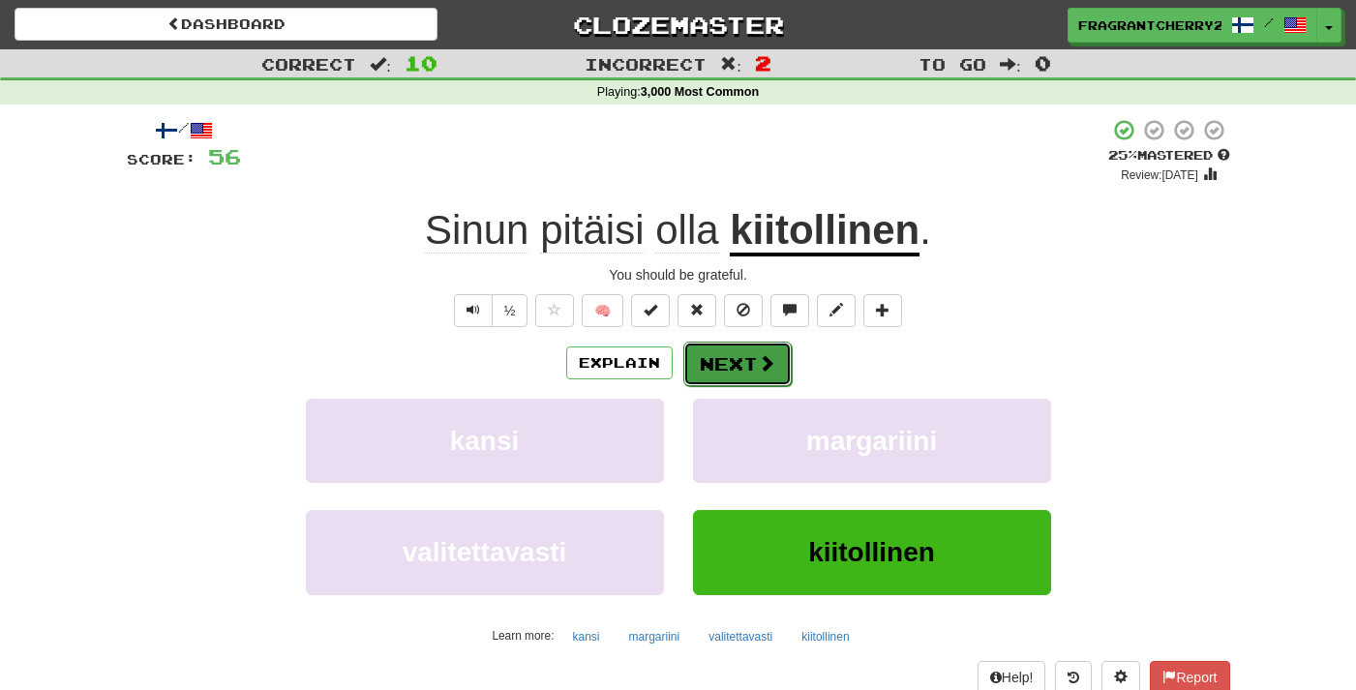
click at [718, 363] on button "Next" at bounding box center [737, 364] width 108 height 45
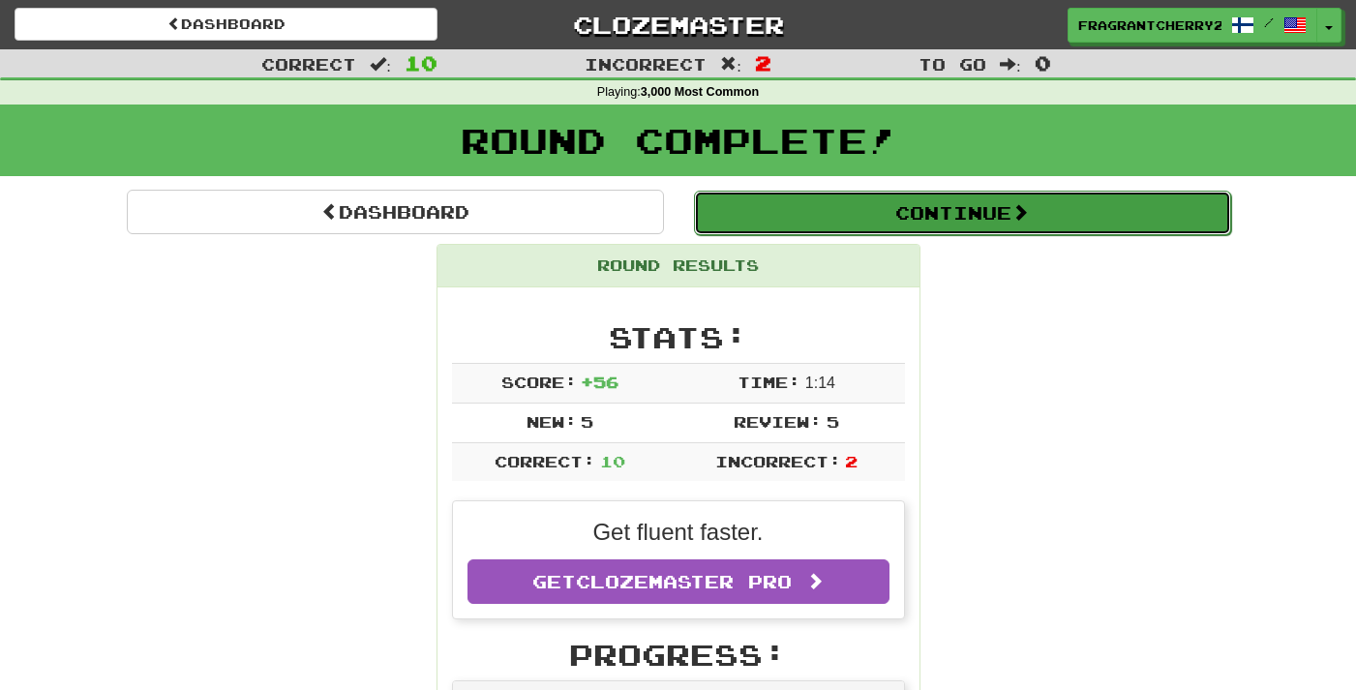
click at [760, 206] on button "Continue" at bounding box center [962, 213] width 537 height 45
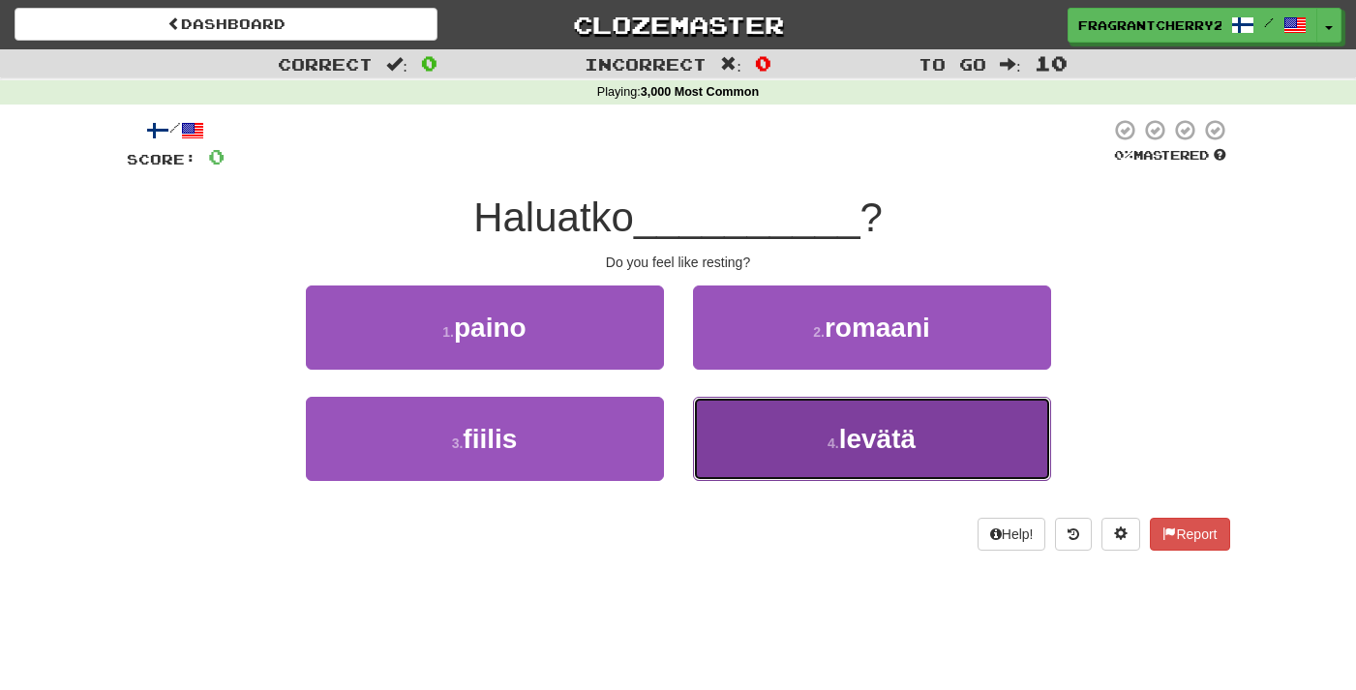
click at [816, 468] on button "4 . levätä" at bounding box center [872, 439] width 358 height 84
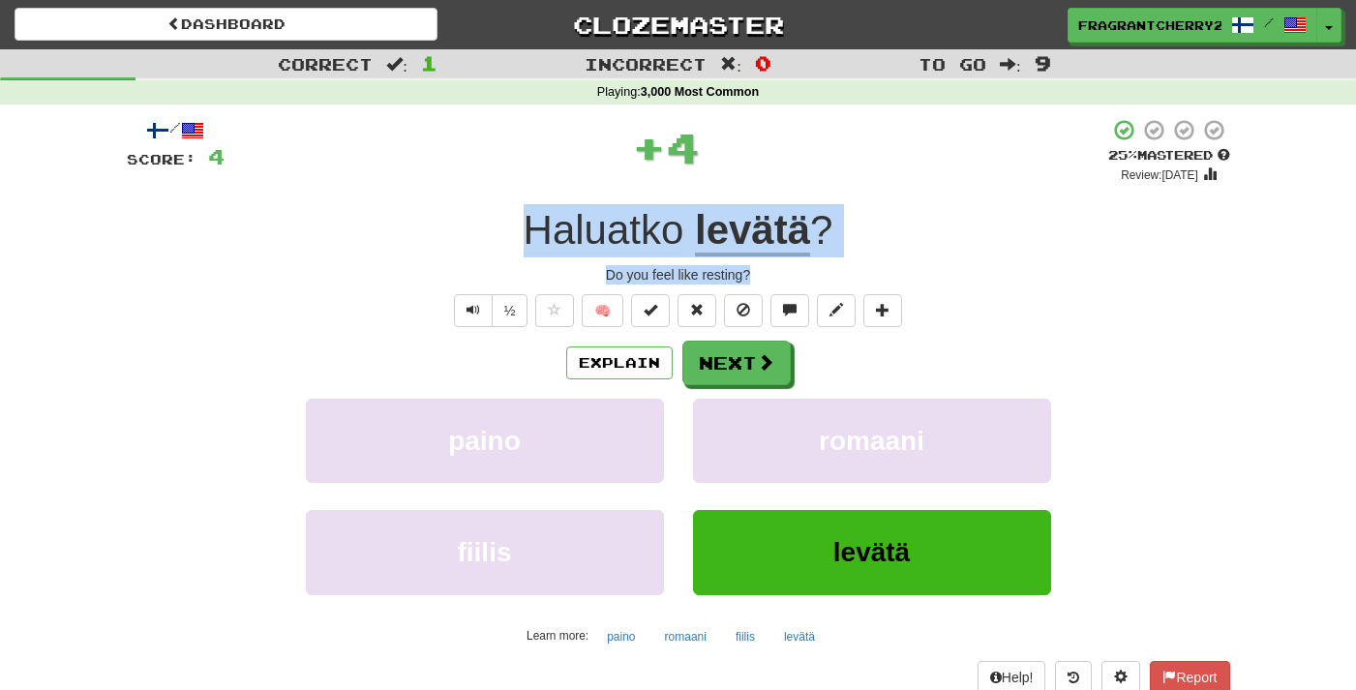
drag, startPoint x: 761, startPoint y: 277, endPoint x: 528, endPoint y: 238, distance: 236.5
click at [528, 238] on div "/ Score: 4 + 4 25 % Mastered Review: 2025-09-19 Haluatko levätä ? Do you feel l…" at bounding box center [678, 421] width 1103 height 607
copy div "Haluatko levätä ? Do you feel like resting?"
click at [711, 370] on button "Next" at bounding box center [737, 364] width 108 height 45
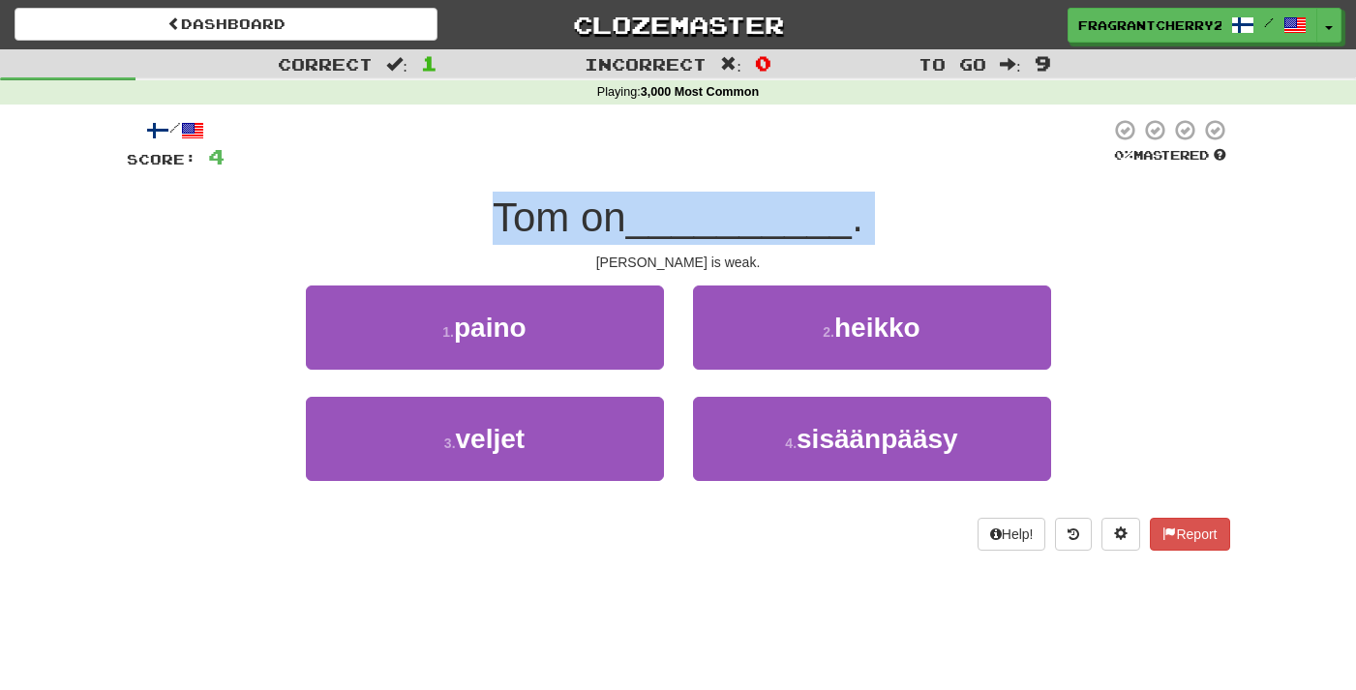
click at [519, 236] on span "Tom on" at bounding box center [560, 217] width 134 height 45
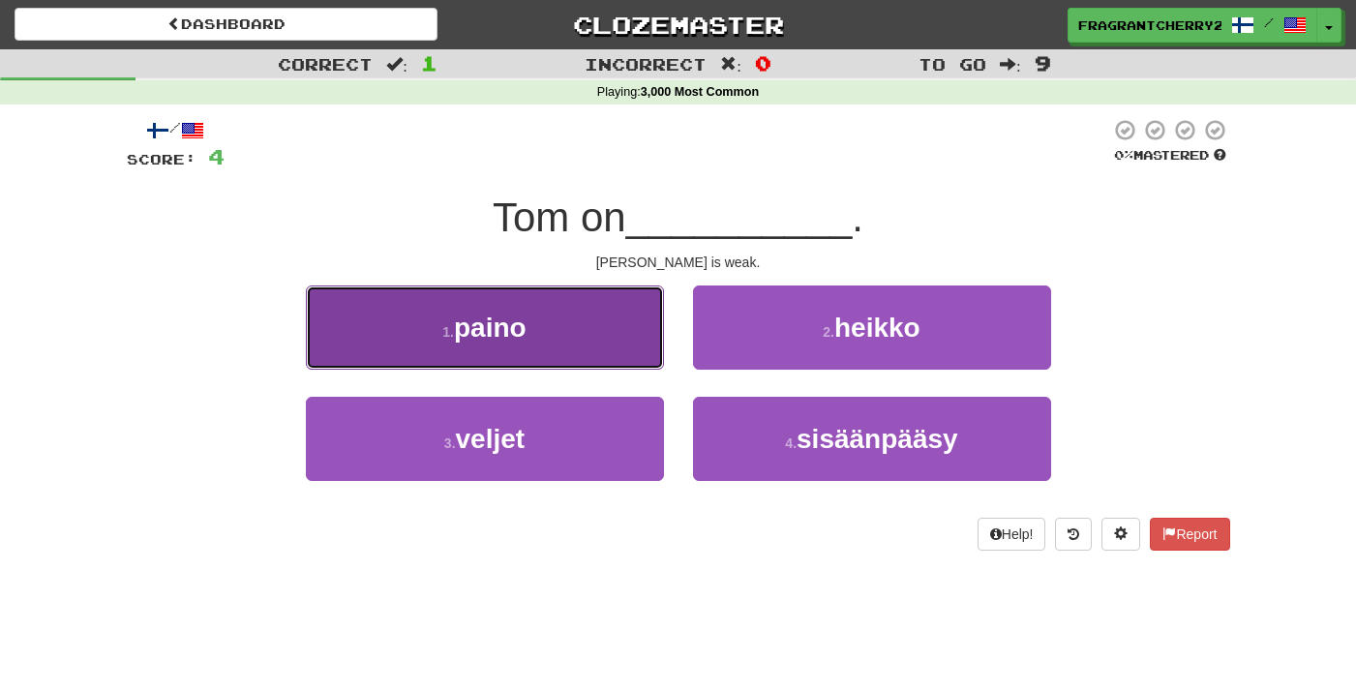
click at [636, 326] on button "1 . paino" at bounding box center [485, 328] width 358 height 84
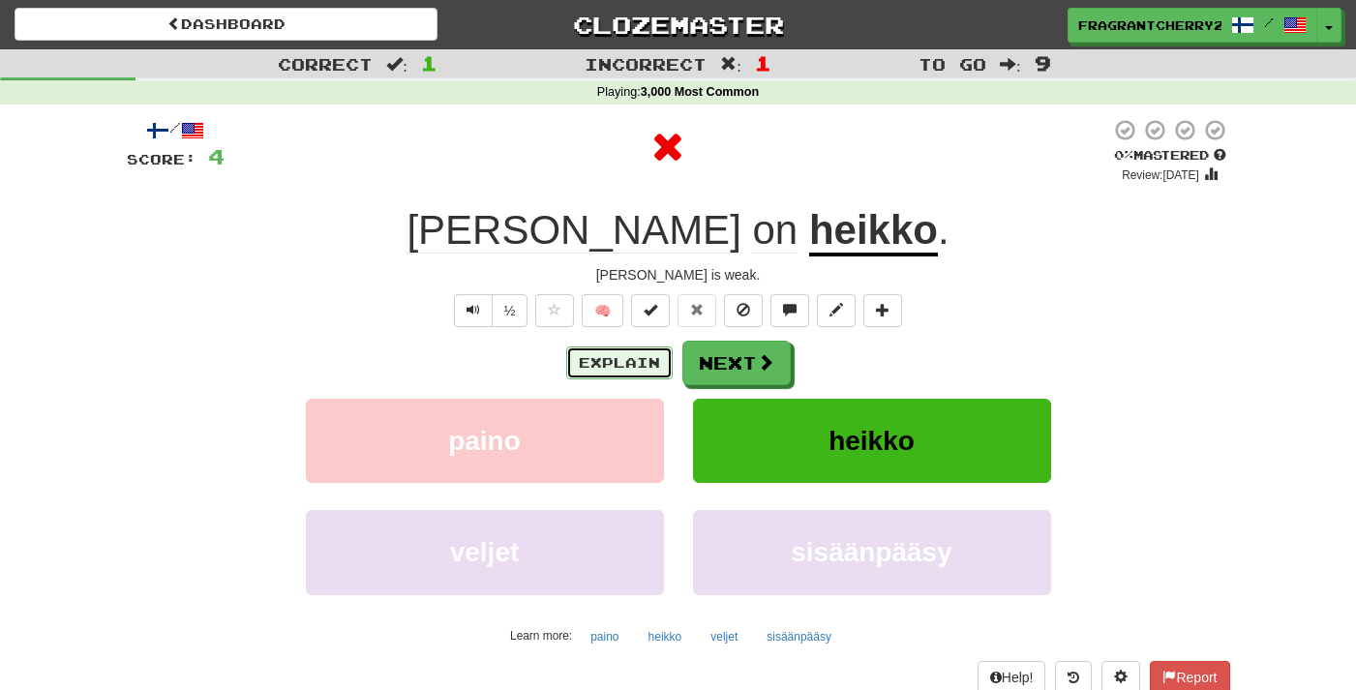
click at [608, 350] on button "Explain" at bounding box center [619, 363] width 106 height 33
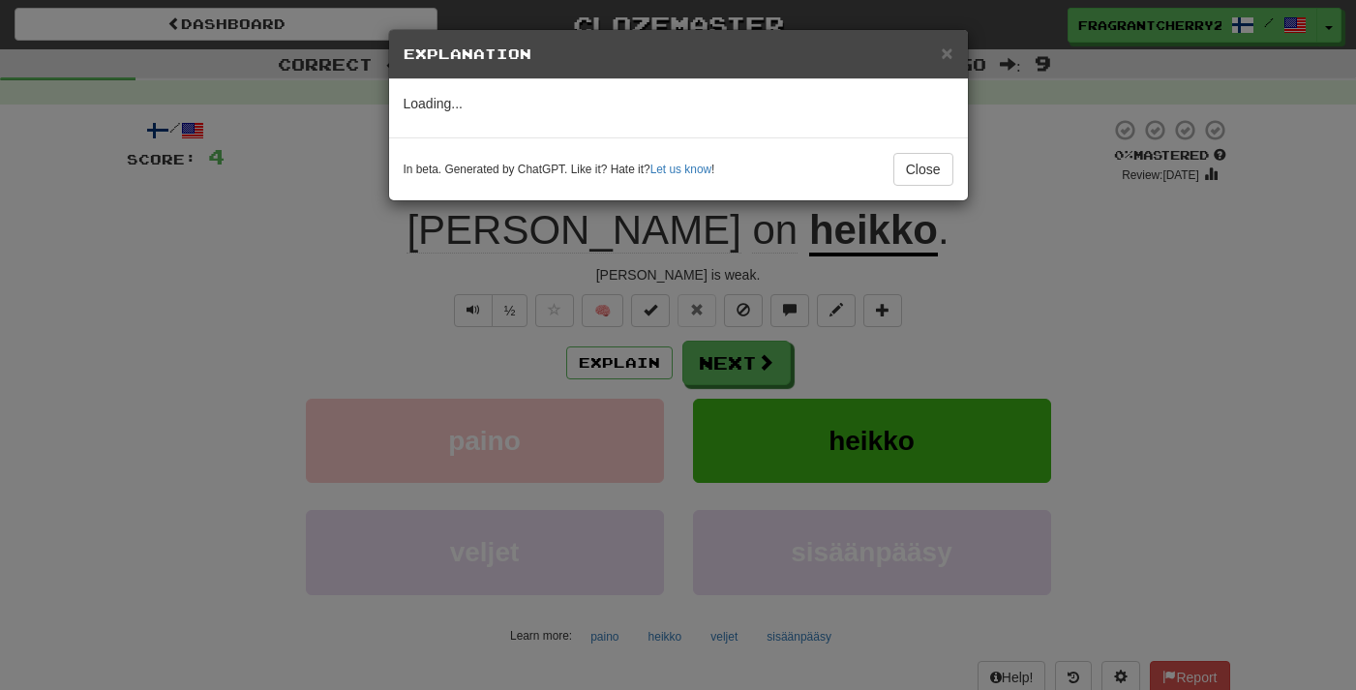
click at [311, 389] on div "× Explanation Loading... In beta. Generated by ChatGPT. Like it? Hate it? Let u…" at bounding box center [678, 345] width 1356 height 690
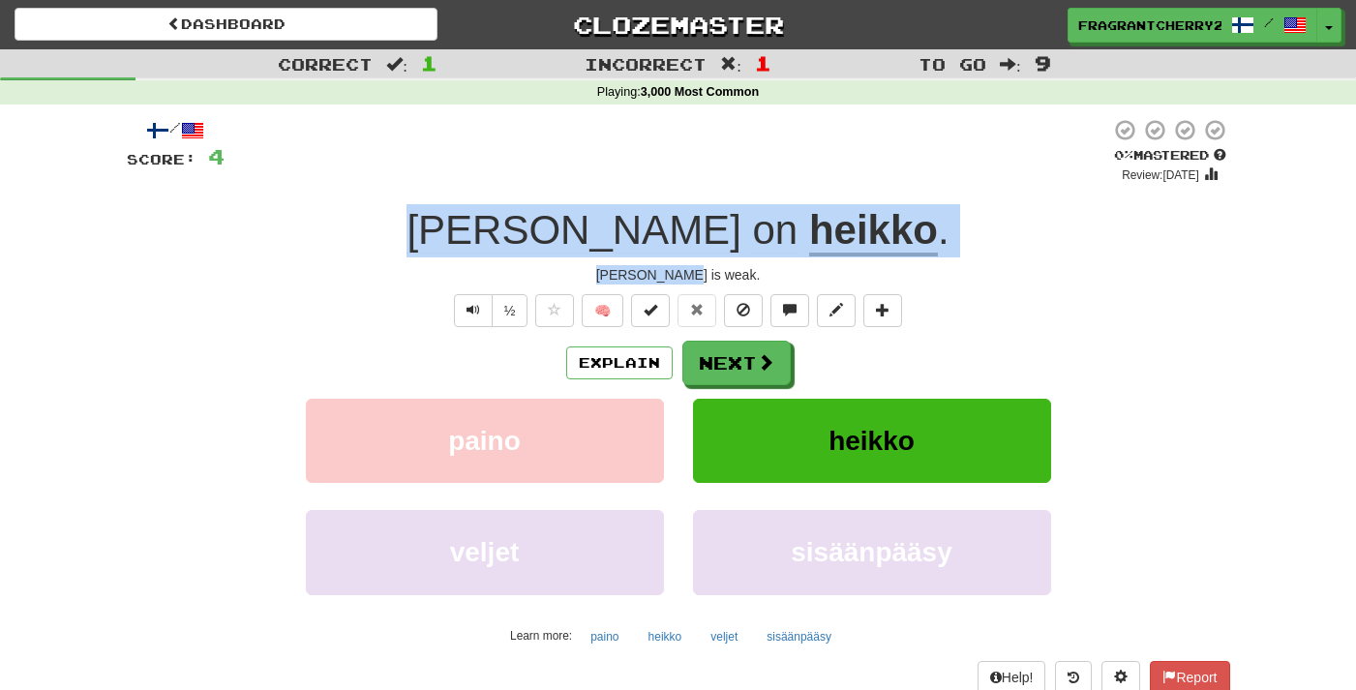
drag, startPoint x: 722, startPoint y: 280, endPoint x: 542, endPoint y: 236, distance: 185.2
click at [542, 236] on div "/ Score: 4 0 % Mastered Review: 2025-09-18 Tom on heikko . Tom is weak. ½ 🧠 Exp…" at bounding box center [678, 421] width 1103 height 607
copy div "Tom on heikko . Tom is weak."
click at [770, 372] on span at bounding box center [766, 362] width 17 height 17
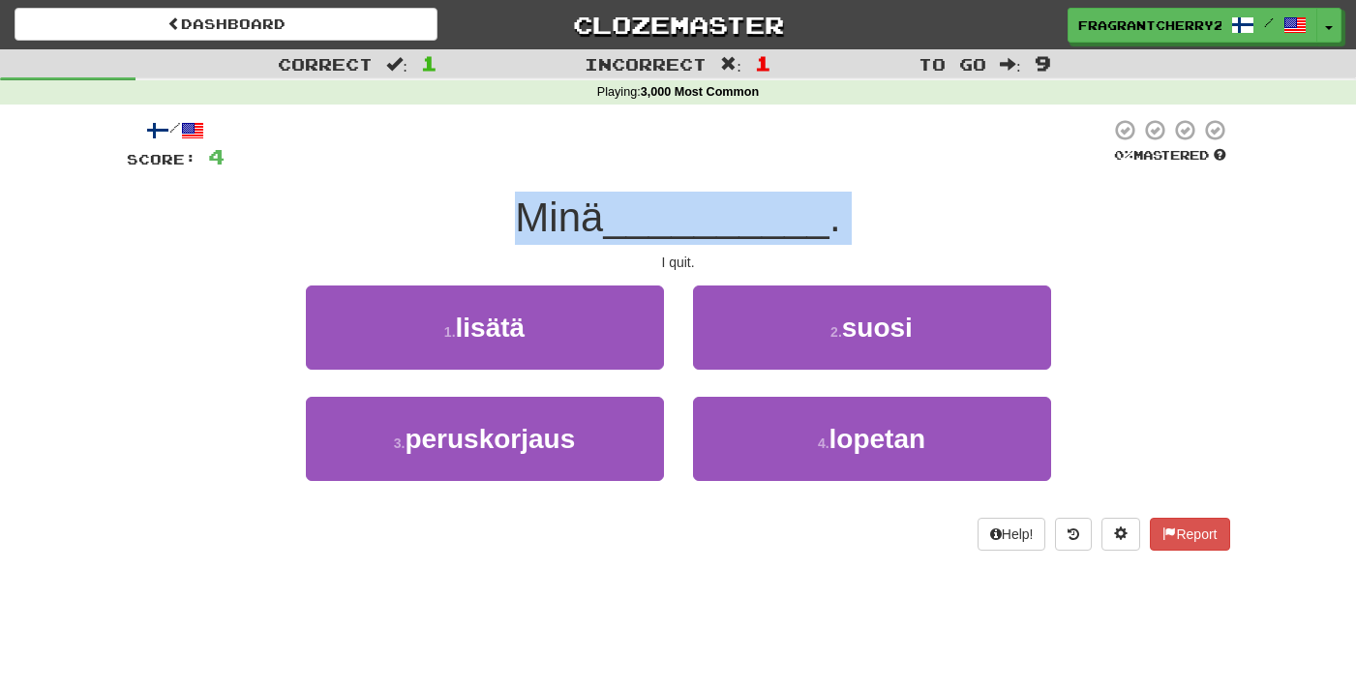
click at [519, 243] on div "Minä __________ ." at bounding box center [678, 218] width 1103 height 53
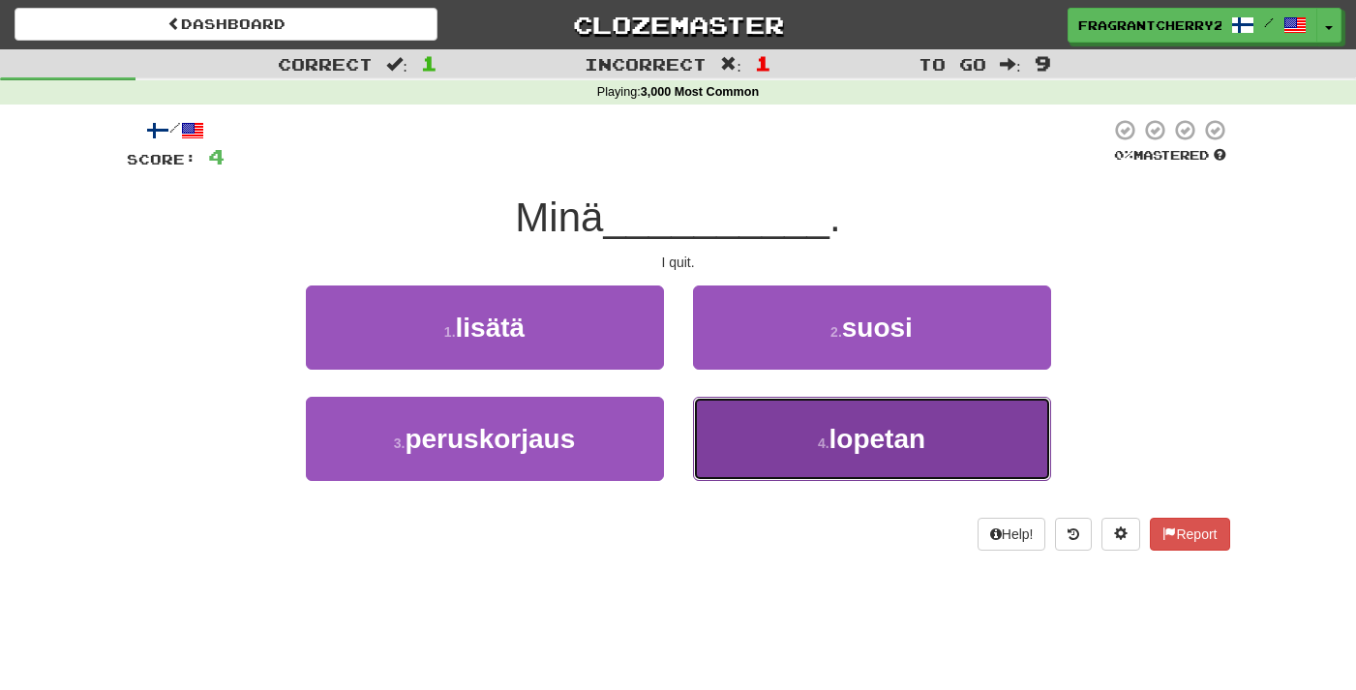
click at [768, 469] on button "4 . lopetan" at bounding box center [872, 439] width 358 height 84
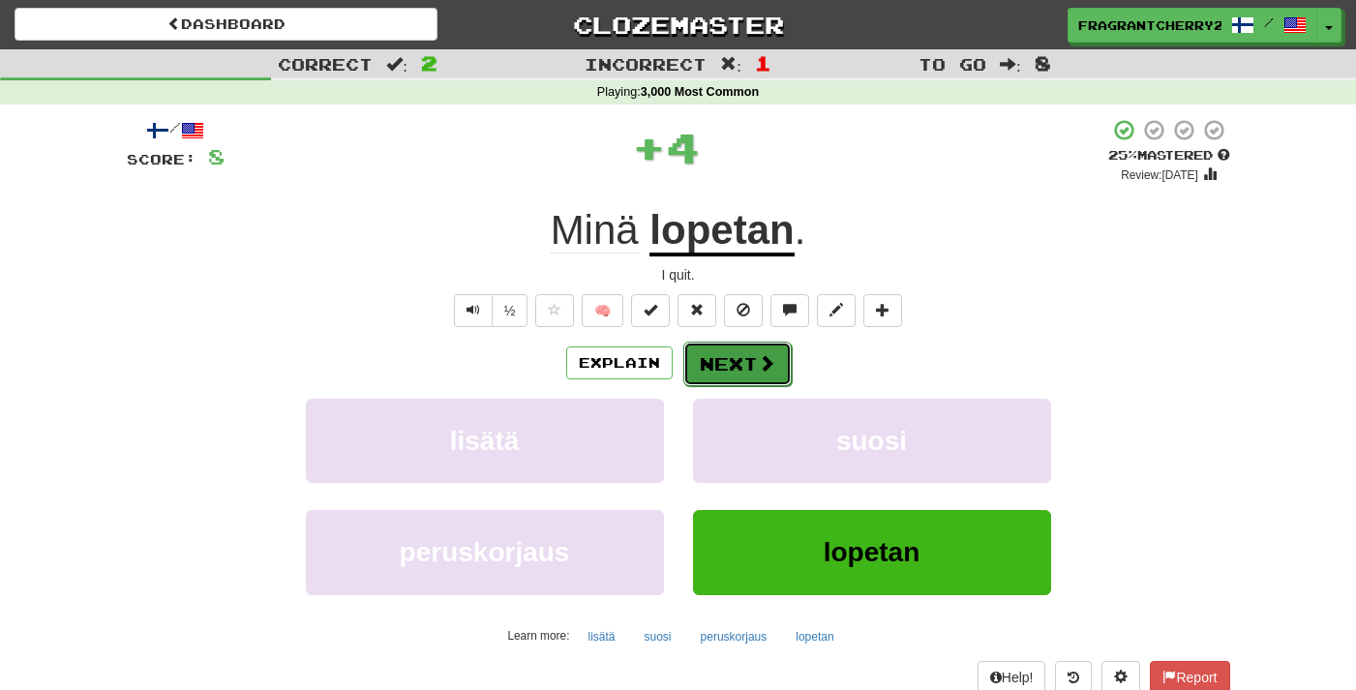
click at [740, 371] on button "Next" at bounding box center [737, 364] width 108 height 45
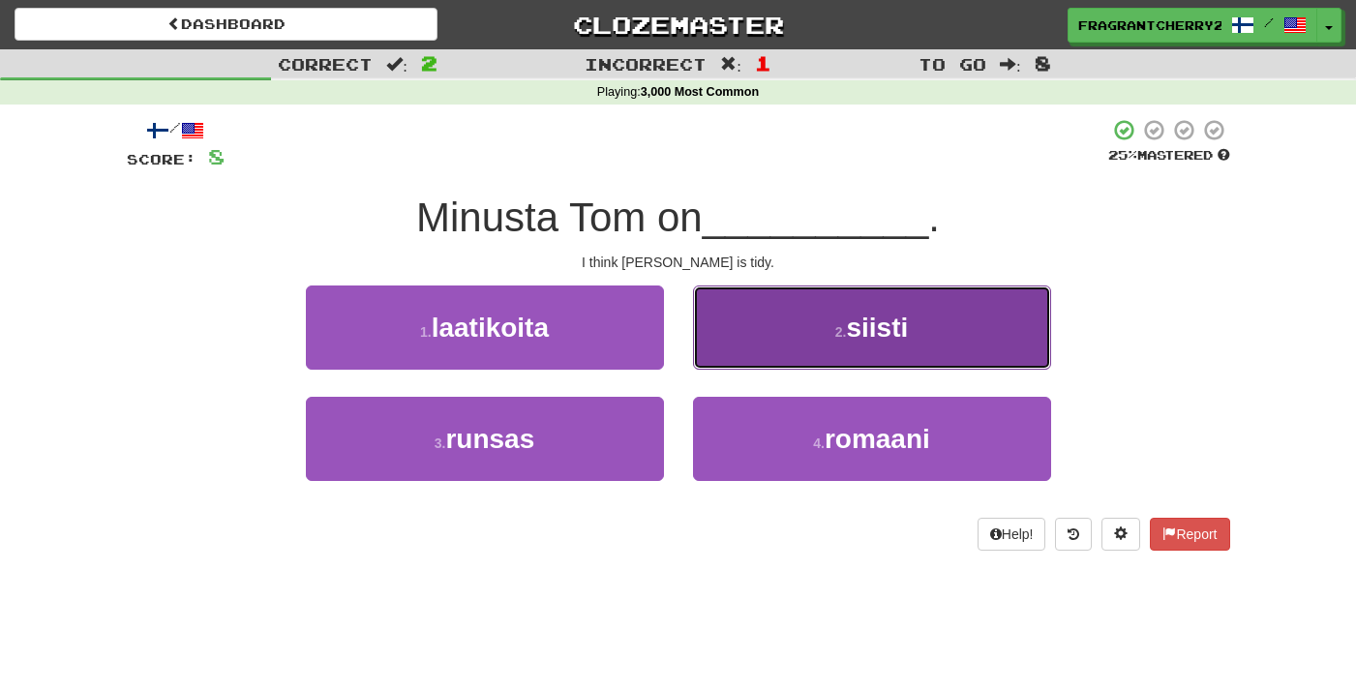
click at [789, 324] on button "2 . siisti" at bounding box center [872, 328] width 358 height 84
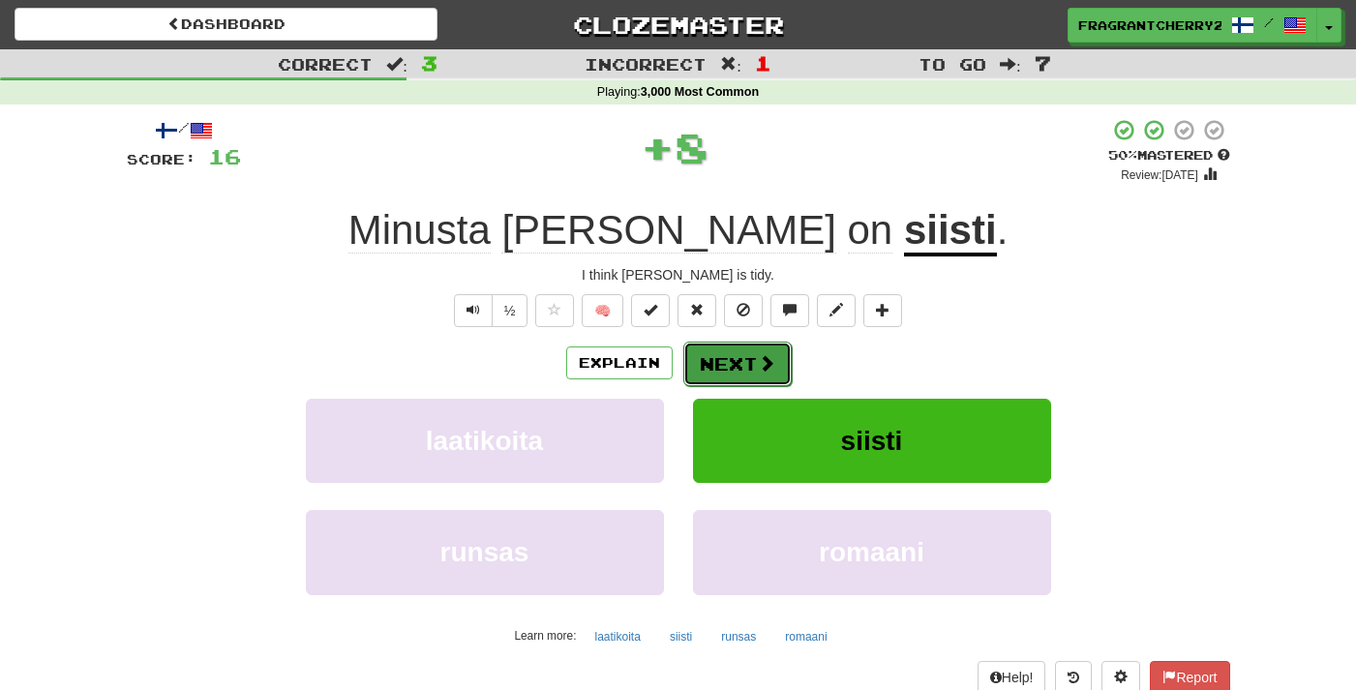
click at [718, 350] on button "Next" at bounding box center [737, 364] width 108 height 45
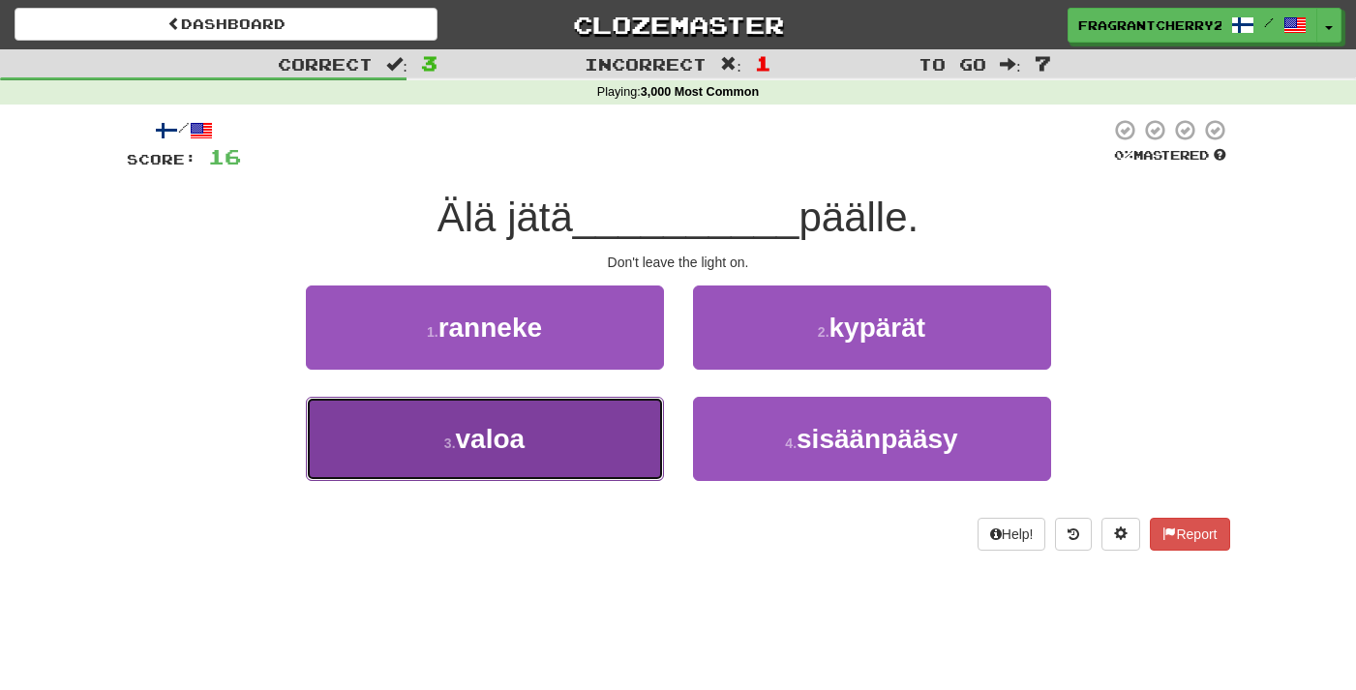
click at [596, 447] on button "3 . valoa" at bounding box center [485, 439] width 358 height 84
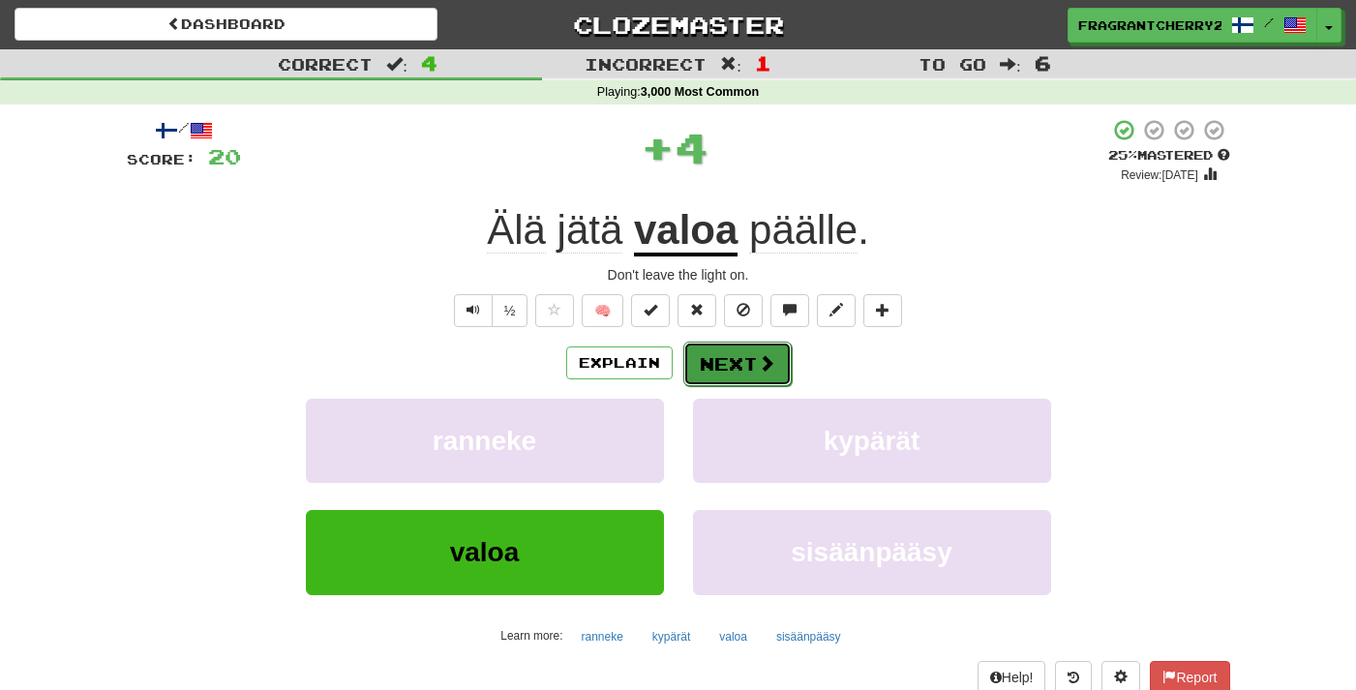
click at [712, 368] on button "Next" at bounding box center [737, 364] width 108 height 45
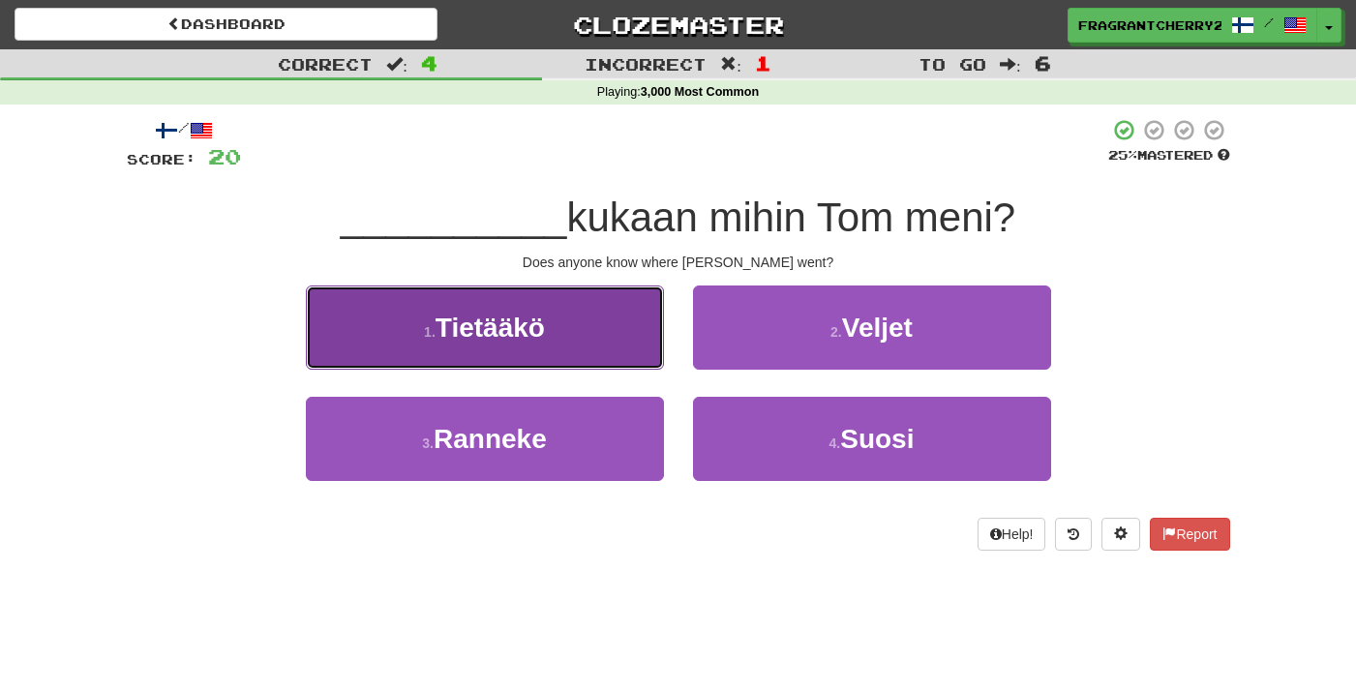
click at [628, 358] on button "1 . Tietääkö" at bounding box center [485, 328] width 358 height 84
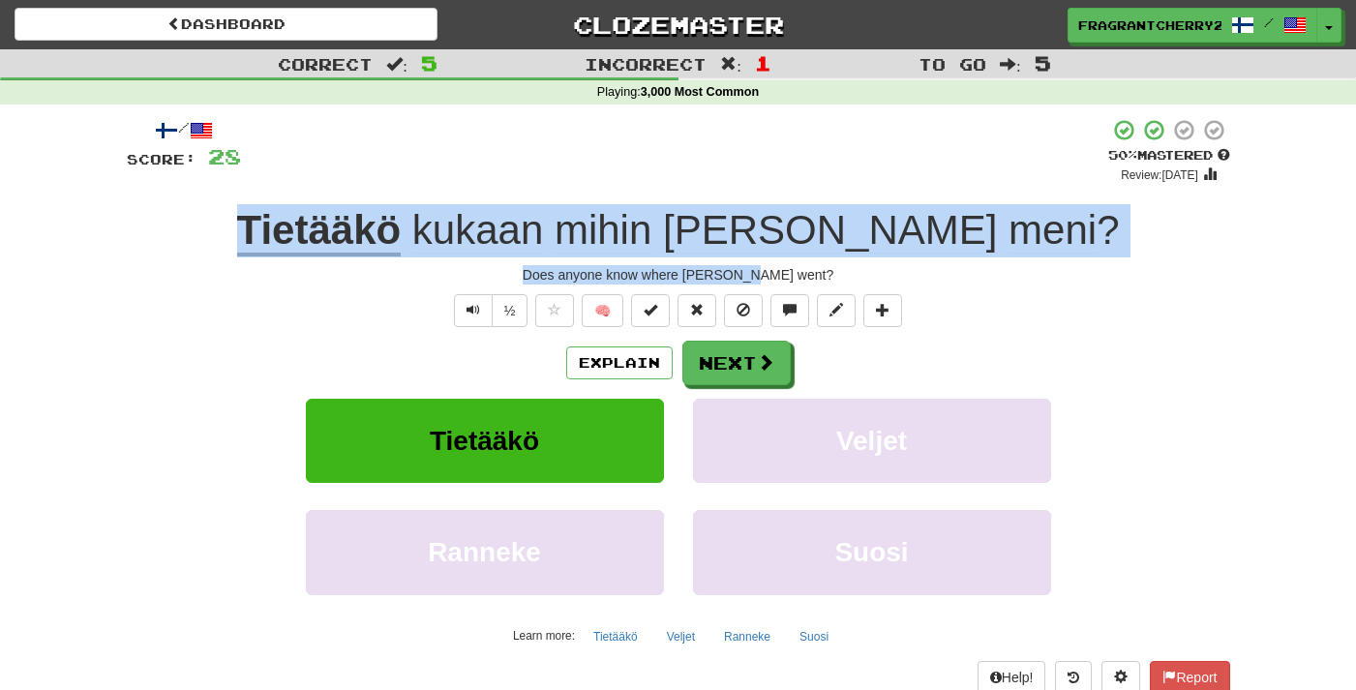
drag, startPoint x: 803, startPoint y: 278, endPoint x: 369, endPoint y: 239, distance: 436.3
click at [369, 238] on div "/ Score: 28 + 8 50 % Mastered Review: 2025-09-28 Tietääkö kukaan mihin Tom meni…" at bounding box center [678, 421] width 1103 height 607
copy div "Tietääkö kukaan mihin Tom meni ? Does anyone know where Tom went?"
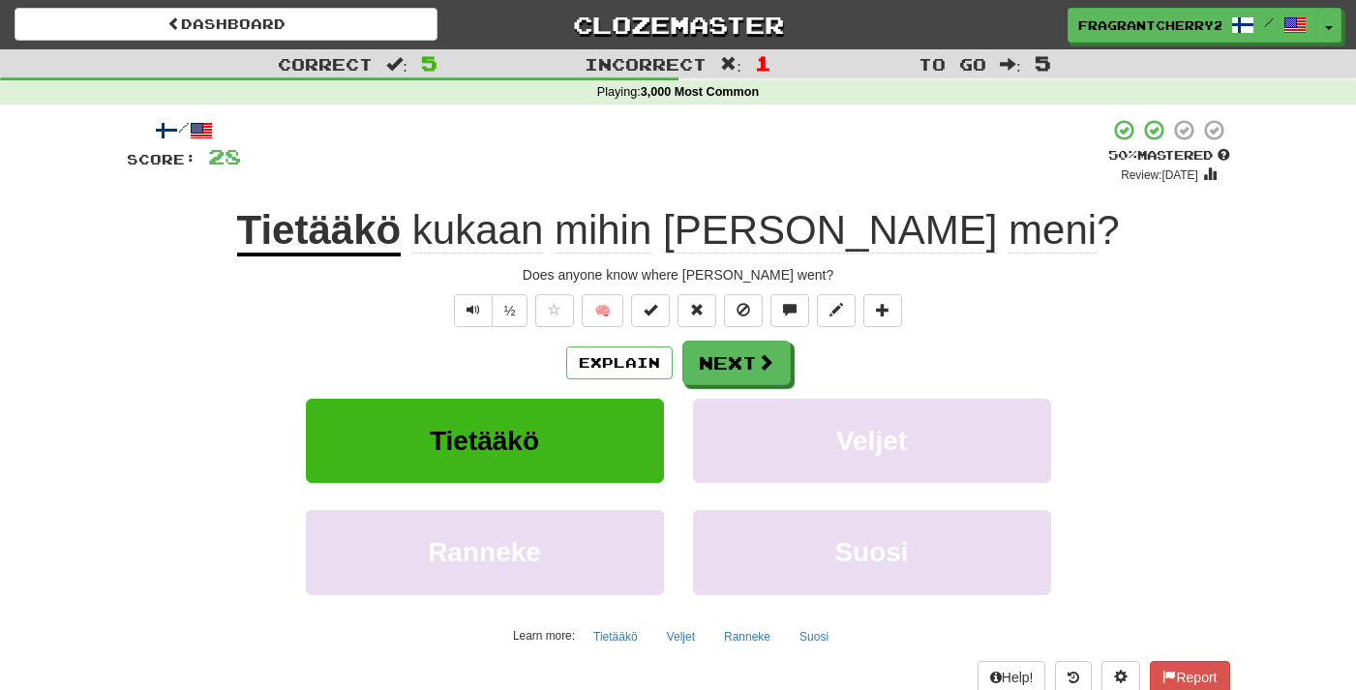
click at [714, 341] on div "/ Score: 28 + 8 50 % Mastered Review: 2025-09-28 Tietääkö kukaan mihin Tom meni…" at bounding box center [678, 421] width 1103 height 607
click at [725, 360] on button "Next" at bounding box center [737, 364] width 108 height 45
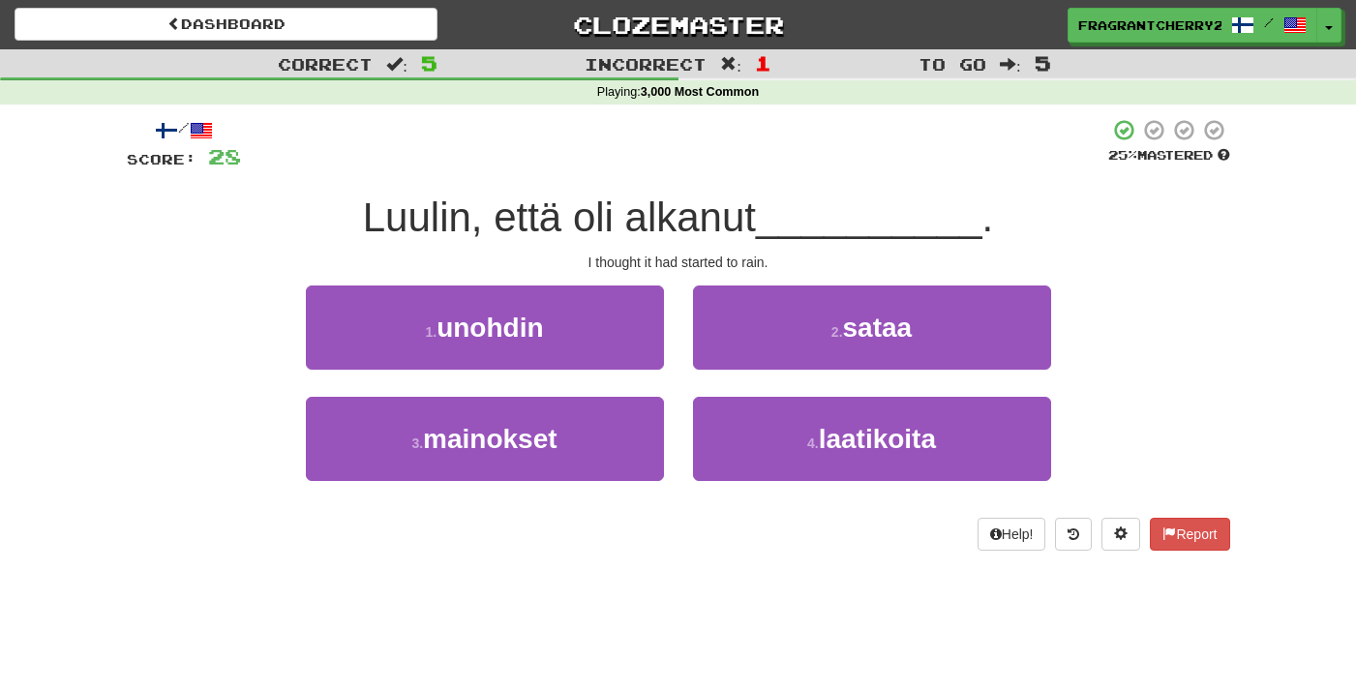
click at [718, 374] on div "2 . sataa" at bounding box center [872, 341] width 387 height 111
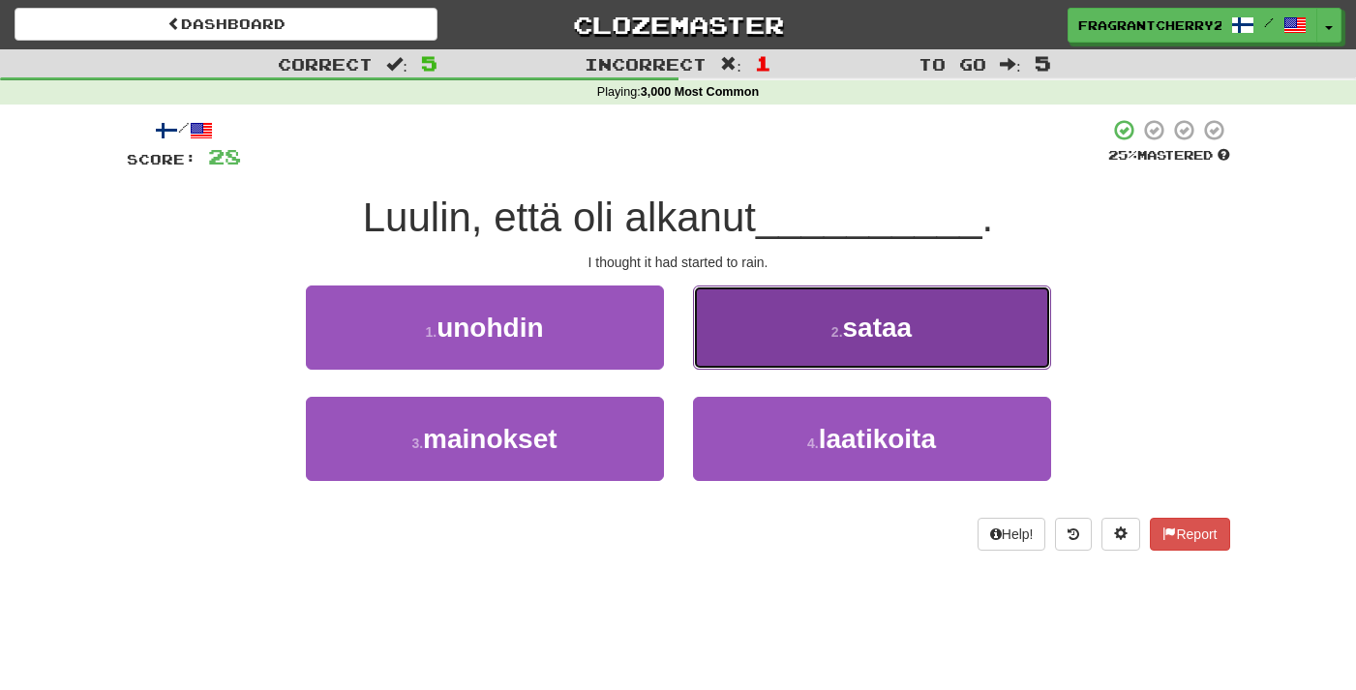
click at [725, 347] on button "2 . sataa" at bounding box center [872, 328] width 358 height 84
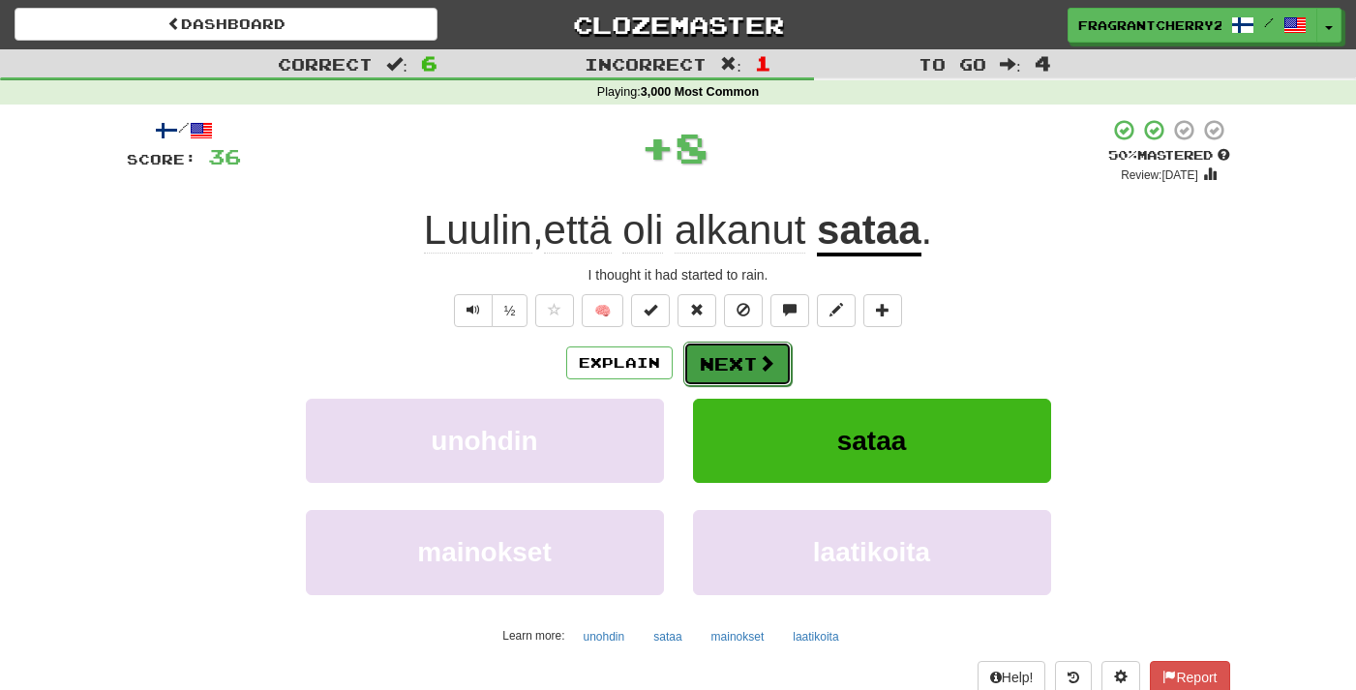
click at [742, 362] on button "Next" at bounding box center [737, 364] width 108 height 45
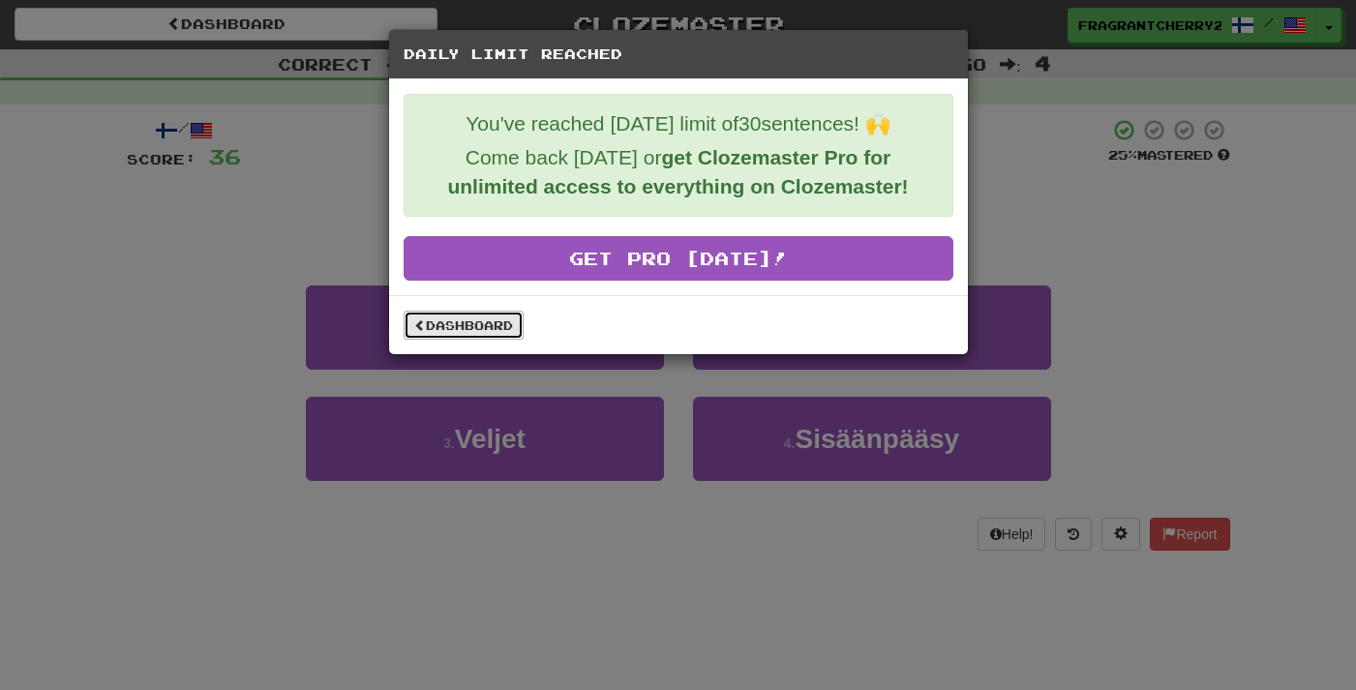
click at [477, 335] on link "Dashboard" at bounding box center [464, 325] width 120 height 29
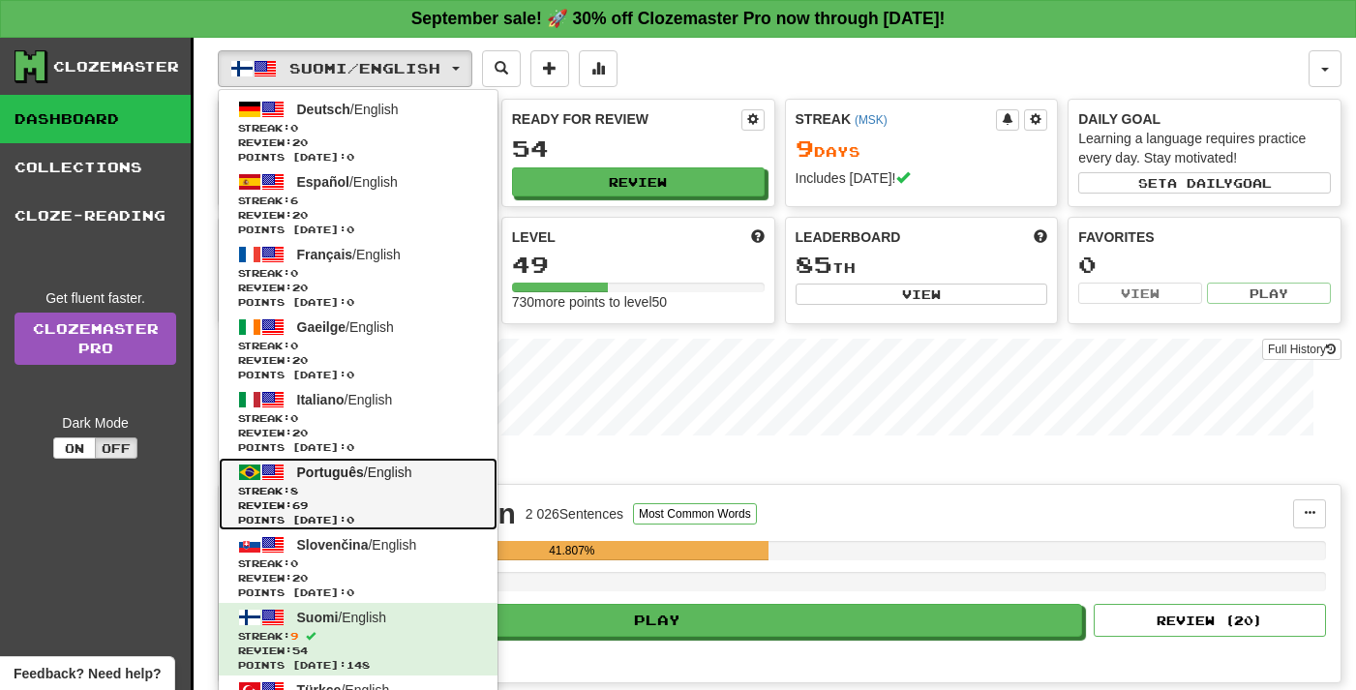
click at [339, 479] on span "Português" at bounding box center [330, 472] width 67 height 15
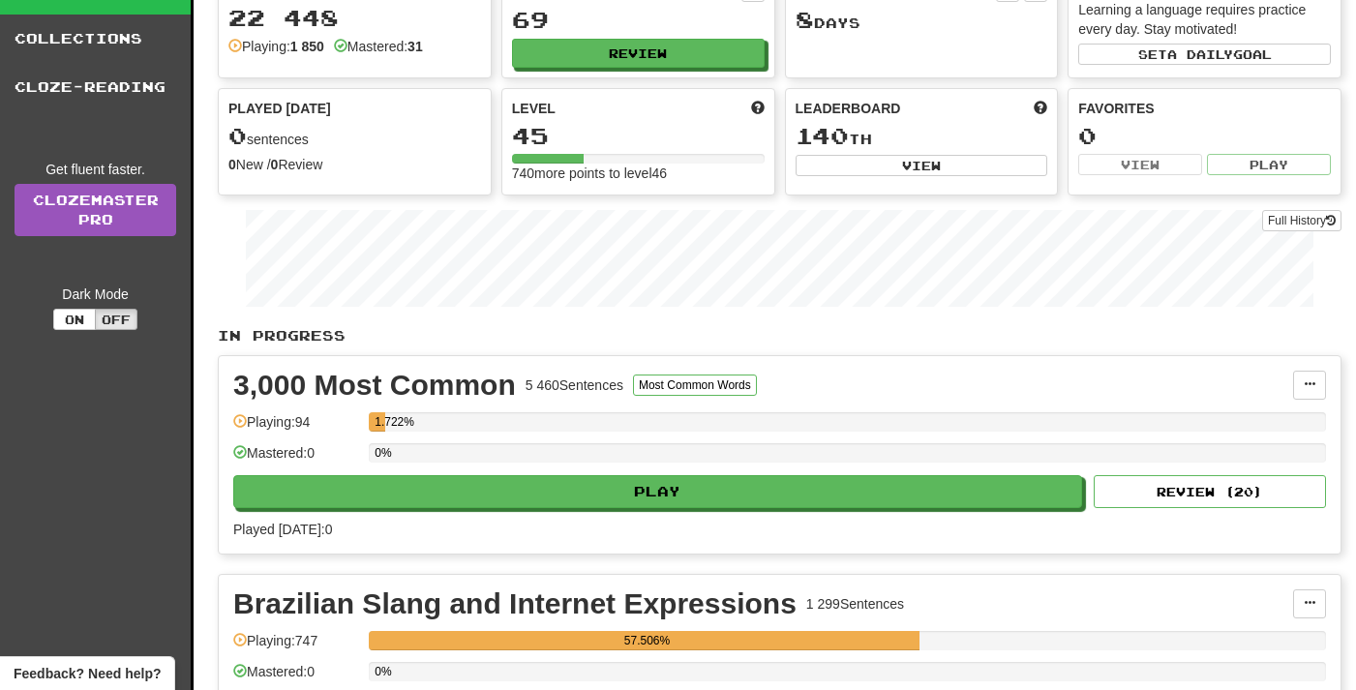
scroll to position [126, 0]
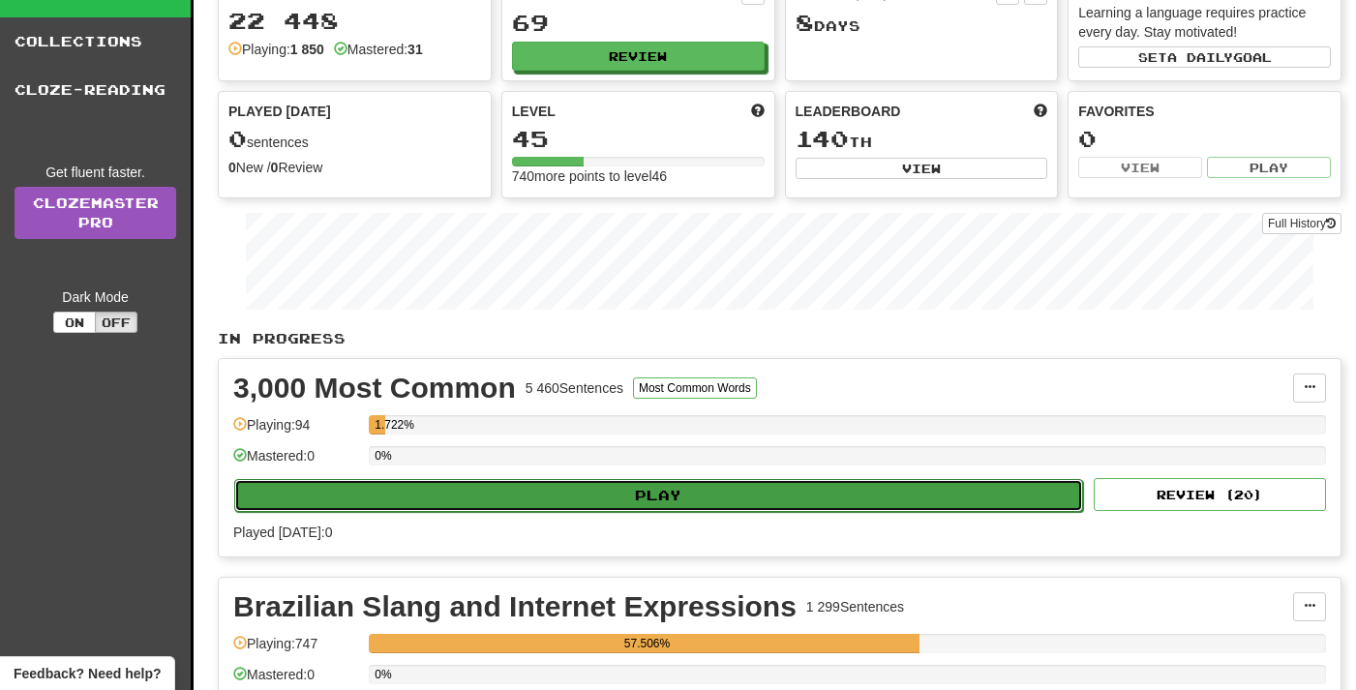
click at [620, 491] on button "Play" at bounding box center [658, 495] width 849 height 33
select select "**"
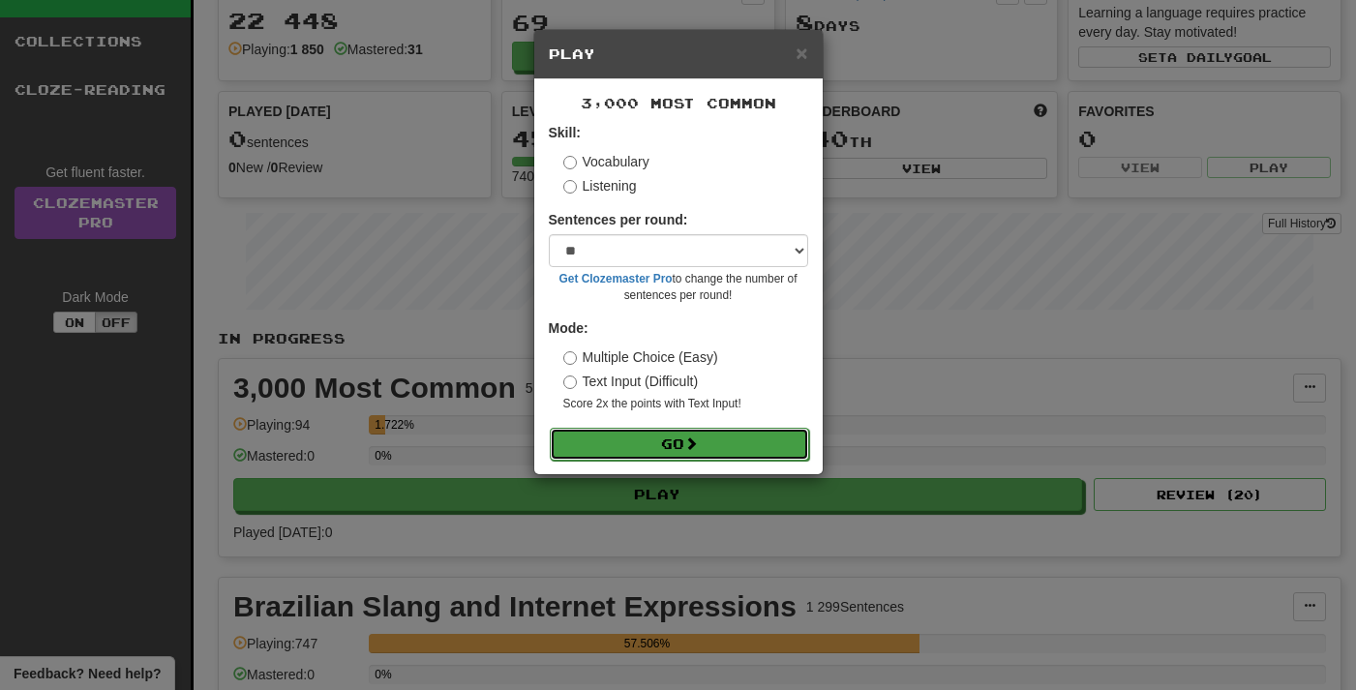
click at [653, 455] on button "Go" at bounding box center [679, 444] width 259 height 33
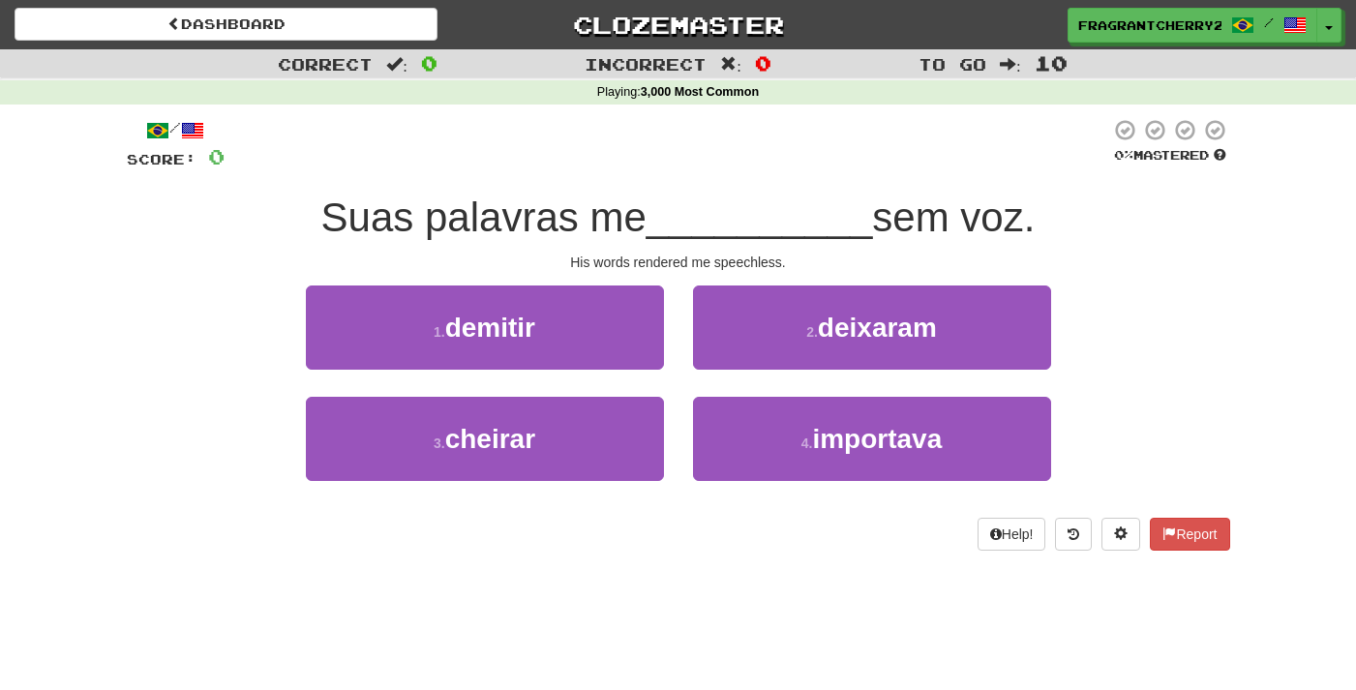
click at [731, 186] on div "/ Score: 0 0 % Mastered [PERSON_NAME] palavras me __________ sem voz. His words…" at bounding box center [678, 334] width 1103 height 433
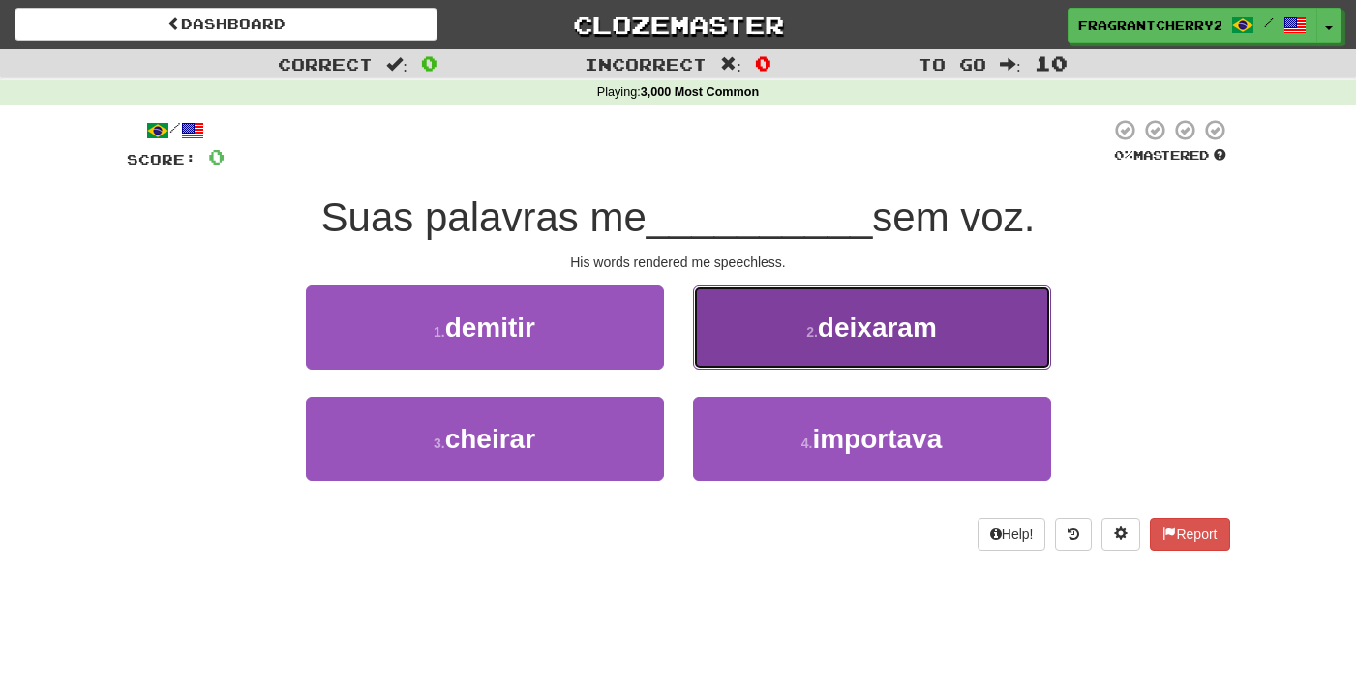
click at [786, 352] on button "2 . deixaram" at bounding box center [872, 328] width 358 height 84
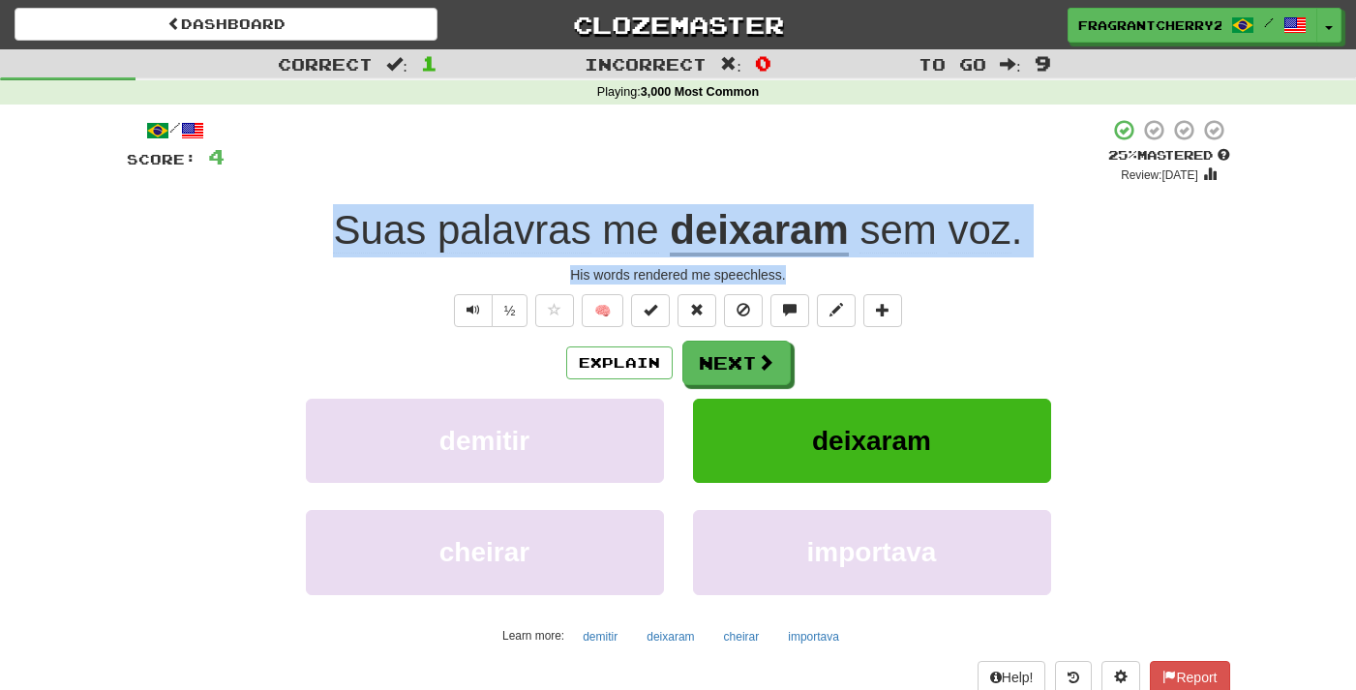
drag, startPoint x: 830, startPoint y: 276, endPoint x: 330, endPoint y: 238, distance: 500.9
click at [330, 238] on div "/ Score: 4 + 4 25 % Mastered Review: [DATE] Suas palavras me deixaram sem voz .…" at bounding box center [678, 421] width 1103 height 607
copy div "Suas palavras me deixaram sem voz . His words rendered me speechless."
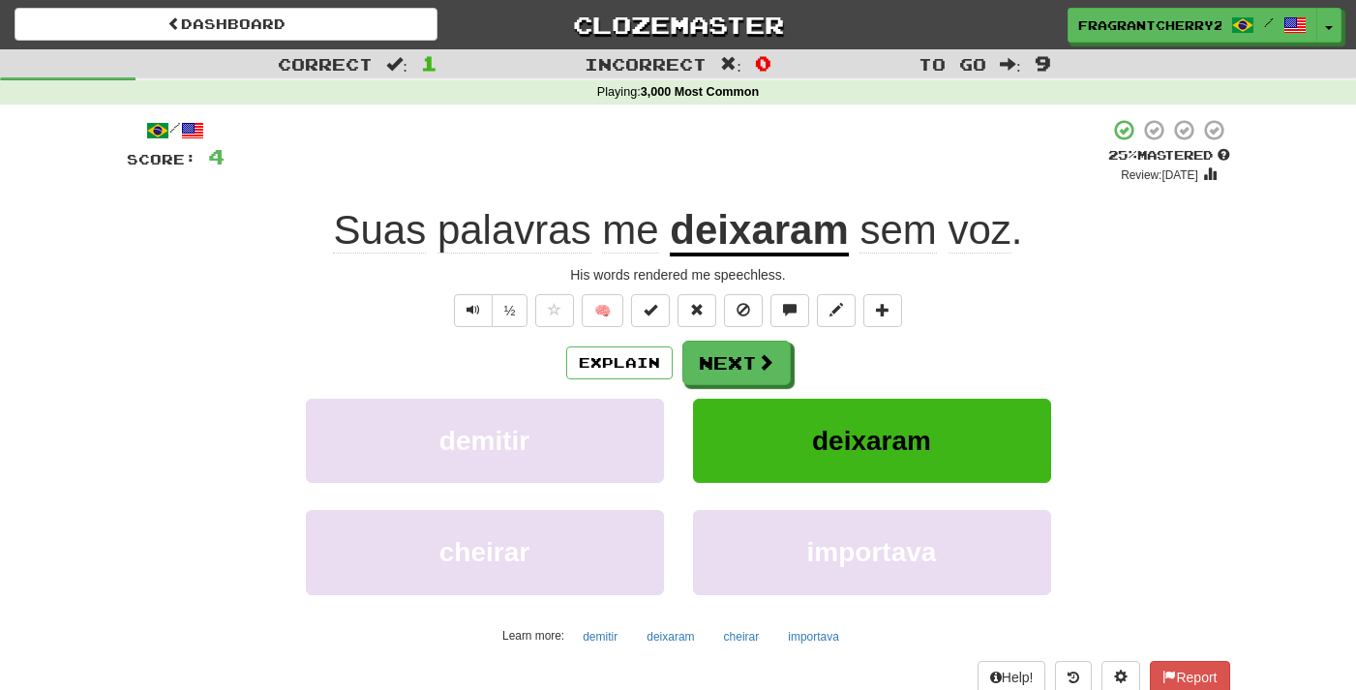
click at [689, 387] on div "Explain Next demitir deixaram cheirar importava Learn more: demitir deixaram ch…" at bounding box center [678, 496] width 1103 height 311
click at [698, 352] on button "Next" at bounding box center [737, 364] width 108 height 45
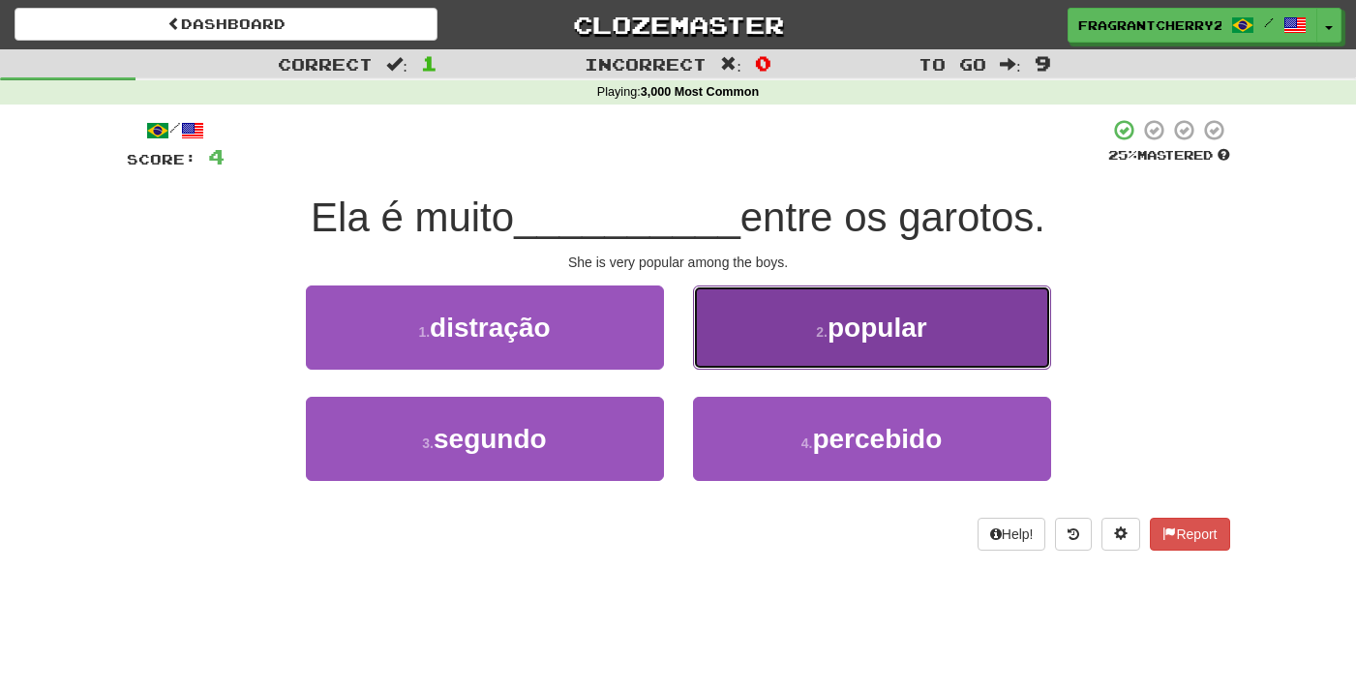
click at [862, 334] on span "popular" at bounding box center [878, 328] width 100 height 30
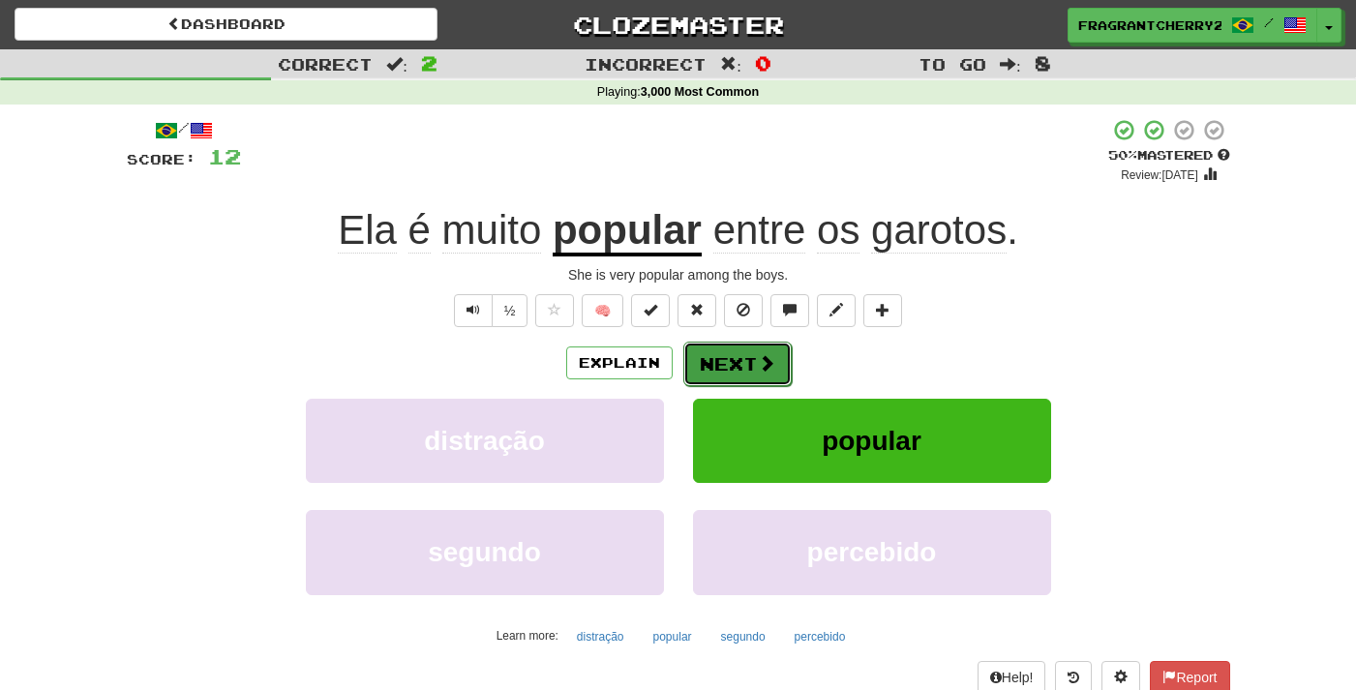
click at [764, 371] on span at bounding box center [766, 362] width 17 height 17
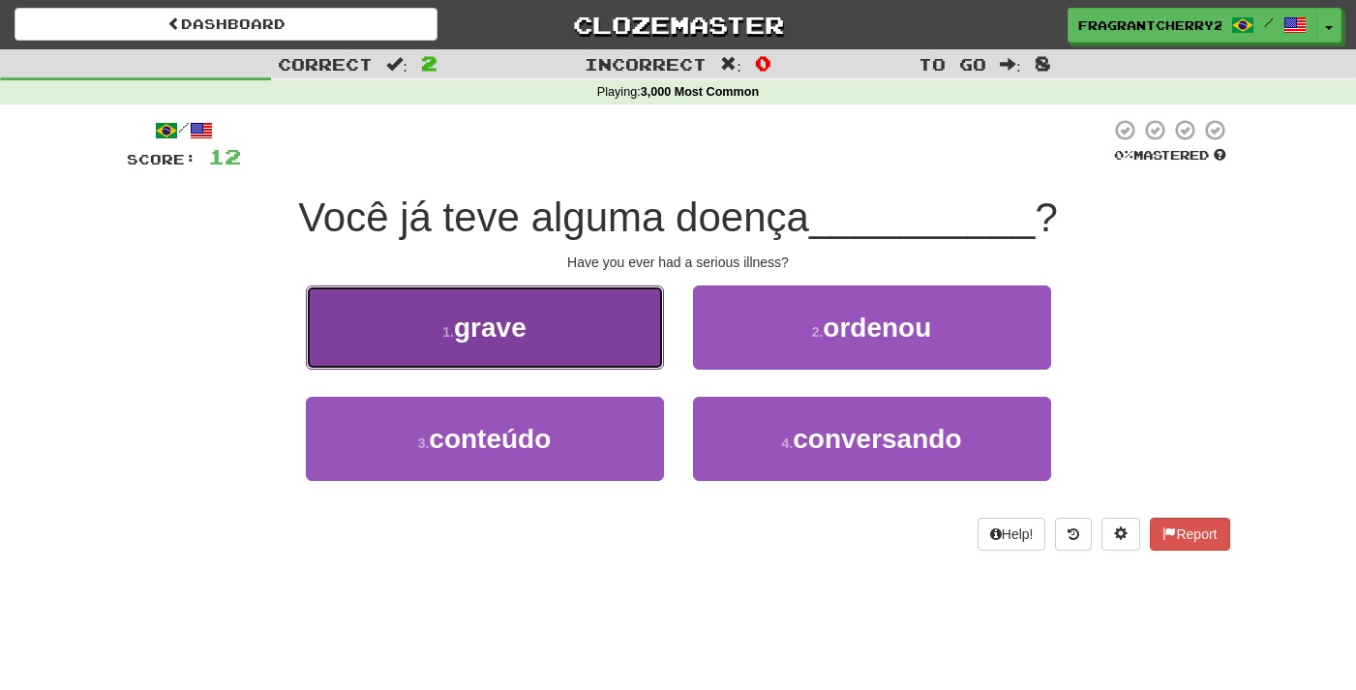
click at [592, 358] on button "1 . grave" at bounding box center [485, 328] width 358 height 84
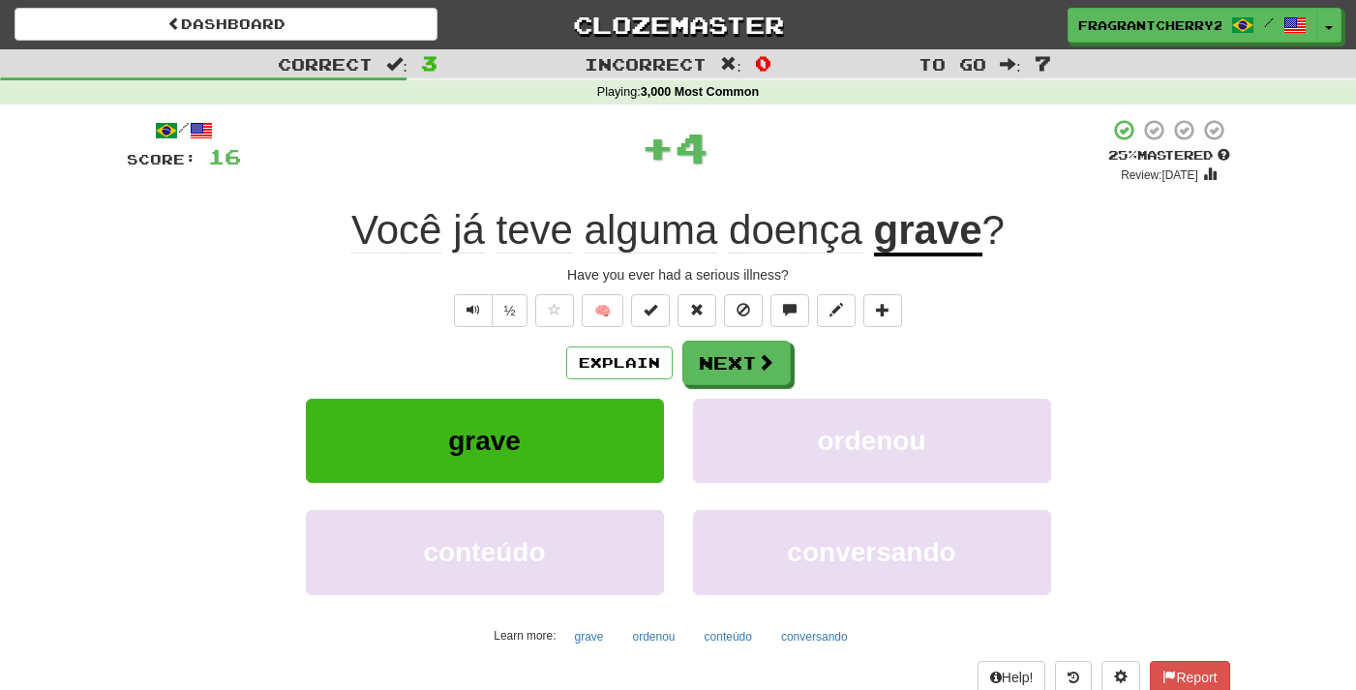
click at [488, 291] on div "/ Score: 16 + 4 25 % Mastered Review: [DATE] Você já teve alguma doença grave ?…" at bounding box center [678, 421] width 1103 height 607
click at [476, 320] on button "Text-to-speech controls" at bounding box center [473, 310] width 39 height 33
click at [742, 359] on button "Next" at bounding box center [737, 364] width 108 height 45
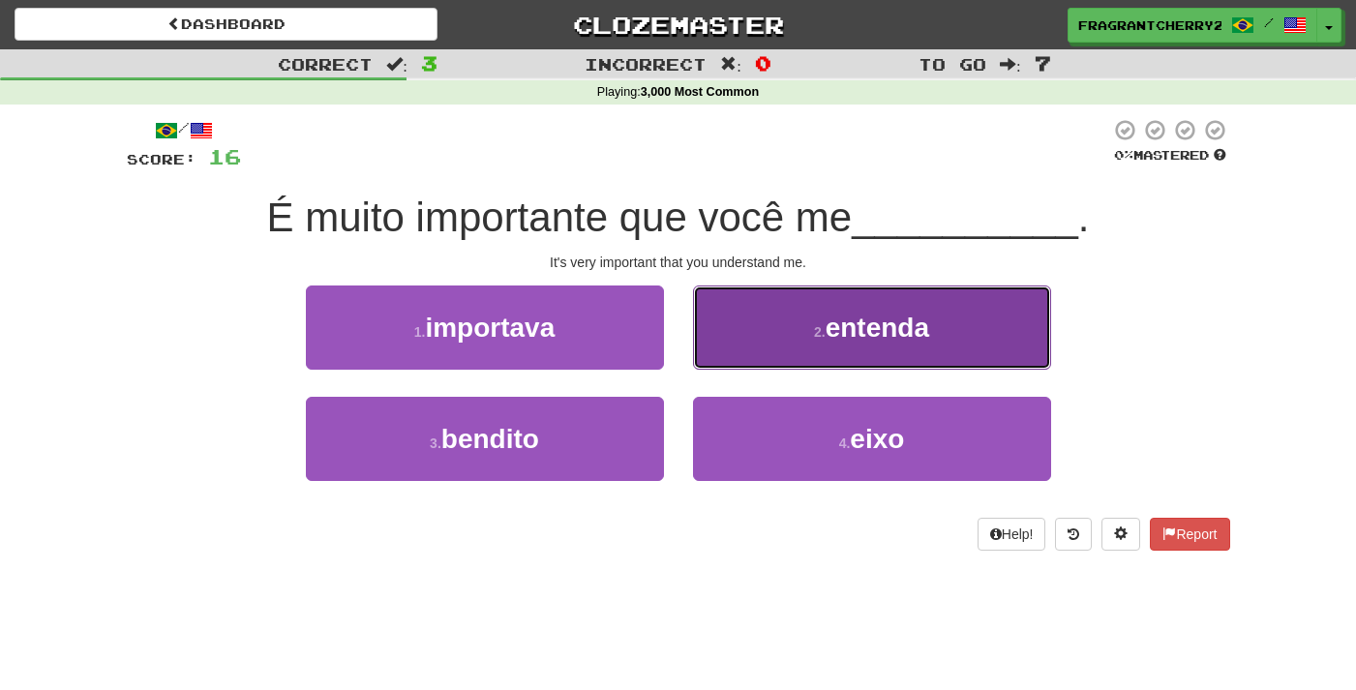
click at [760, 327] on button "2 . entenda" at bounding box center [872, 328] width 358 height 84
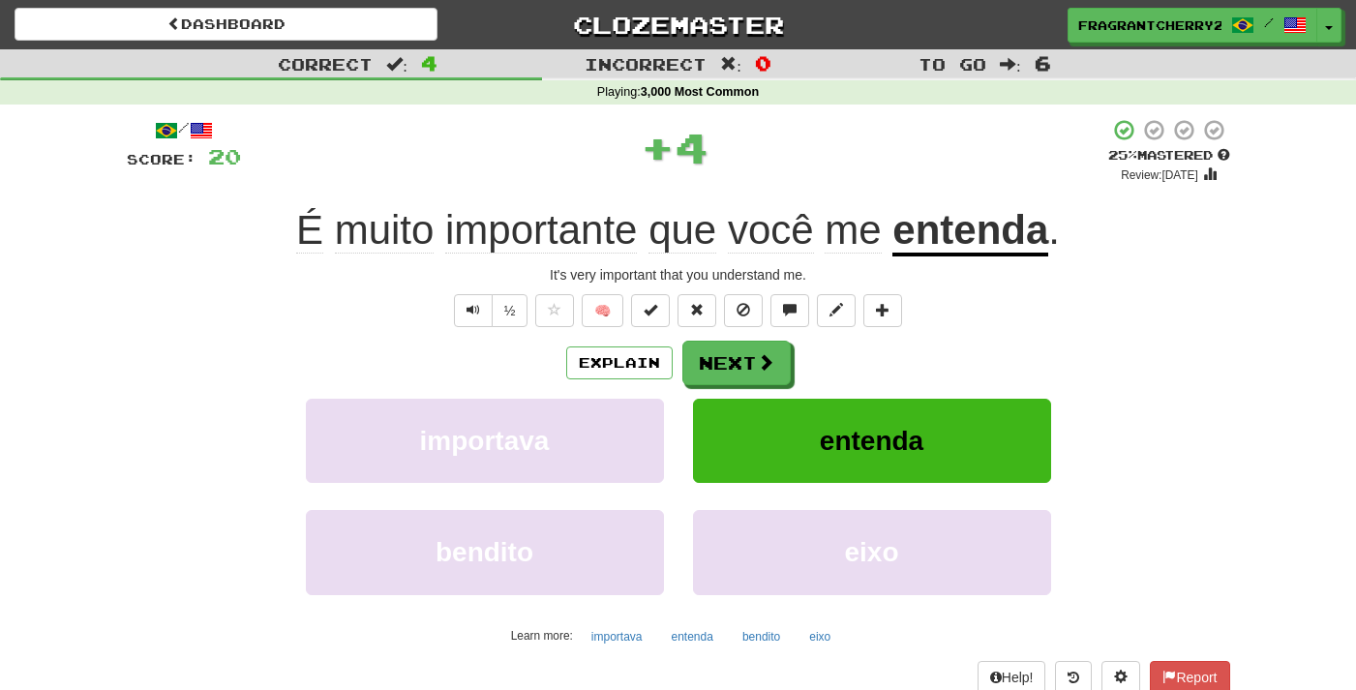
click at [752, 388] on div "Explain Next importava entenda bendito eixo Learn more: importava entenda bendi…" at bounding box center [678, 496] width 1103 height 311
click at [748, 365] on button "Next" at bounding box center [737, 364] width 108 height 45
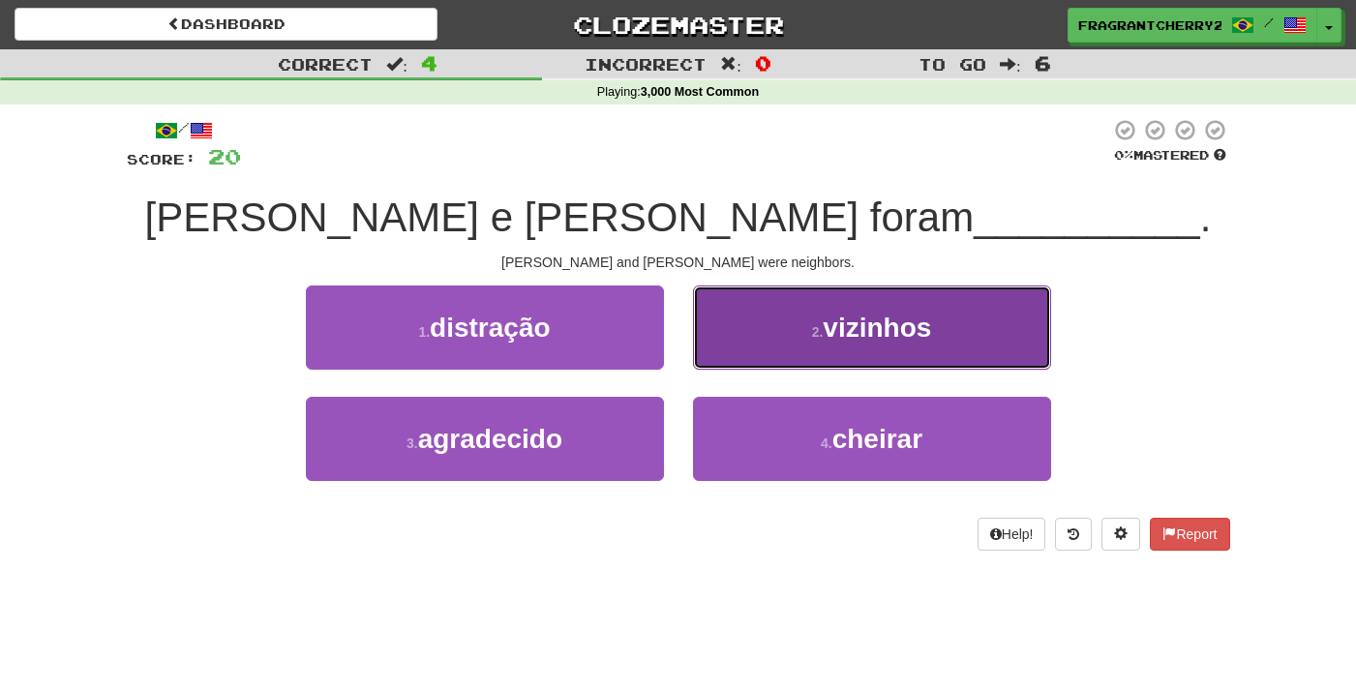
click at [766, 329] on button "2 . vizinhos" at bounding box center [872, 328] width 358 height 84
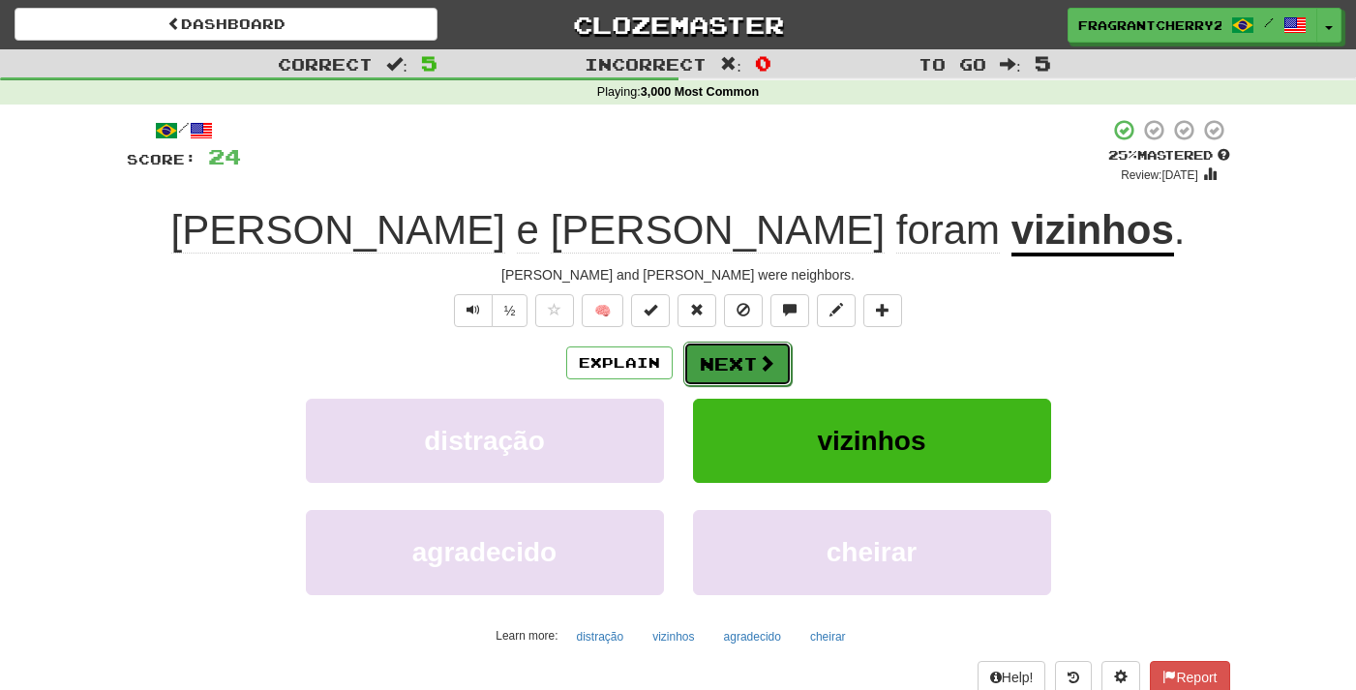
click at [708, 370] on button "Next" at bounding box center [737, 364] width 108 height 45
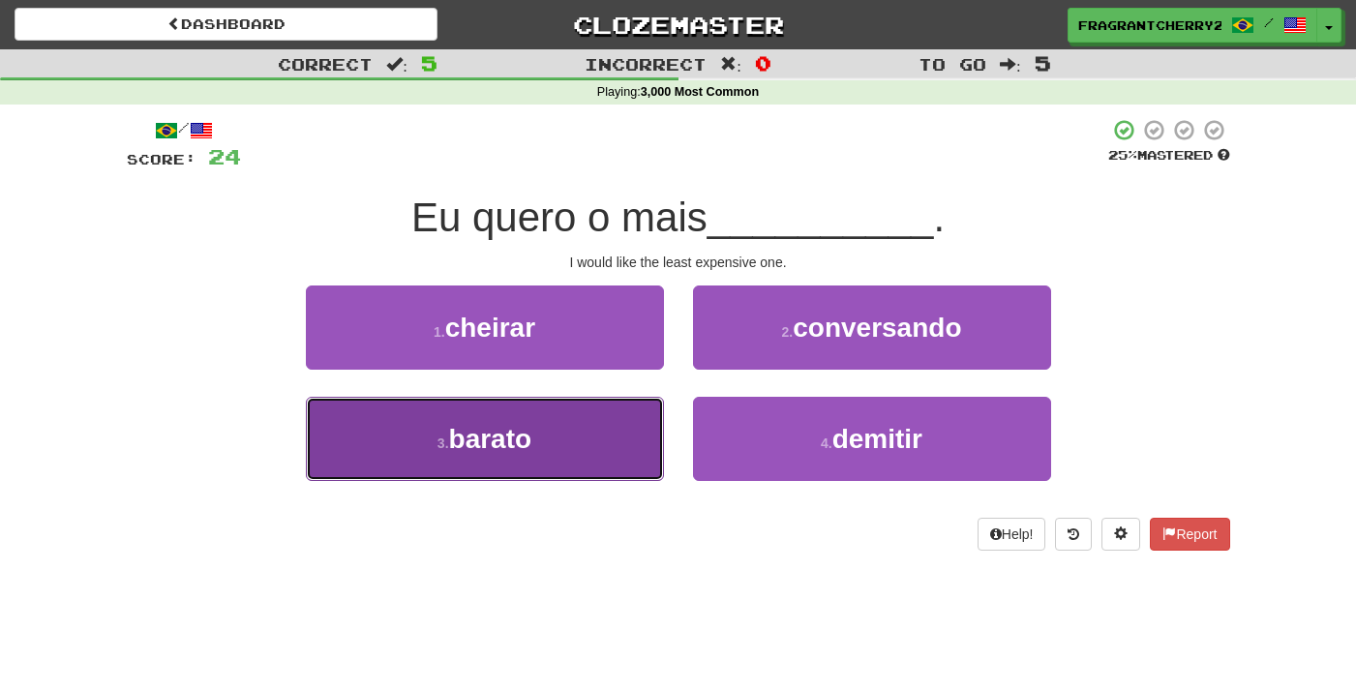
click at [555, 440] on button "3 . barato" at bounding box center [485, 439] width 358 height 84
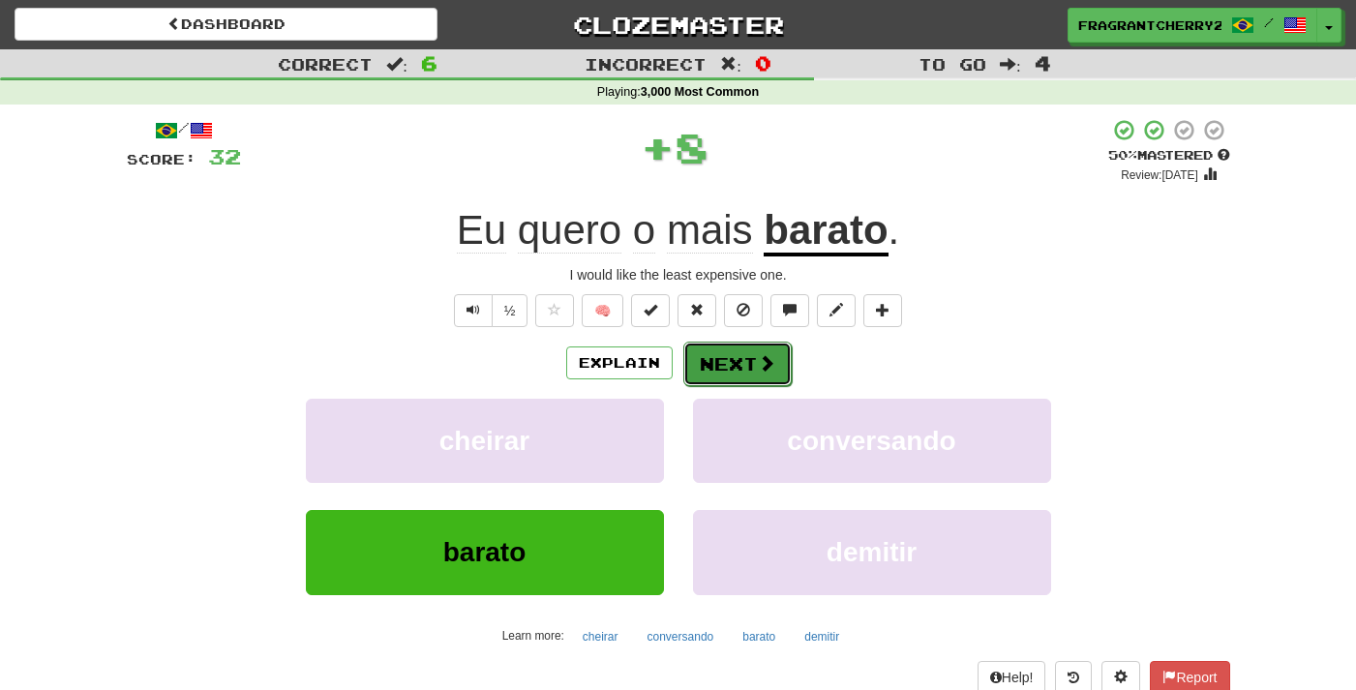
click at [742, 373] on button "Next" at bounding box center [737, 364] width 108 height 45
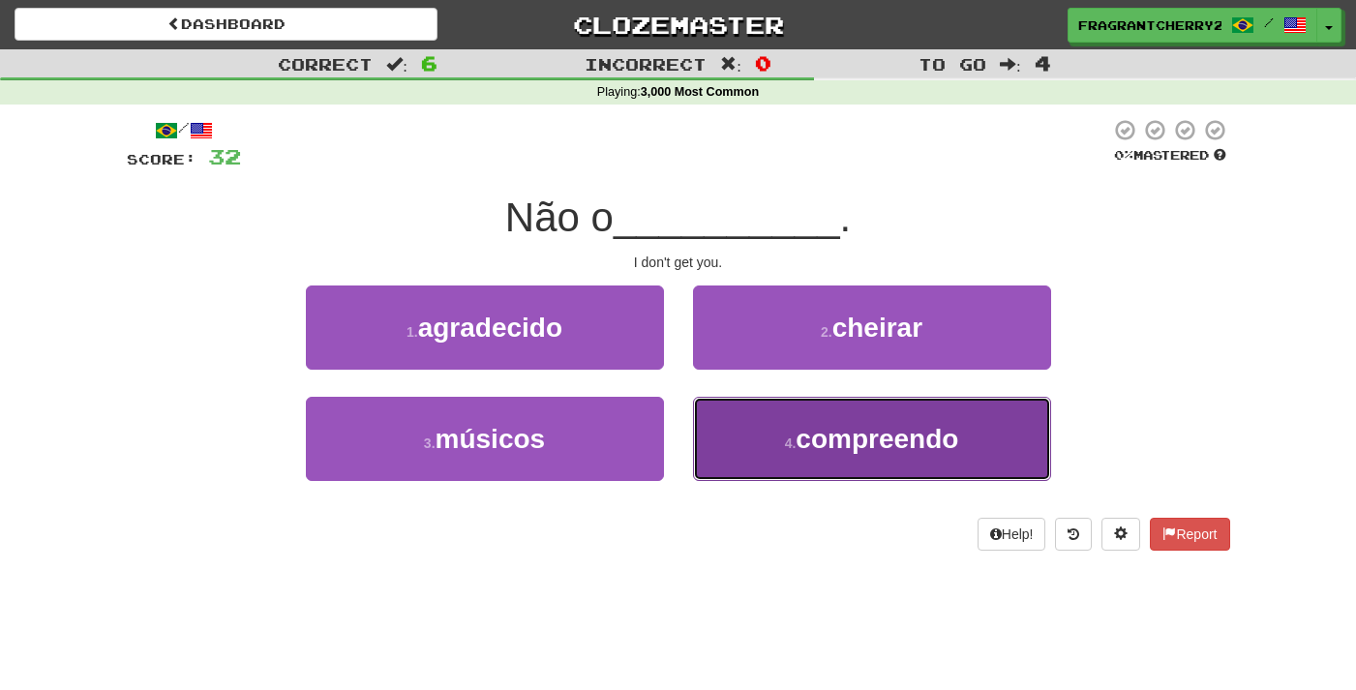
click at [740, 458] on button "4 . compreendo" at bounding box center [872, 439] width 358 height 84
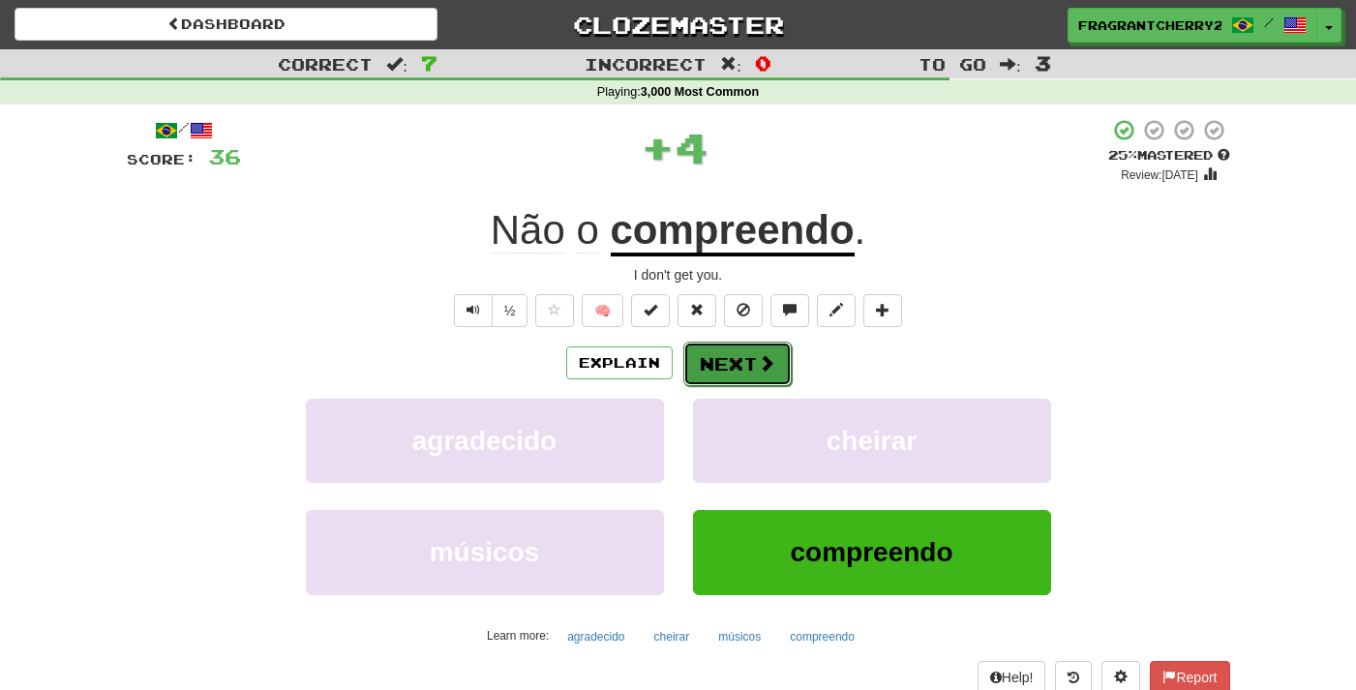
click at [754, 363] on button "Next" at bounding box center [737, 364] width 108 height 45
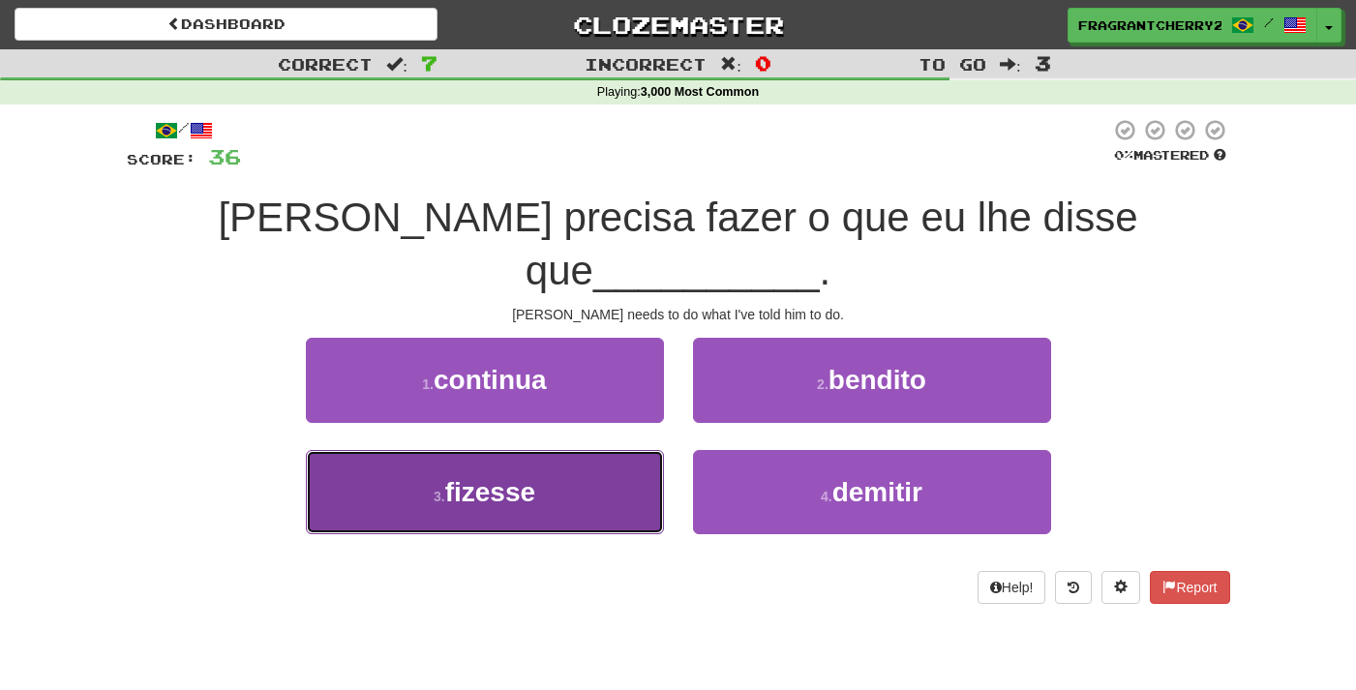
click at [619, 450] on button "3 . fizesse" at bounding box center [485, 492] width 358 height 84
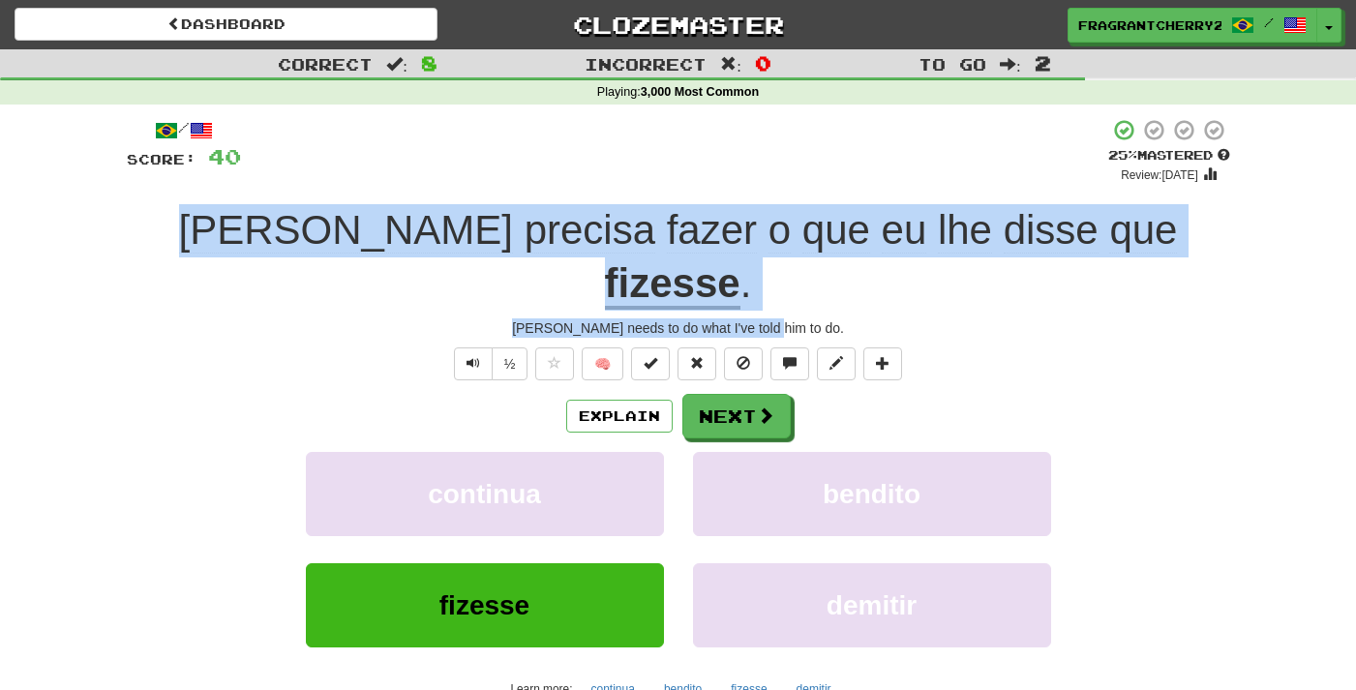
drag, startPoint x: 837, startPoint y: 274, endPoint x: 199, endPoint y: 220, distance: 640.2
click at [199, 220] on div "/ Score: 40 + 4 25 % Mastered Review: [DATE] [PERSON_NAME] precisa fazer o que …" at bounding box center [678, 447] width 1103 height 659
copy div "[PERSON_NAME] precisa fazer o que eu lhe disse que fizesse . [PERSON_NAME] need…"
click at [706, 395] on button "Next" at bounding box center [737, 417] width 108 height 45
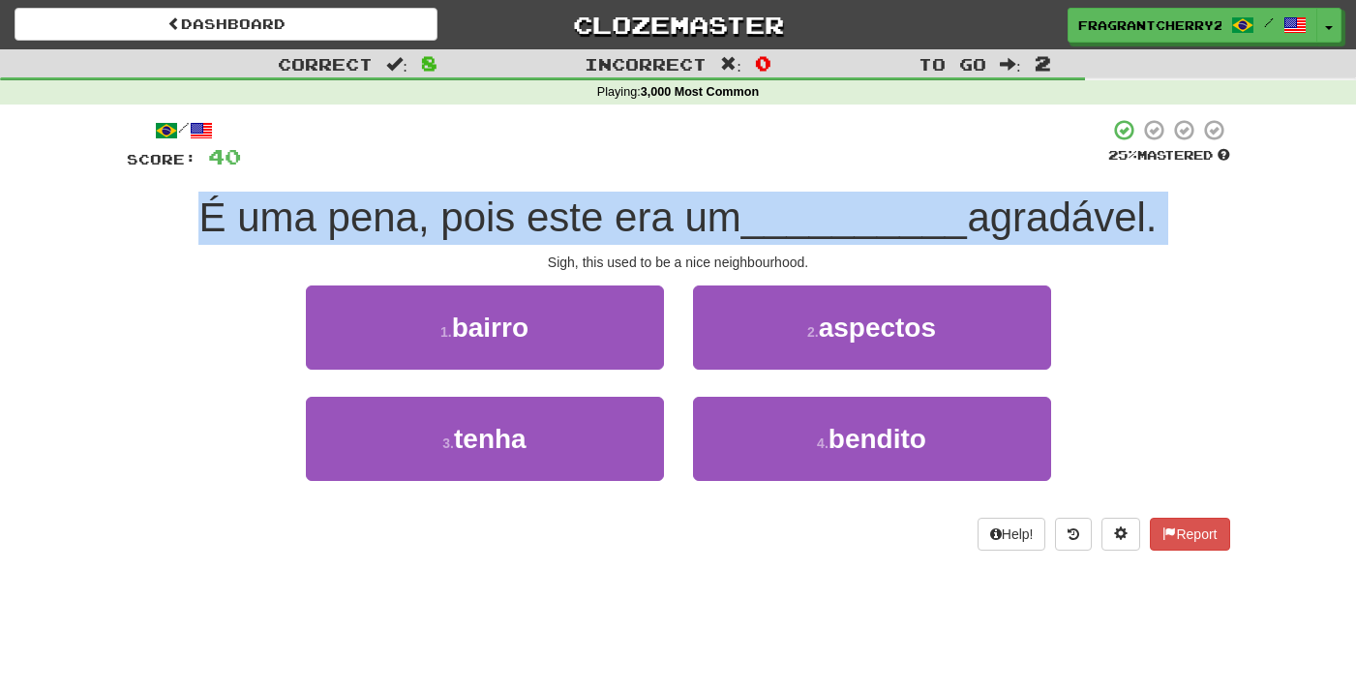
click at [655, 191] on div "/ Score: 40 25 % Mastered É uma pena, pois este era um __________ agradável. [G…" at bounding box center [678, 334] width 1103 height 433
